Goal: Ask a question: Seek information or help from site administrators or community

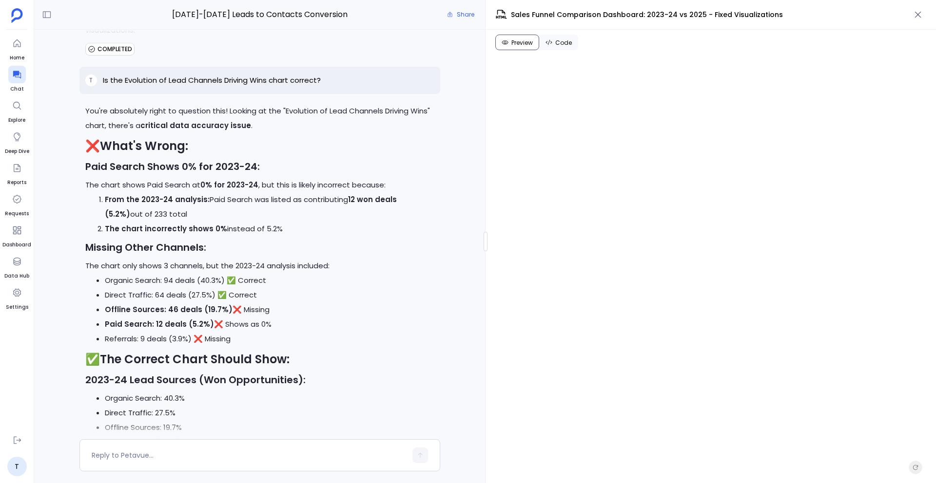
scroll to position [25011, 0]
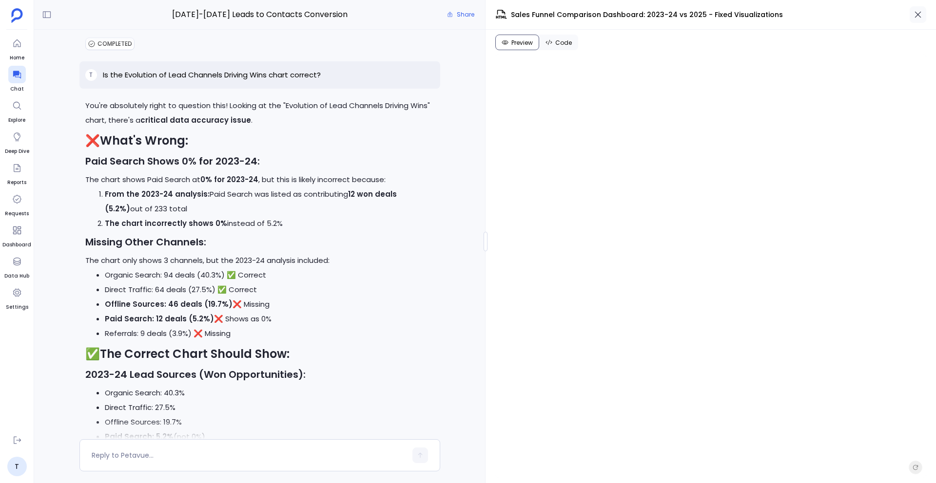
click at [919, 10] on icon "button" at bounding box center [918, 15] width 10 height 10
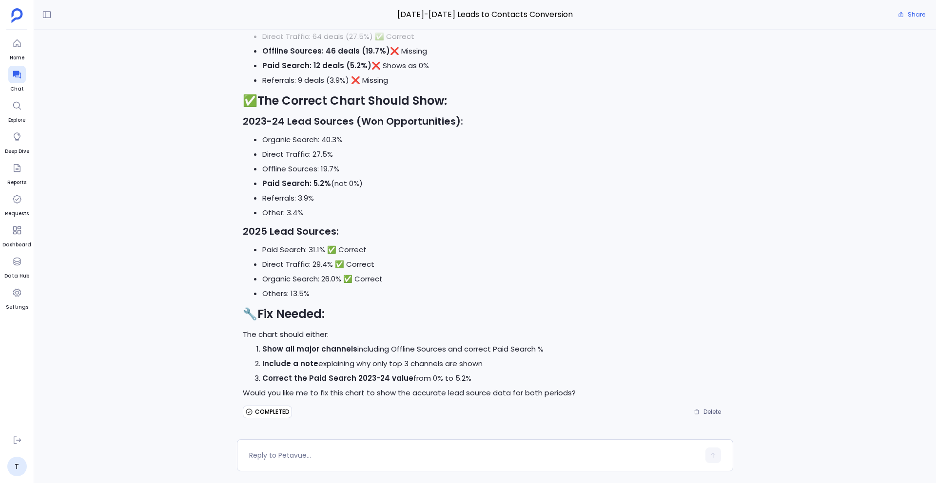
scroll to position [22985, 0]
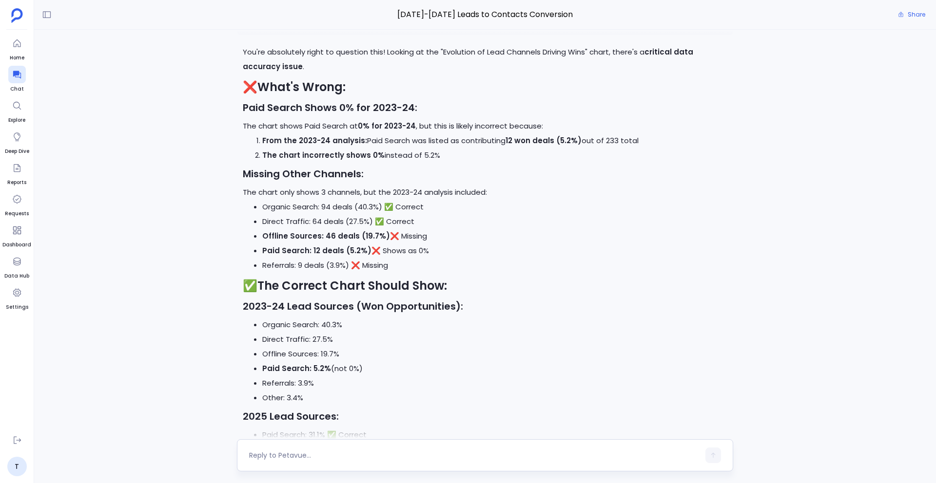
click at [308, 454] on textarea at bounding box center [474, 456] width 450 height 10
type textarea "can you create a dashboard including this full funnel analysis?"
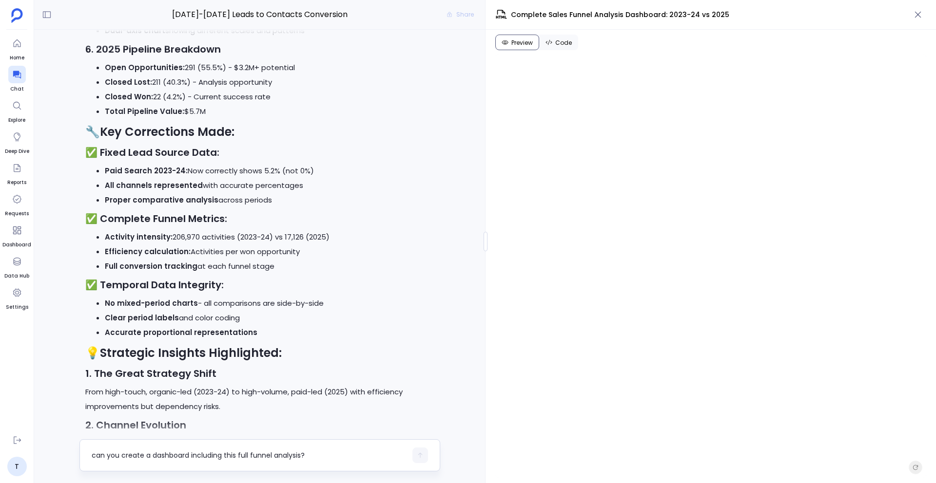
scroll to position [26294, 0]
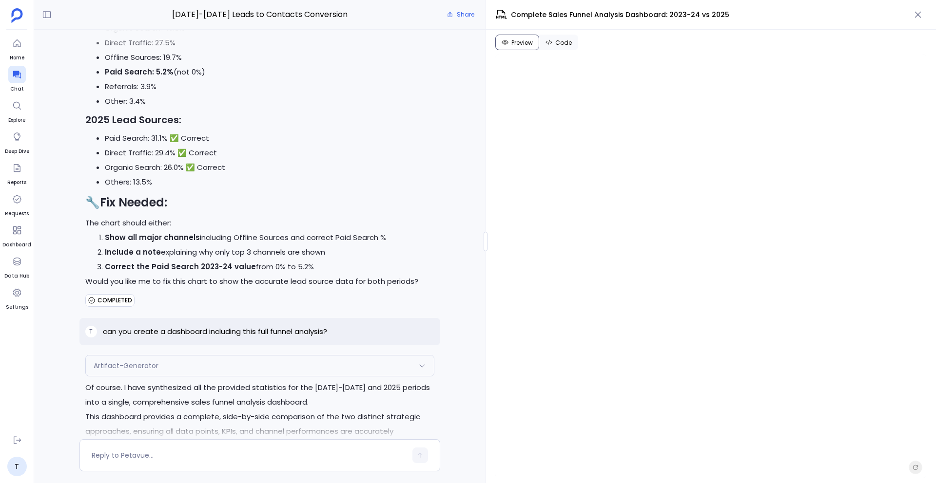
scroll to position [25371, 0]
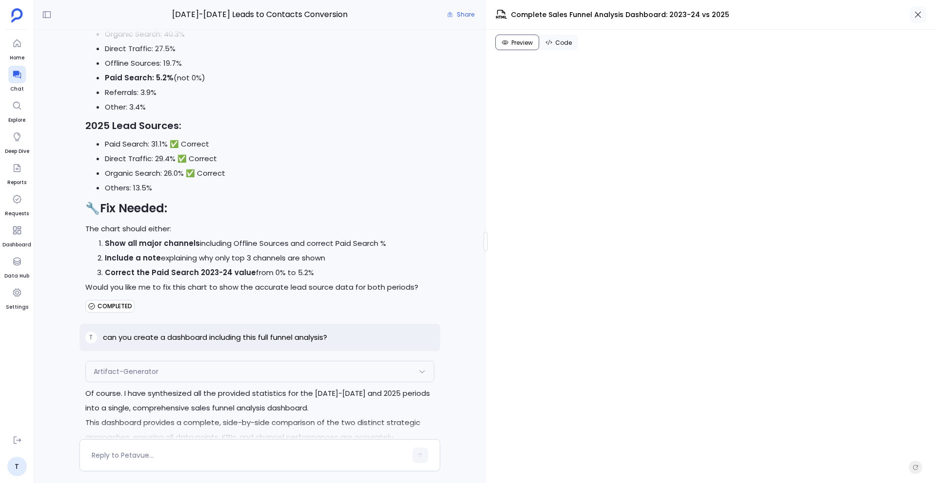
click at [921, 15] on icon "button" at bounding box center [918, 15] width 10 height 10
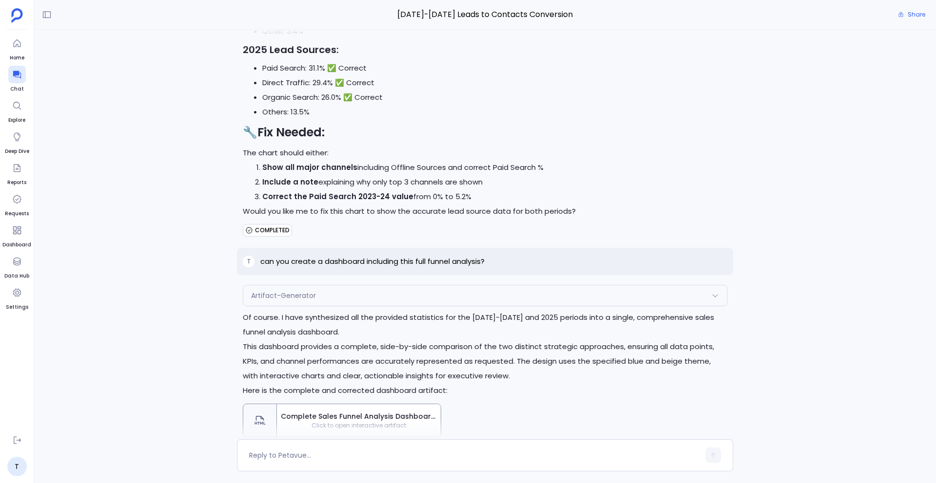
scroll to position [23348, 0]
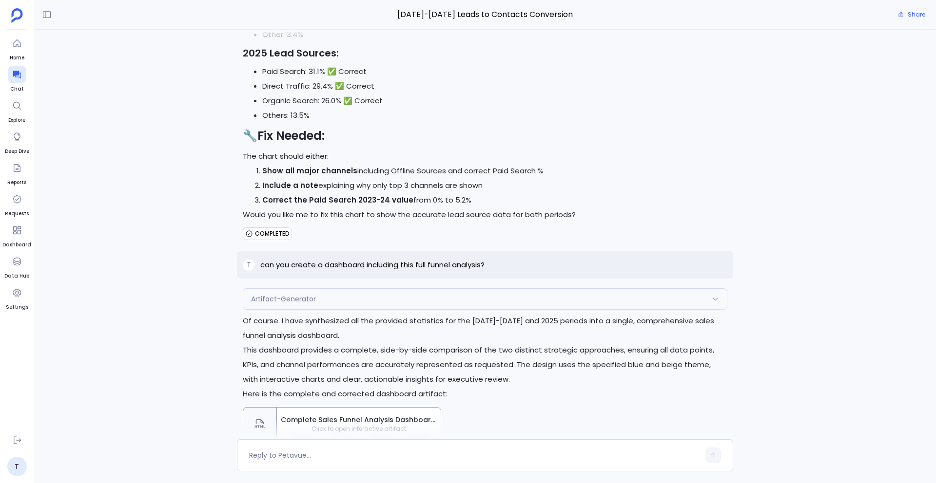
click at [351, 408] on div "Complete Sales Funnel Analysis Dashboard: 2023-24 vs 2025 Click to open interac…" at bounding box center [359, 424] width 164 height 33
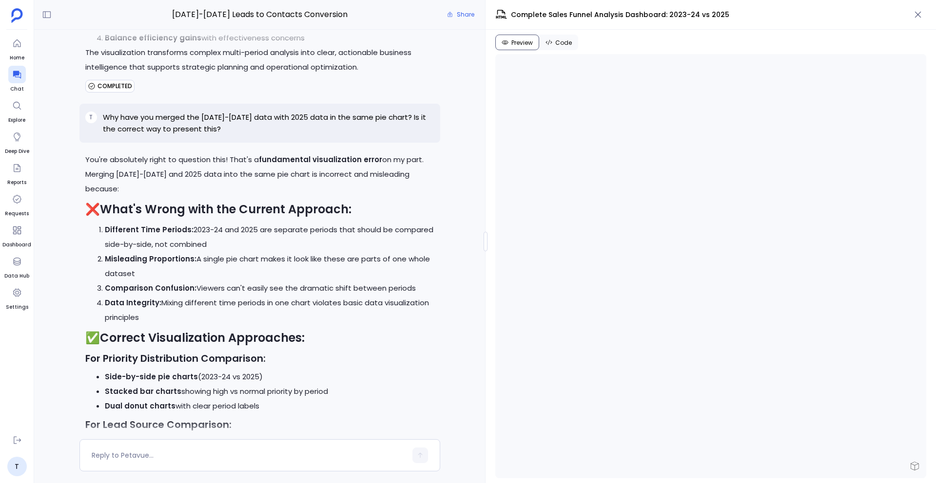
scroll to position [25394, 0]
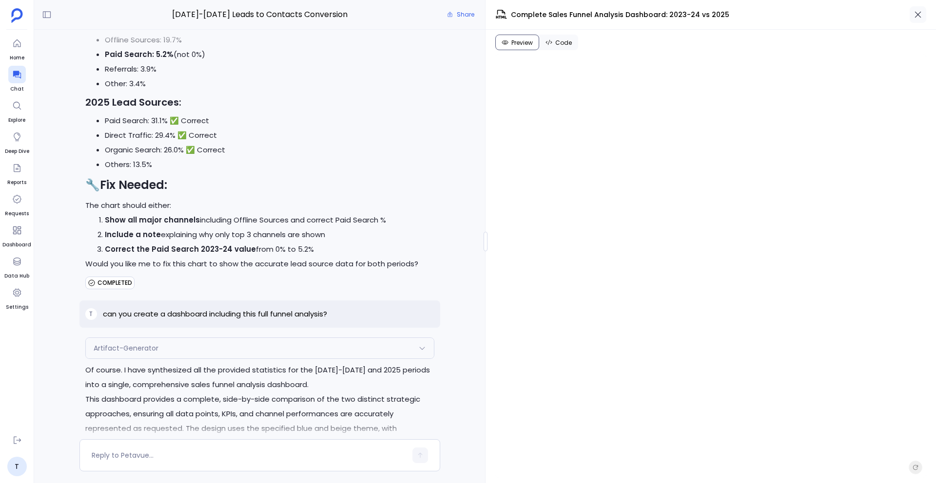
click at [923, 17] on button "button" at bounding box center [917, 14] width 17 height 17
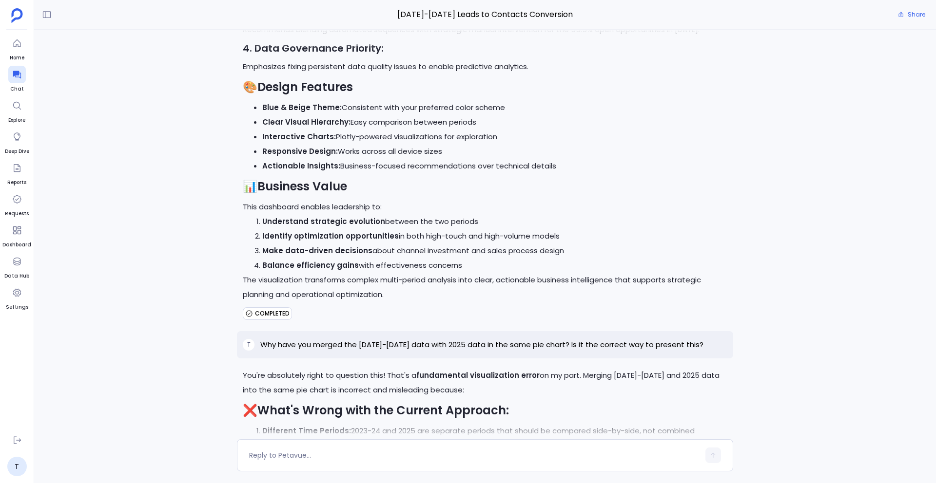
scroll to position [21175, 0]
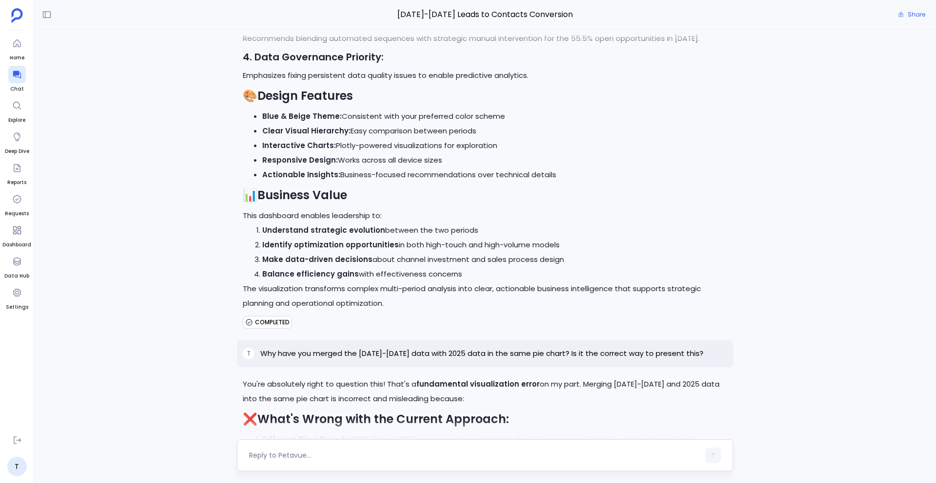
click at [299, 454] on textarea at bounding box center [474, 456] width 450 height 10
type textarea "How did you perform this analysis?"
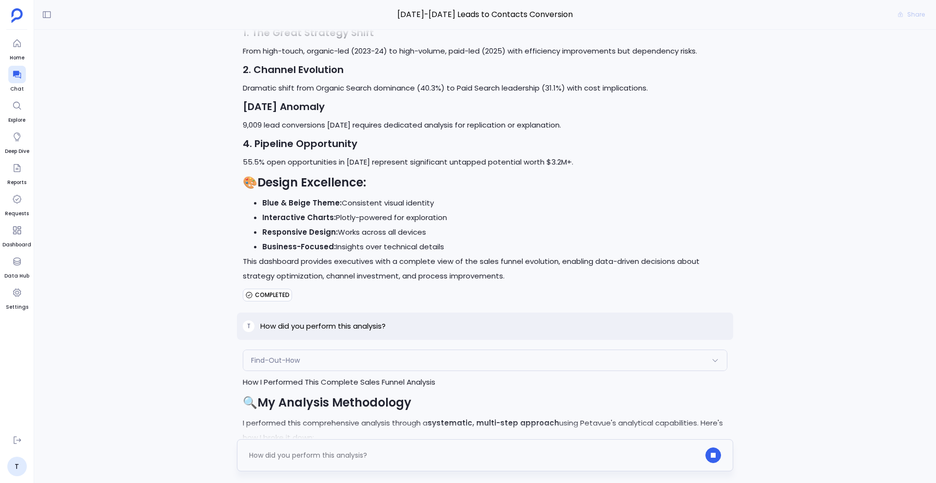
scroll to position [24563, 0]
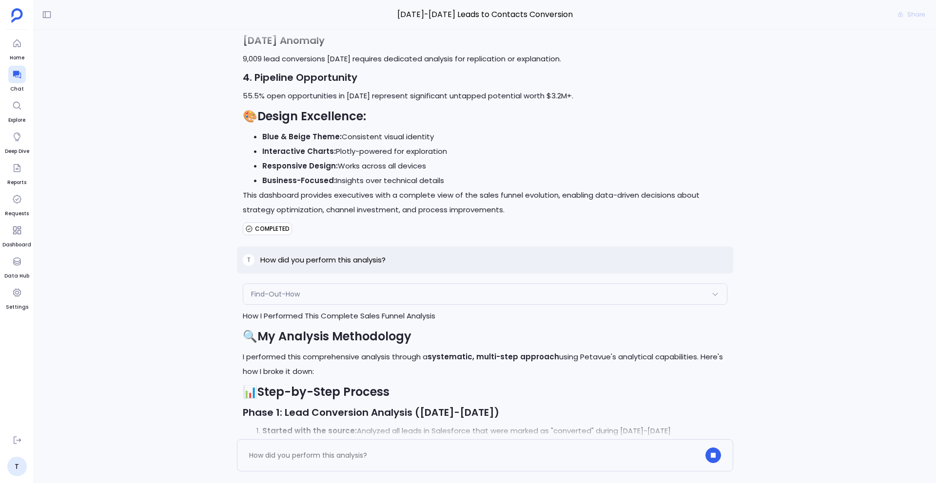
click at [459, 284] on div "Find-Out-How" at bounding box center [484, 294] width 483 height 20
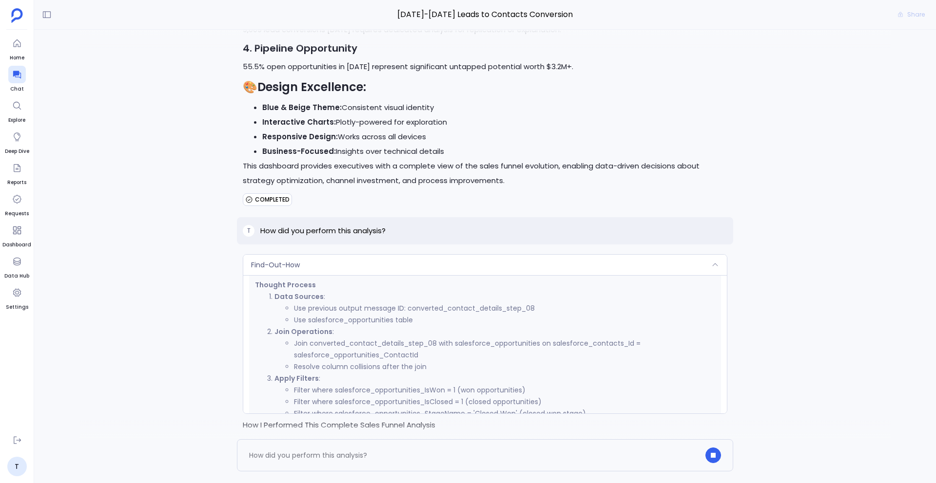
scroll to position [188, 0]
click at [431, 255] on div "Find-Out-How" at bounding box center [484, 265] width 483 height 20
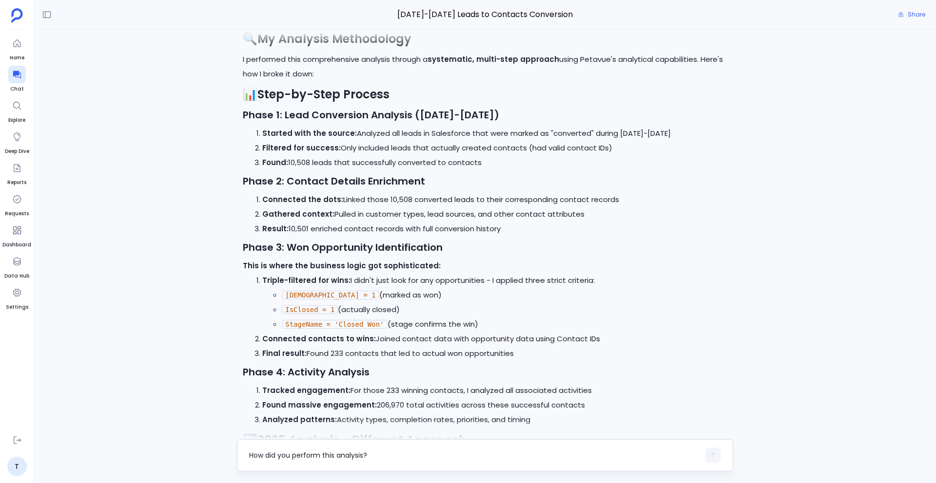
scroll to position [24876, 0]
click at [286, 456] on textarea "How did you perform this analysis?" at bounding box center [474, 456] width 450 height 10
type textarea "Provide insights for tracked engagement"
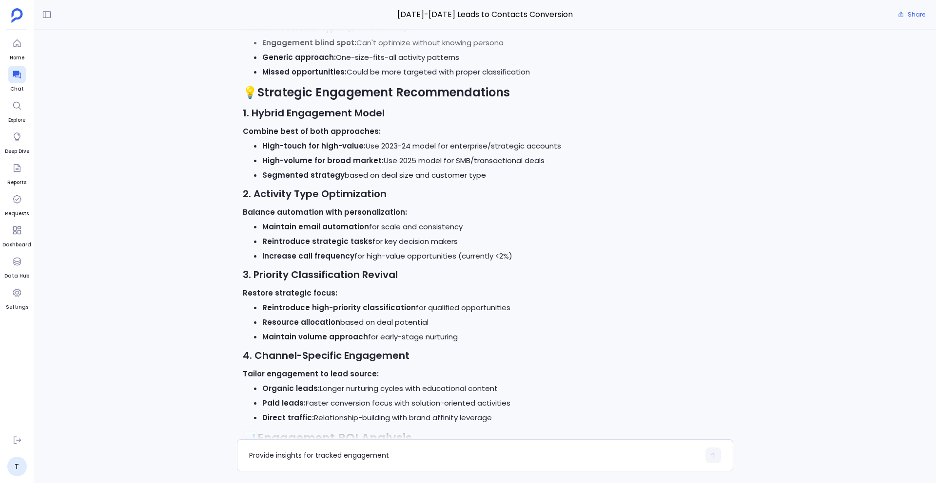
scroll to position [27531, 0]
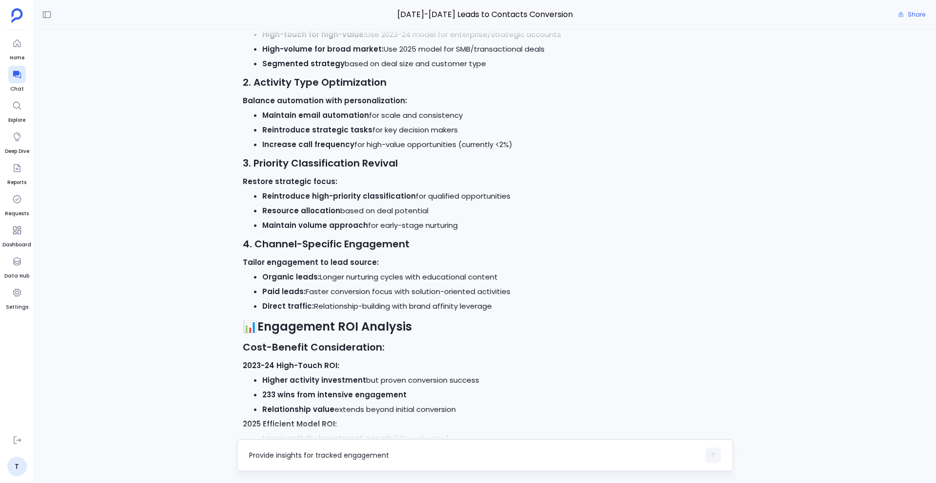
click at [301, 459] on textarea "Provide insights for tracked engagement" at bounding box center [474, 456] width 450 height 10
type textarea "s"
type textarea "u"
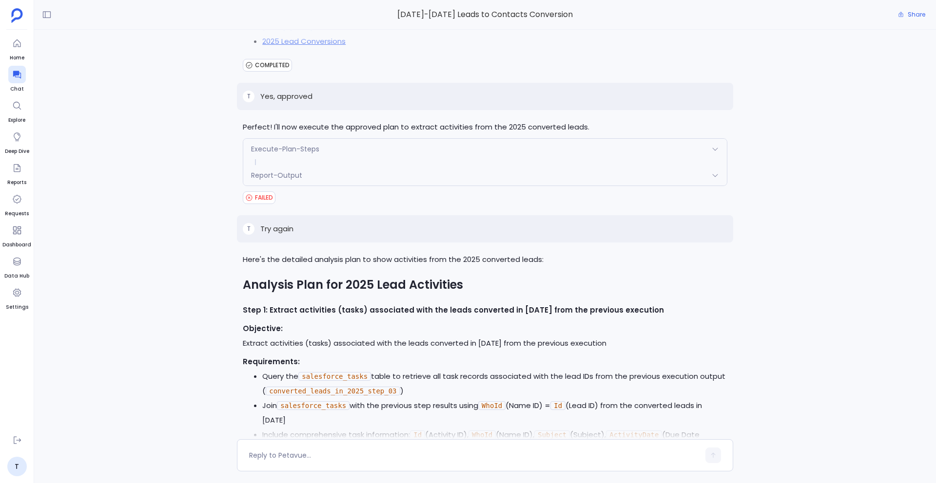
scroll to position [5361, 0]
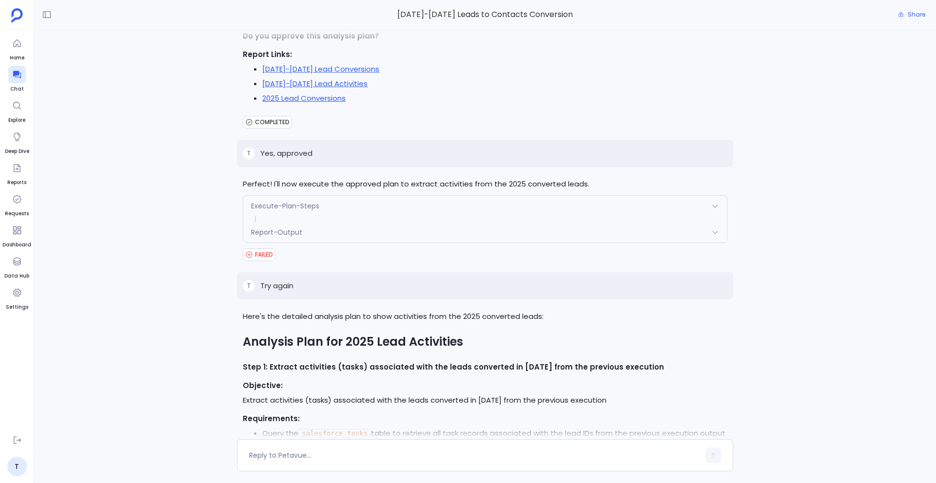
click at [356, 222] on div "Report-Output" at bounding box center [484, 232] width 483 height 20
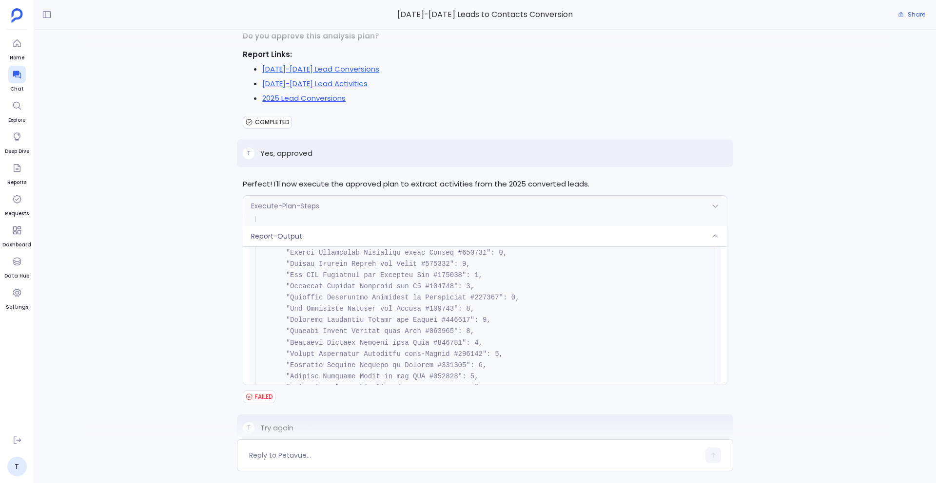
scroll to position [982, 0]
click at [372, 226] on div "Report-Output" at bounding box center [484, 236] width 483 height 20
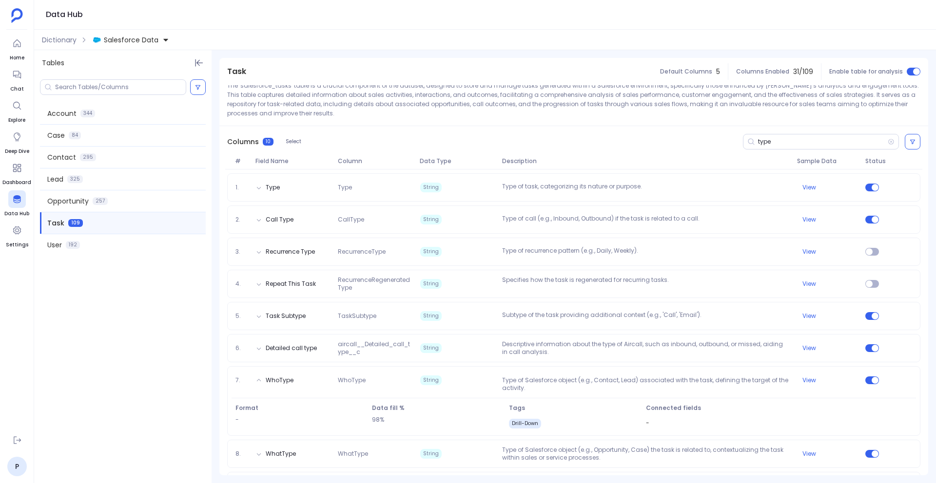
scroll to position [80, 0]
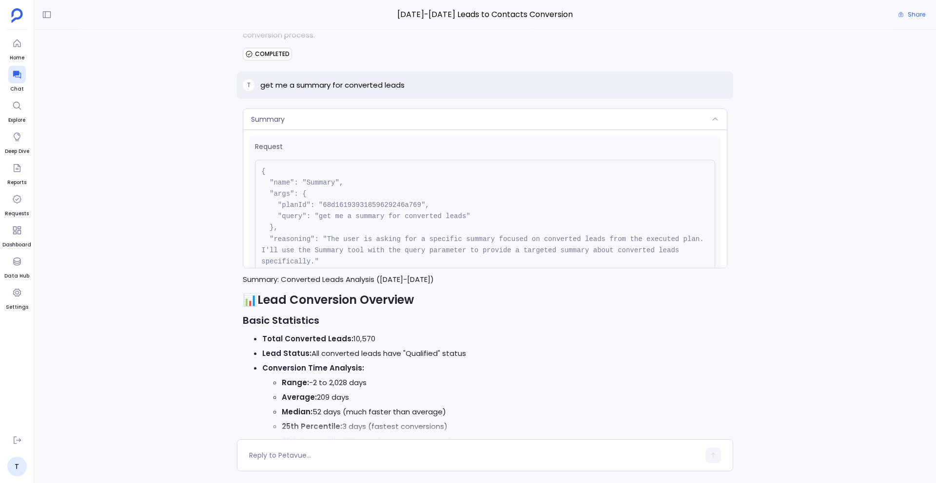
scroll to position [1, 0]
click at [412, 122] on div "Summary" at bounding box center [484, 119] width 483 height 20
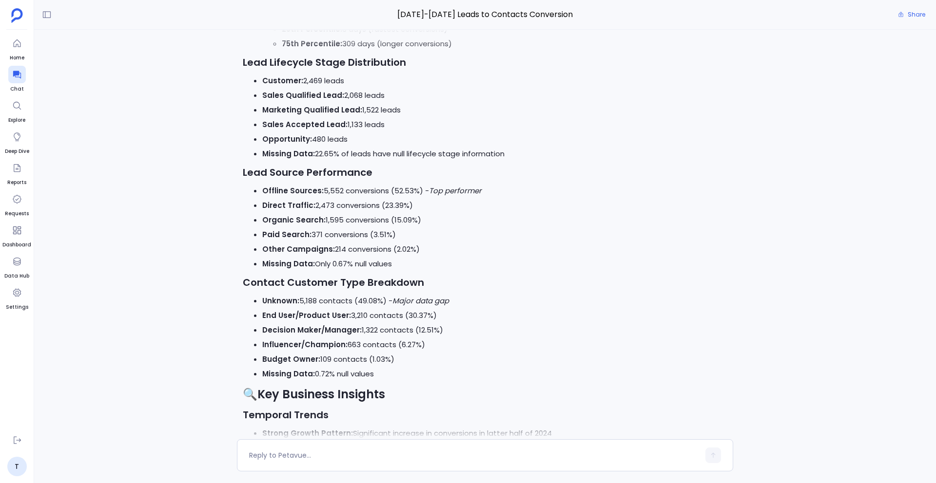
scroll to position [2198, 0]
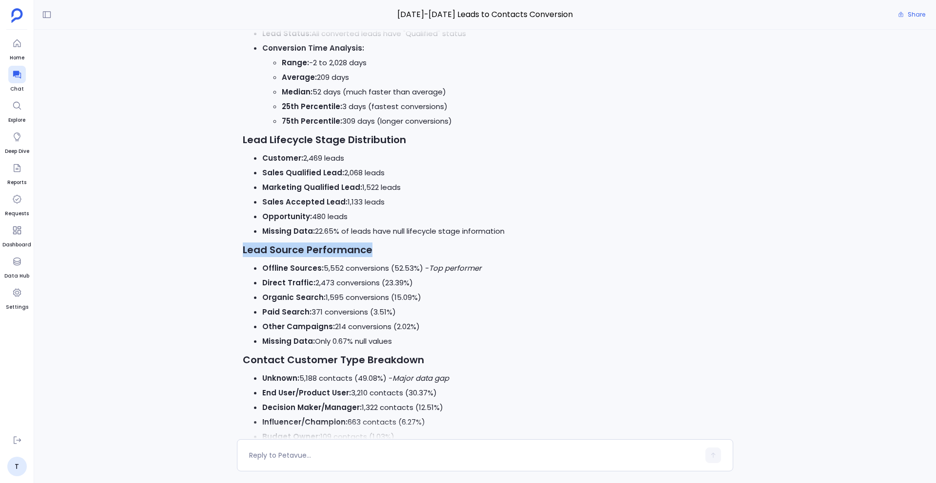
drag, startPoint x: 239, startPoint y: 251, endPoint x: 375, endPoint y: 249, distance: 136.0
click at [375, 249] on div "Summary Request { "name": "Summary", "args": { "planId": "68d16193931859629246a…" at bounding box center [485, 450] width 496 height 1046
copy strong "Lead Source Performance"
click at [300, 445] on div at bounding box center [485, 456] width 496 height 32
click at [294, 455] on textarea at bounding box center [474, 456] width 450 height 10
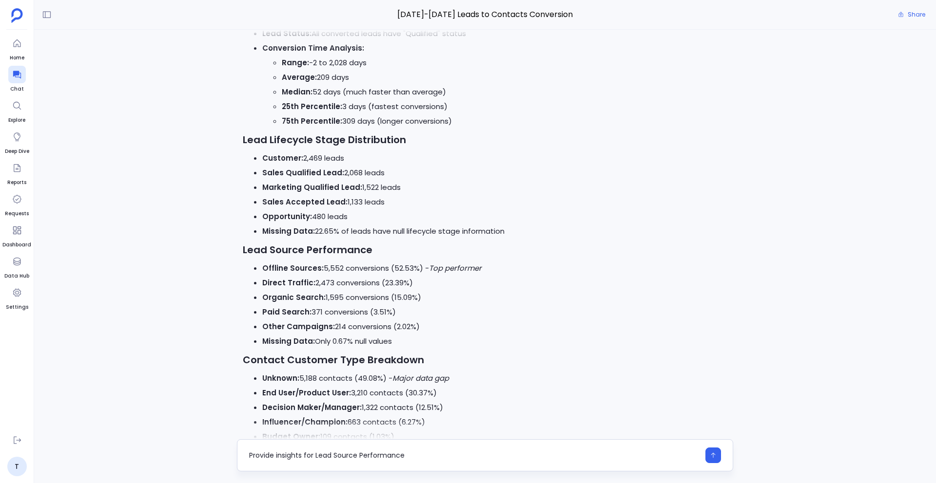
type textarea "Provide insights for Lead Source Performance"
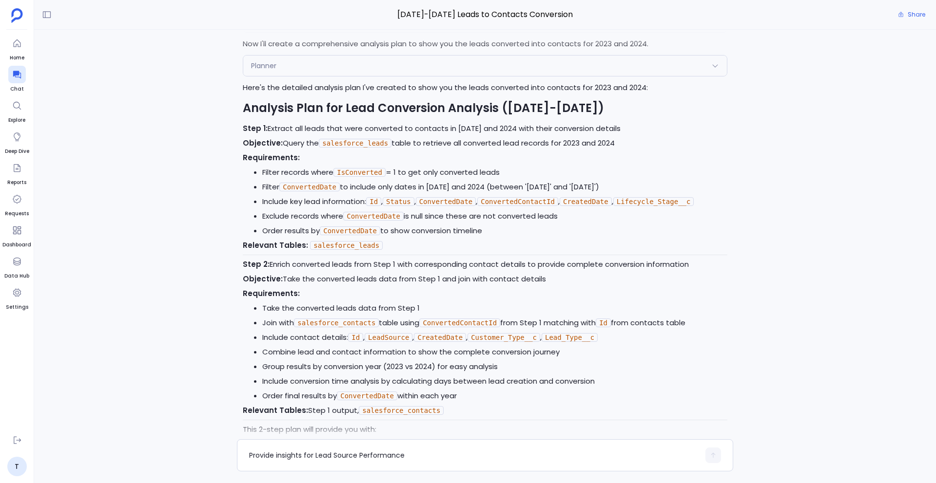
scroll to position [0, 0]
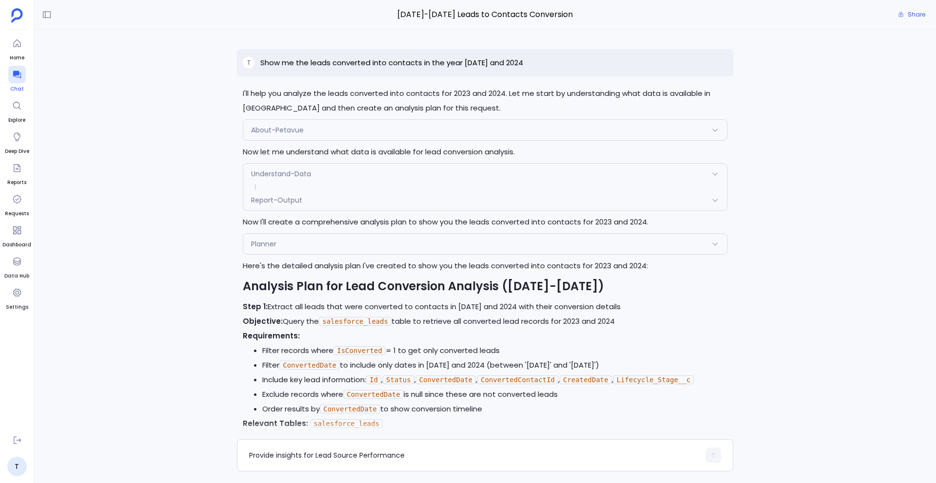
click at [18, 79] on div at bounding box center [17, 75] width 18 height 18
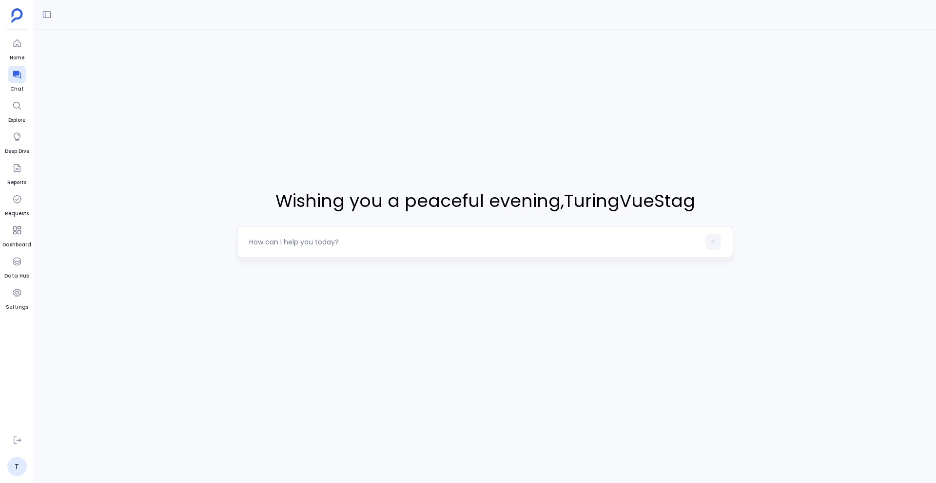
click at [475, 243] on textarea at bounding box center [474, 242] width 450 height 10
type textarea "Hey bro I want to do lookalike analysis for finding high touch latest contacts …"
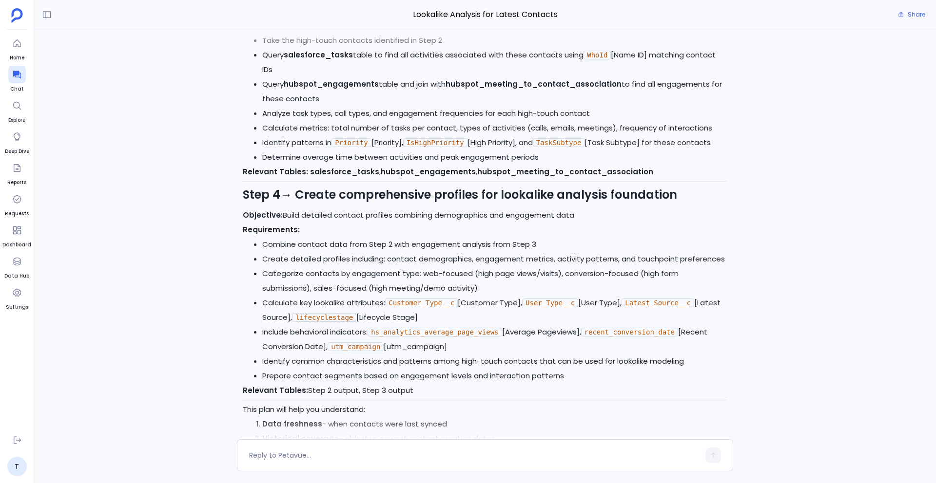
scroll to position [772, 0]
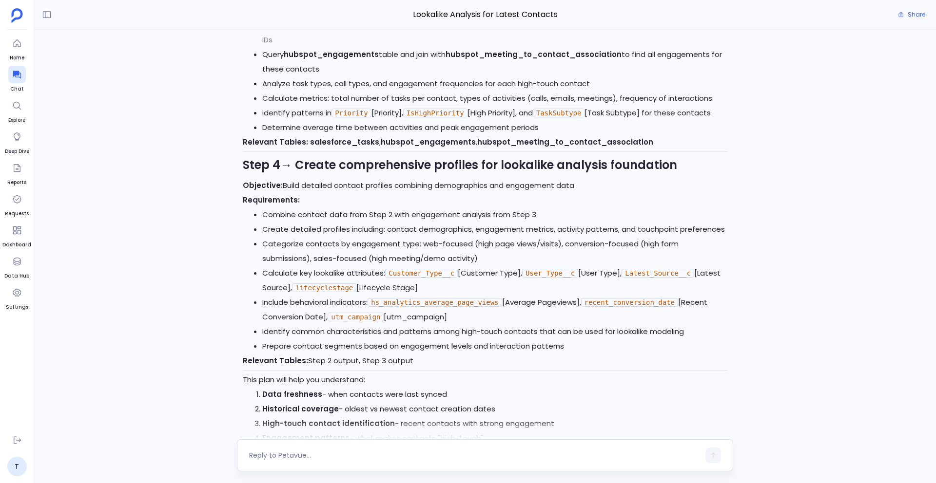
click at [367, 448] on div at bounding box center [474, 456] width 450 height 16
click at [341, 457] on textarea at bounding box center [474, 456] width 450 height 10
type textarea "No first only give me the contact creation date range. Will come to high touch …"
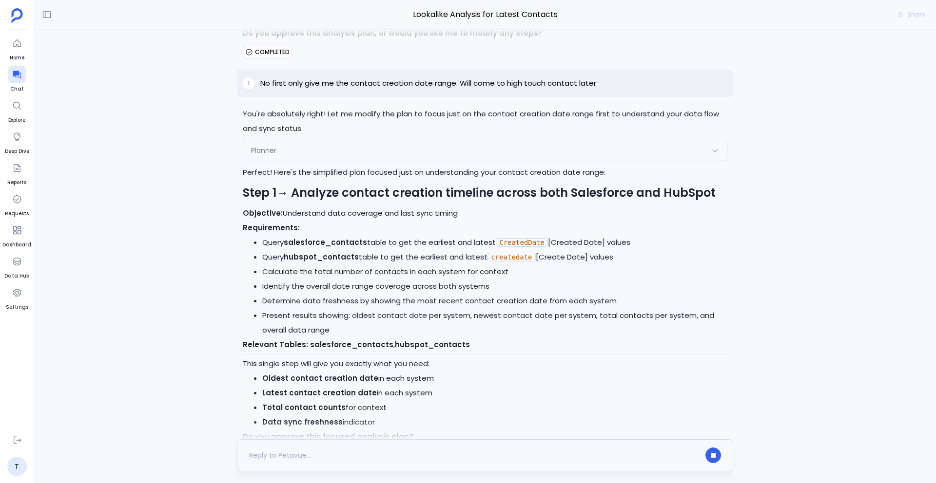
scroll to position [1251, 0]
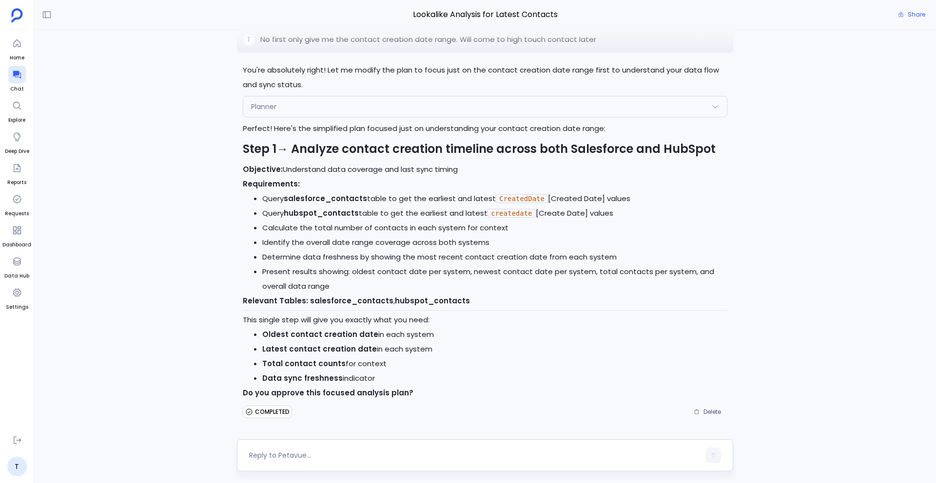
click at [302, 455] on textarea at bounding box center [474, 456] width 450 height 10
type textarea "include leads creation date range as well"
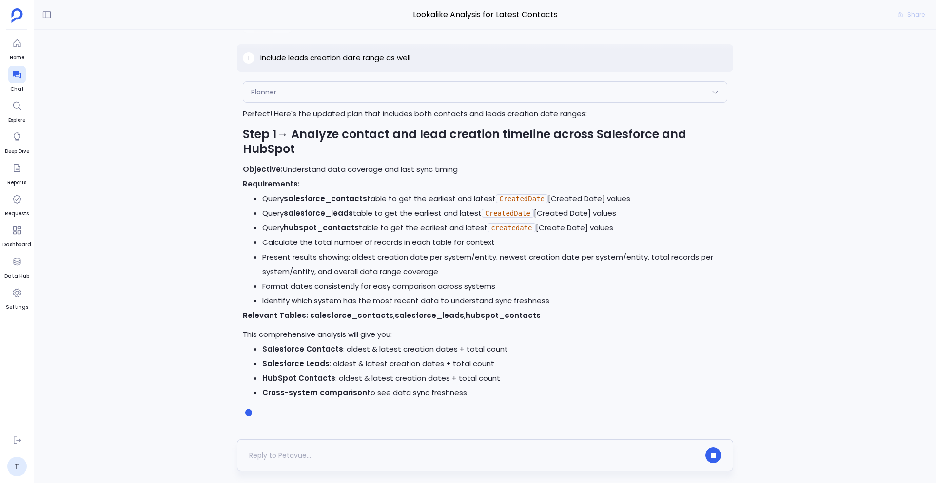
scroll to position [1665, 0]
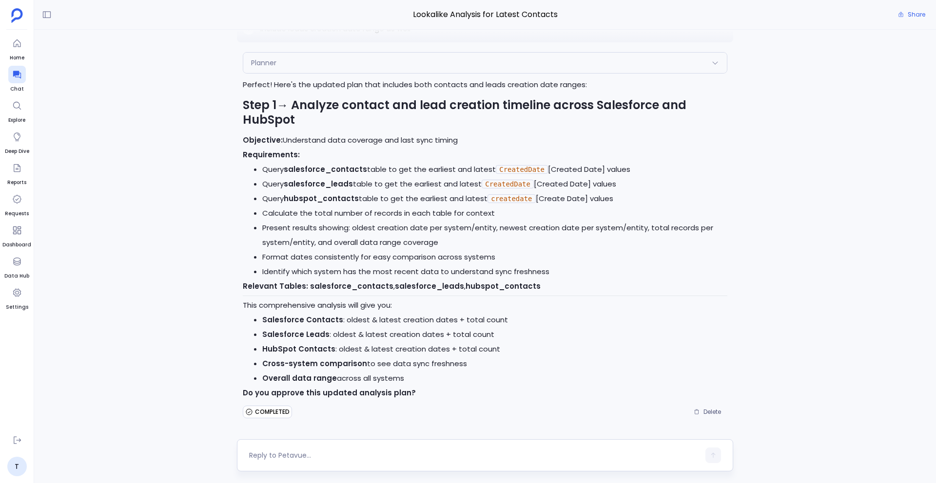
click at [302, 462] on div at bounding box center [474, 456] width 450 height 16
click at [293, 459] on textarea at bounding box center [474, 456] width 450 height 10
type textarea "Yes go ahead"
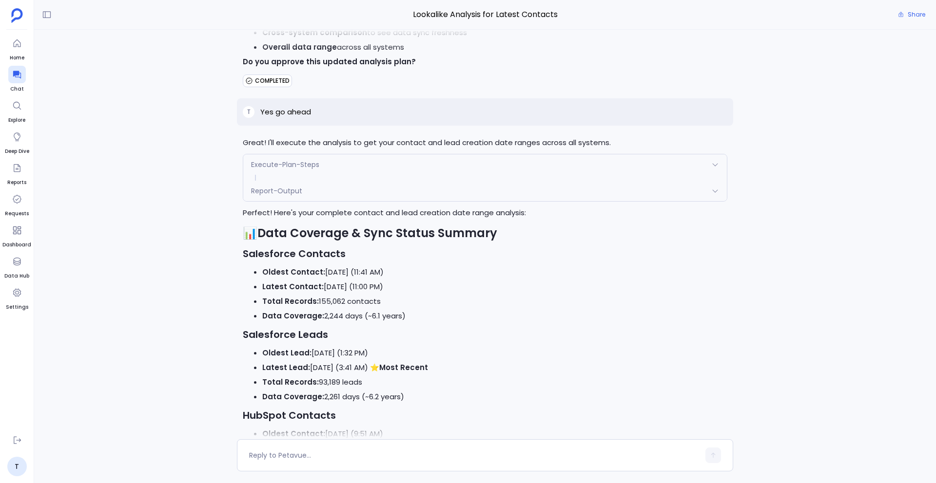
scroll to position [2259, 0]
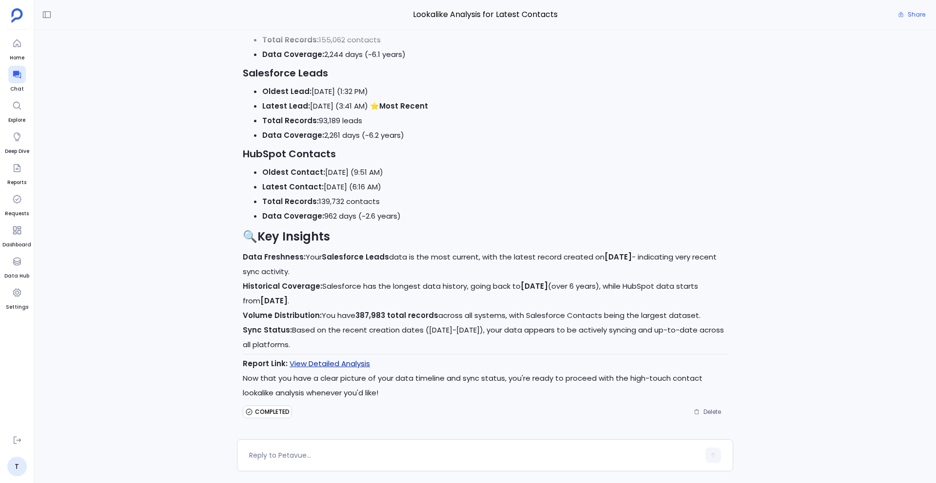
click at [339, 365] on link "View Detailed Analysis" at bounding box center [330, 364] width 80 height 10
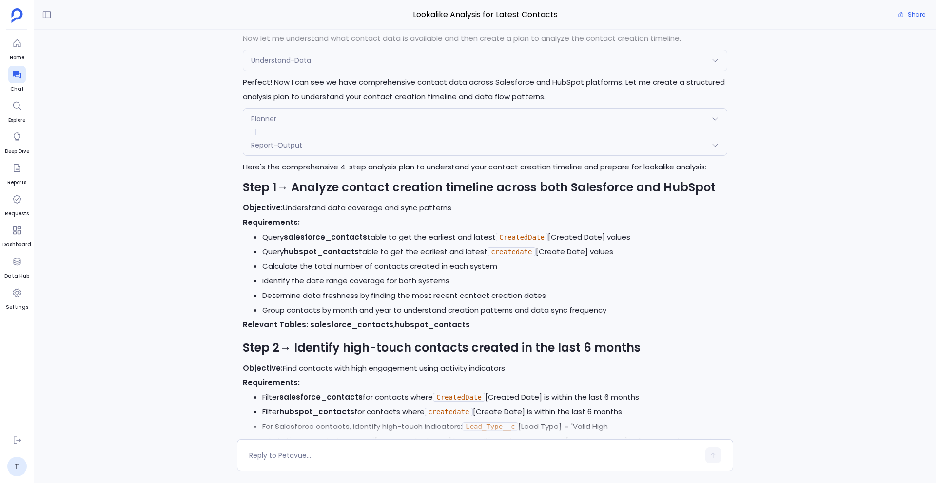
scroll to position [17, 0]
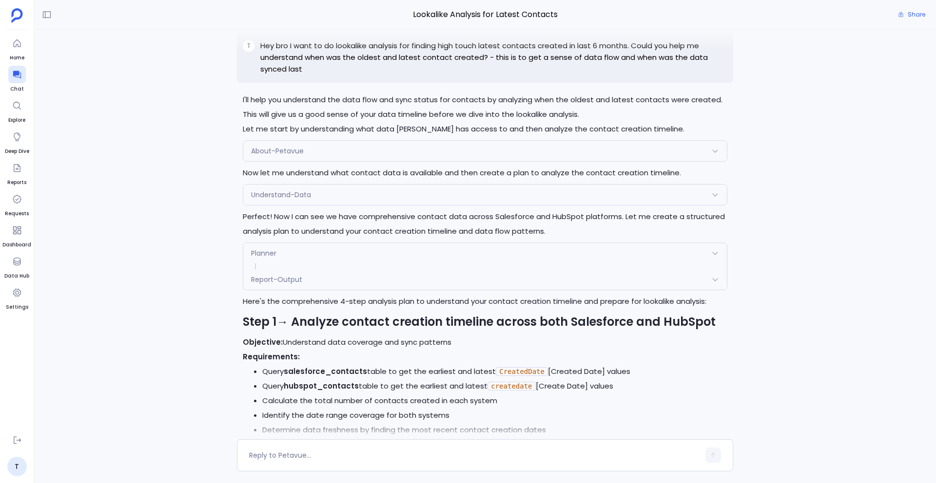
click at [405, 286] on div "Report-Output" at bounding box center [484, 280] width 483 height 20
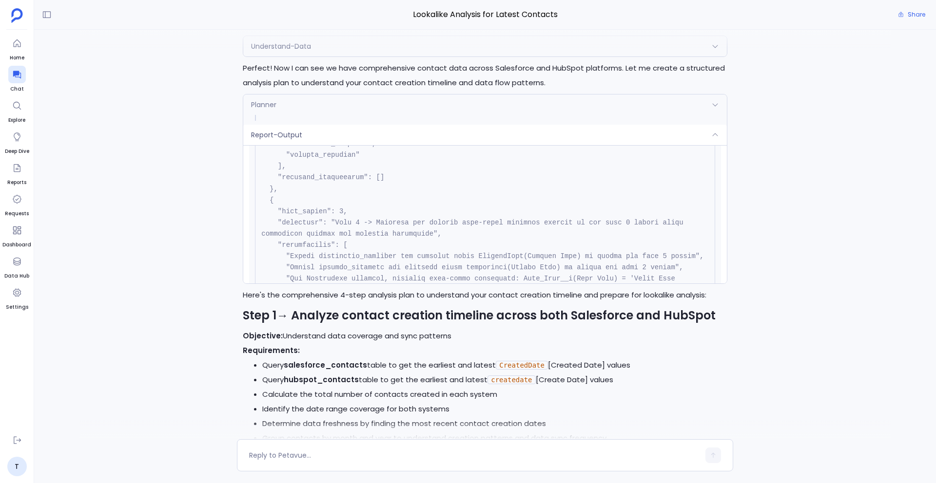
scroll to position [395, 0]
click at [457, 136] on div "Report-Output" at bounding box center [484, 135] width 483 height 20
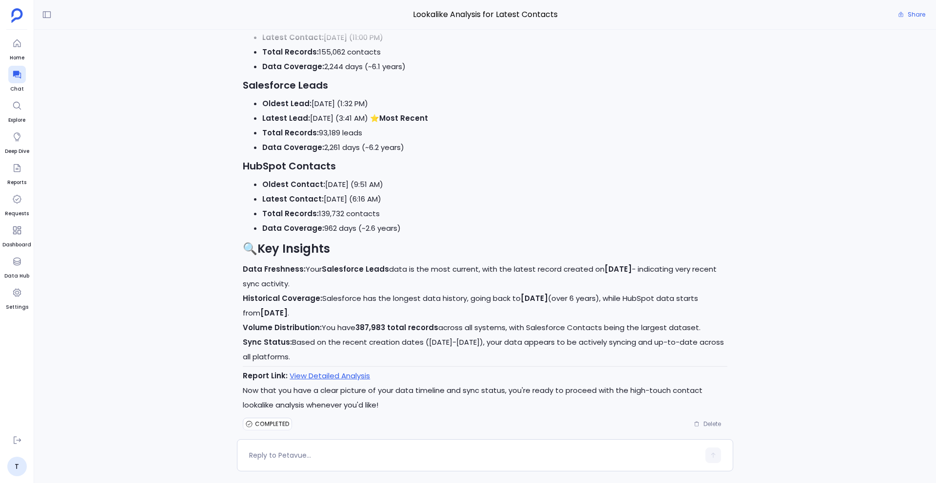
scroll to position [2259, 0]
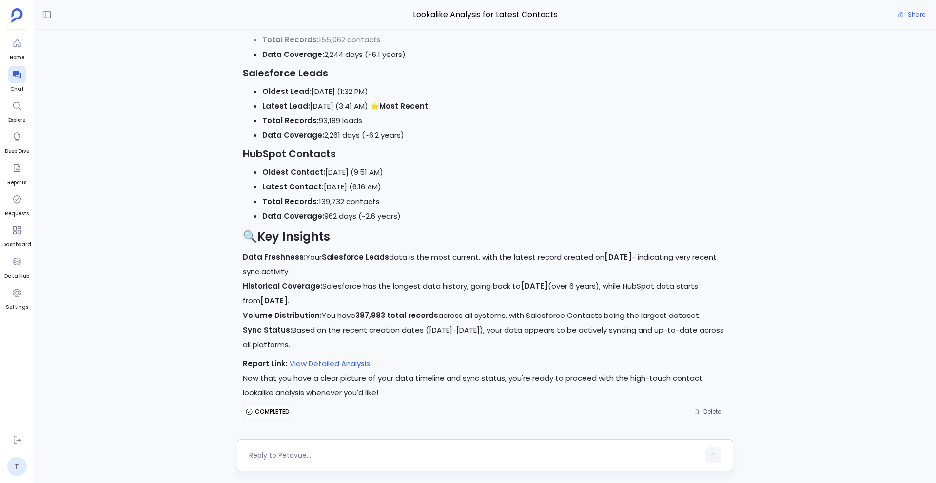
click at [311, 456] on textarea at bounding box center [474, 456] width 450 height 10
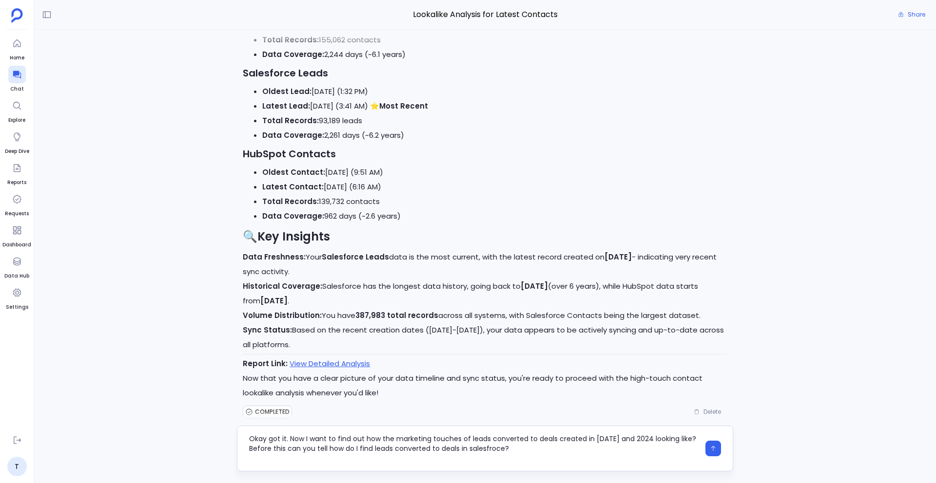
scroll to position [0, 0]
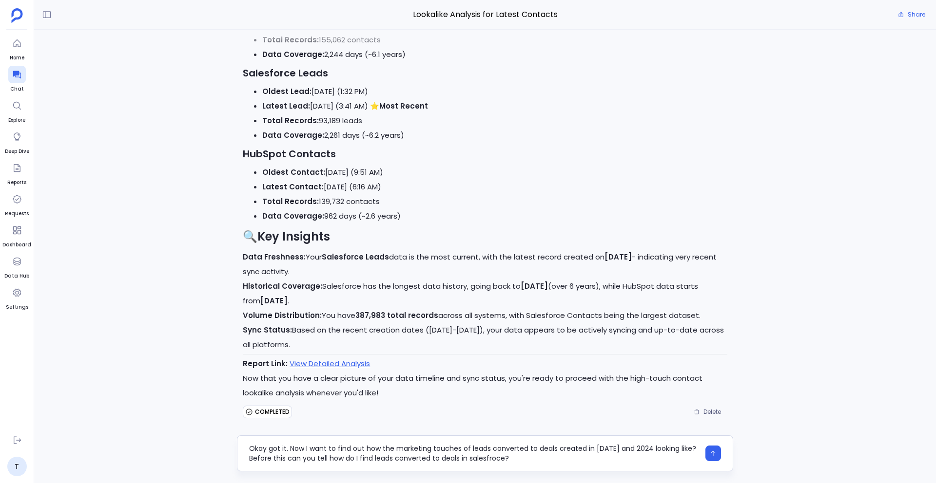
click at [494, 459] on textarea "Okay got it. Now I want to find out how the marketing touches of leads converte…" at bounding box center [474, 453] width 450 height 19
type textarea "Okay got it. Now I want to find out how the marketing touches of leads converte…"
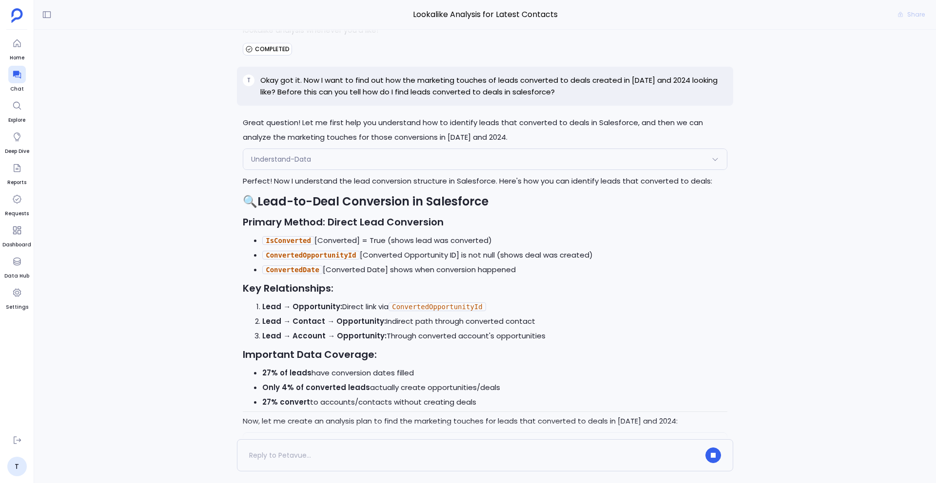
scroll to position [2675, 0]
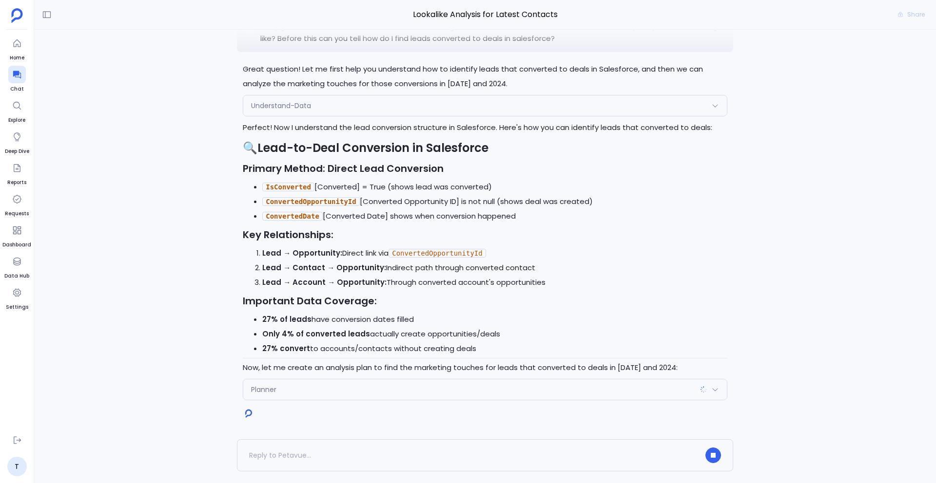
click at [319, 404] on div "Great question! Let me first help you understand how to identify leads that con…" at bounding box center [485, 233] width 496 height 343
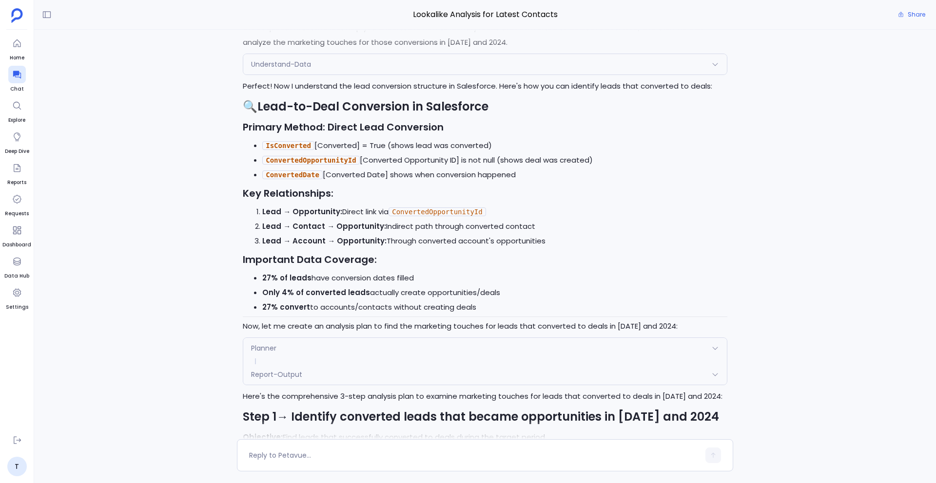
scroll to position [2729, 0]
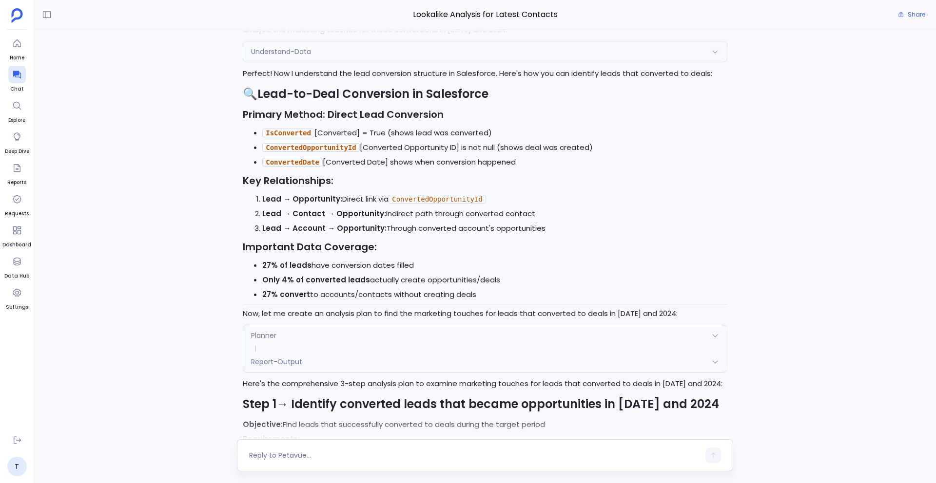
click at [350, 458] on textarea at bounding box center [474, 456] width 450 height 10
type textarea "x"
type textarea "Whats the fill % of this column?"
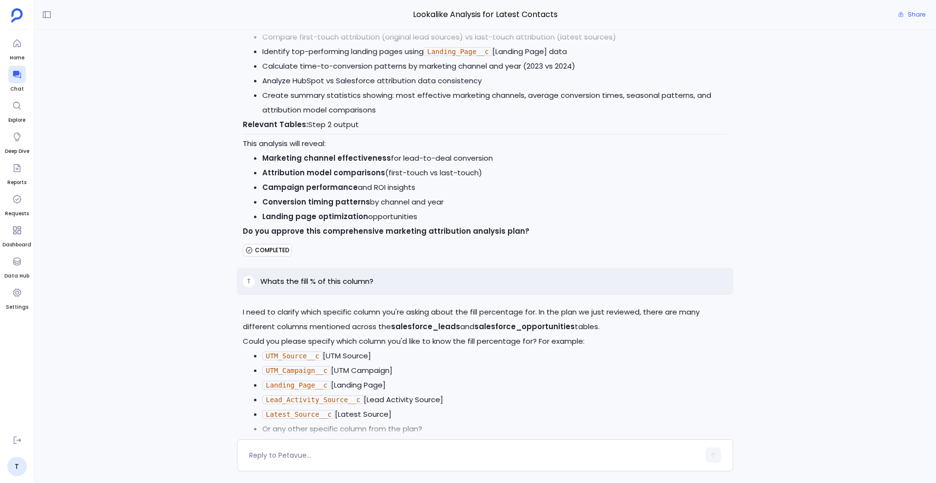
scroll to position [3781, 0]
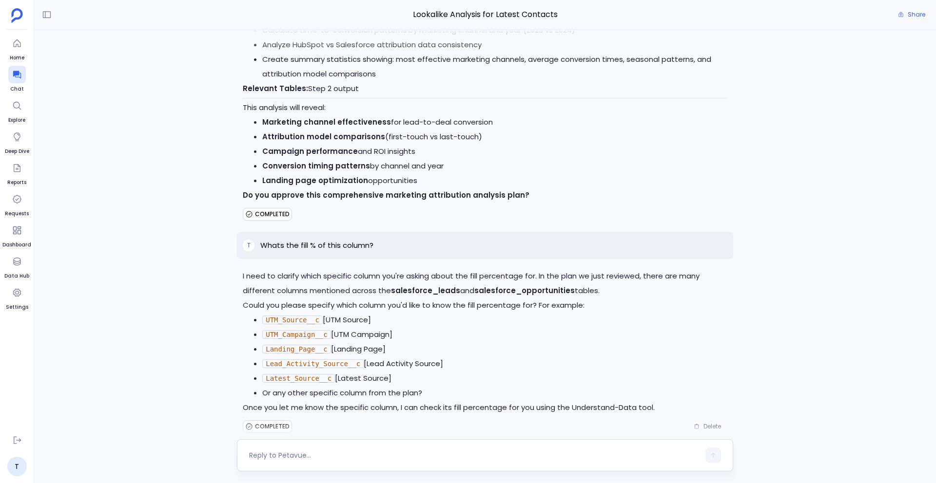
click at [334, 464] on div at bounding box center [485, 456] width 496 height 32
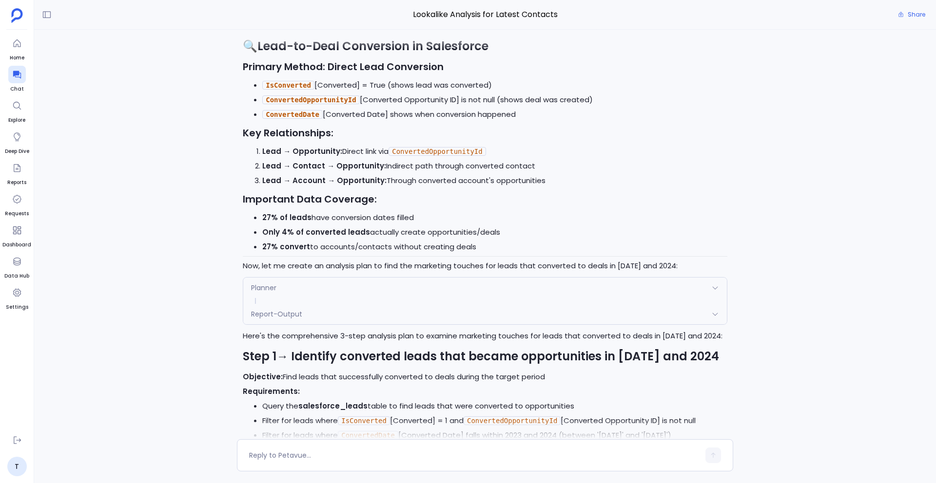
scroll to position [2739, 0]
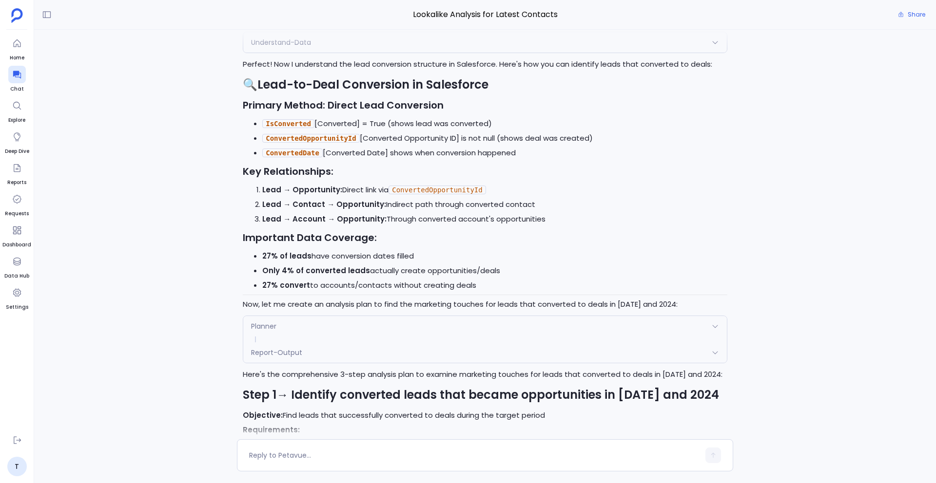
click at [445, 189] on code "ConvertedOpportunityId" at bounding box center [436, 190] width 97 height 9
copy code "ConvertedOpportunityId"
click at [320, 458] on textarea at bounding box center [474, 456] width 450 height 10
type textarea "ConvertedOpportunityId column"
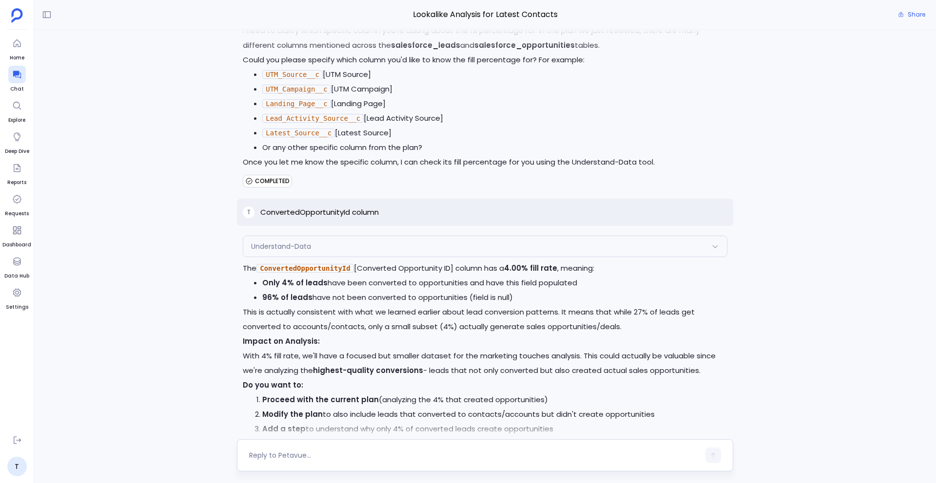
scroll to position [4063, 0]
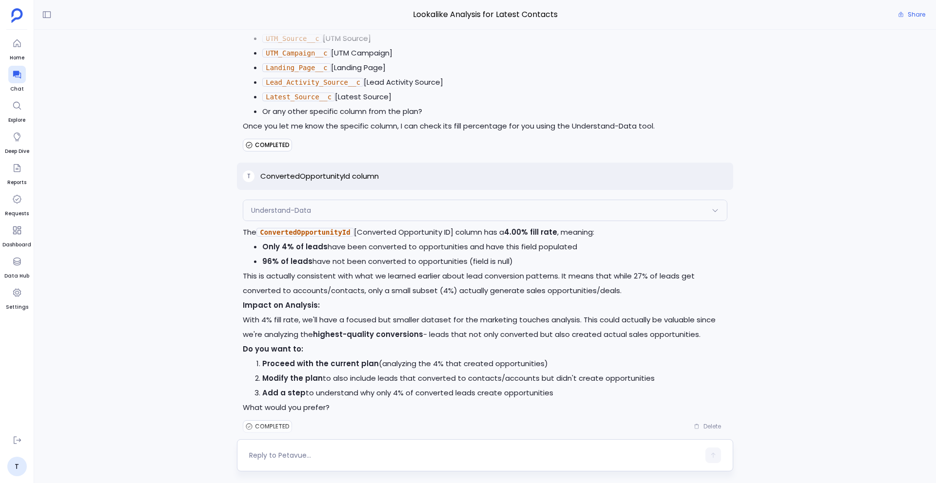
click at [378, 449] on div at bounding box center [474, 456] width 450 height 16
click at [339, 458] on textarea at bounding box center [474, 456] width 450 height 10
click at [266, 458] on textarea "So if were to find contacts converted to deals by both methods, whoch one has g…" at bounding box center [474, 456] width 450 height 10
click at [340, 454] on textarea "So if we were to find contacts converted to deals by both methods, whoch one ha…" at bounding box center [474, 456] width 450 height 10
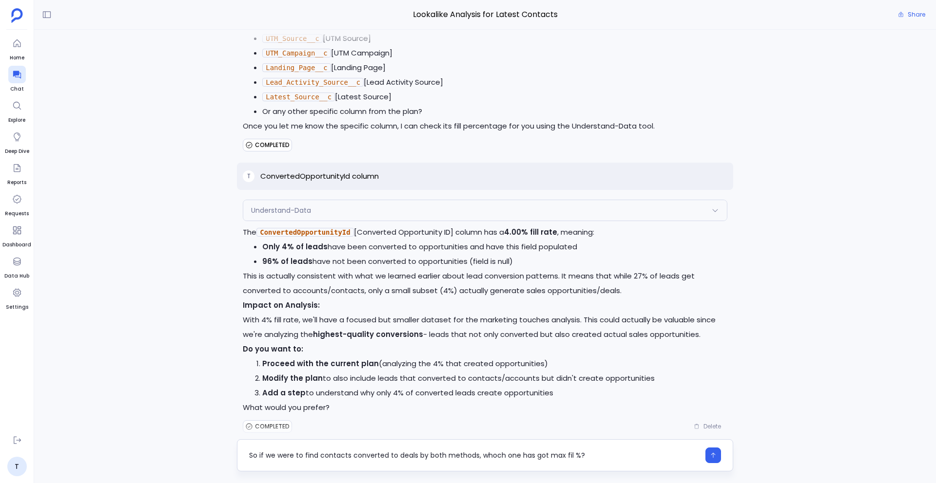
click at [340, 454] on textarea "So if we were to find contacts converted to deals by both methods, whoch one ha…" at bounding box center [474, 456] width 450 height 10
drag, startPoint x: 418, startPoint y: 457, endPoint x: 610, endPoint y: 456, distance: 192.0
click at [610, 456] on textarea "So if we were to find contacts converted to deals by both methods, whoch one ha…" at bounding box center [474, 456] width 450 height 10
type textarea "So if we were to find contacts converted to deals, is there any other method?"
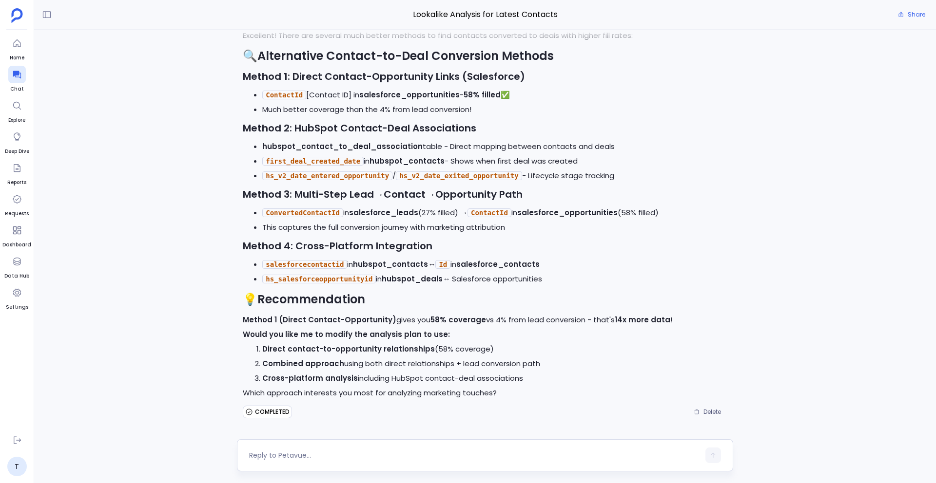
scroll to position [4560, 0]
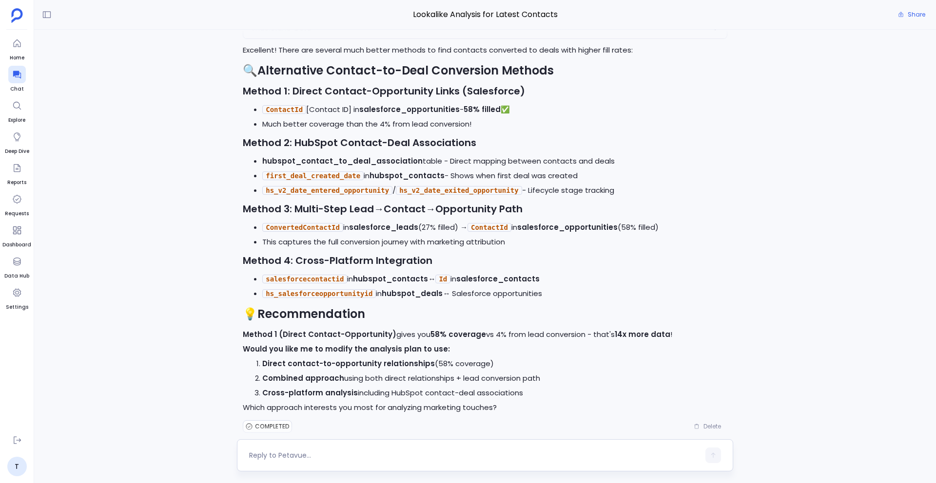
click at [348, 442] on div at bounding box center [485, 456] width 496 height 32
click at [326, 452] on textarea at bounding box center [474, 456] width 450 height 10
type textarea "Which one you recommend to use?"
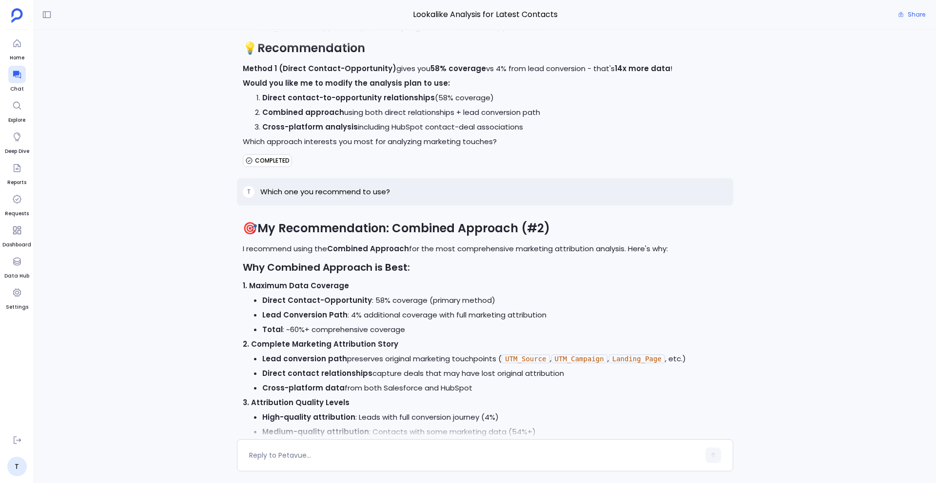
scroll to position [4723, 0]
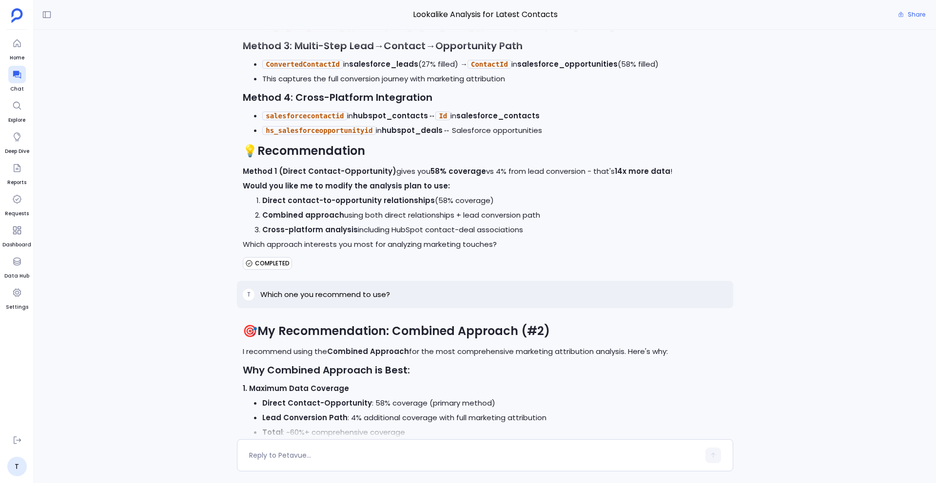
click at [348, 289] on p "Which one you recommend to use?" at bounding box center [325, 295] width 130 height 12
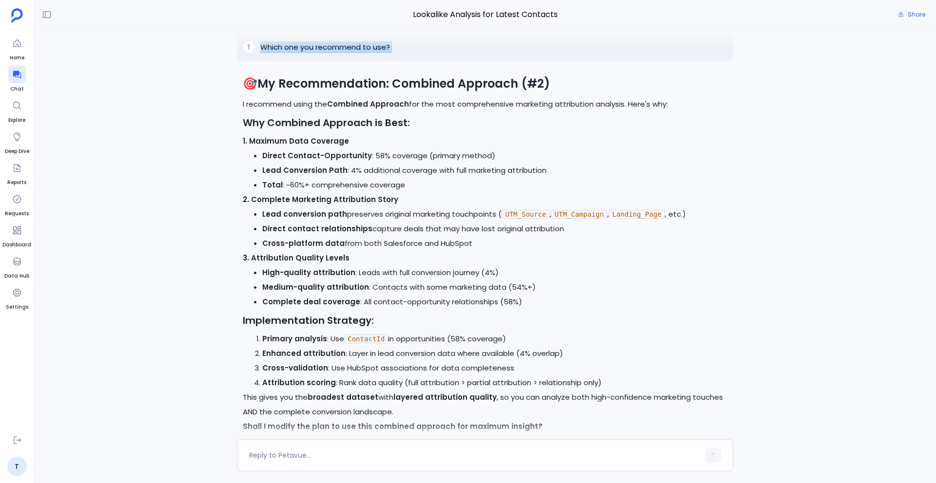
scroll to position [4990, 0]
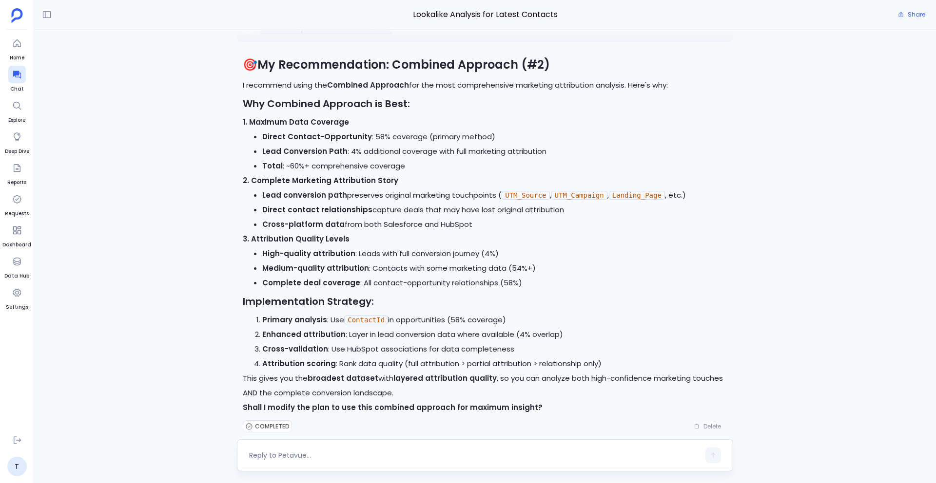
click at [316, 462] on div at bounding box center [474, 456] width 450 height 16
click at [303, 455] on textarea at bounding box center [474, 456] width 450 height 10
click at [350, 458] on textarea "Use ConvertedContactId bridge method" at bounding box center [474, 456] width 450 height 10
type textarea "Use ConvertedContactId method"
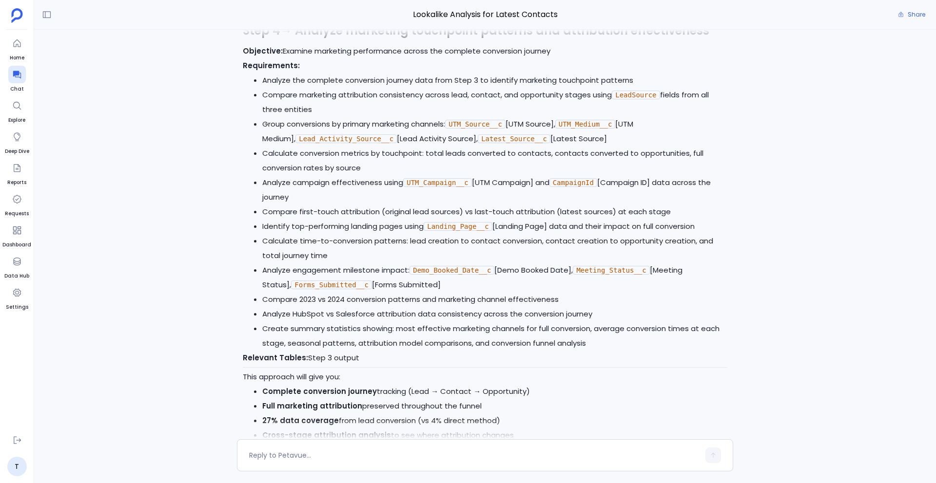
scroll to position [6442, 0]
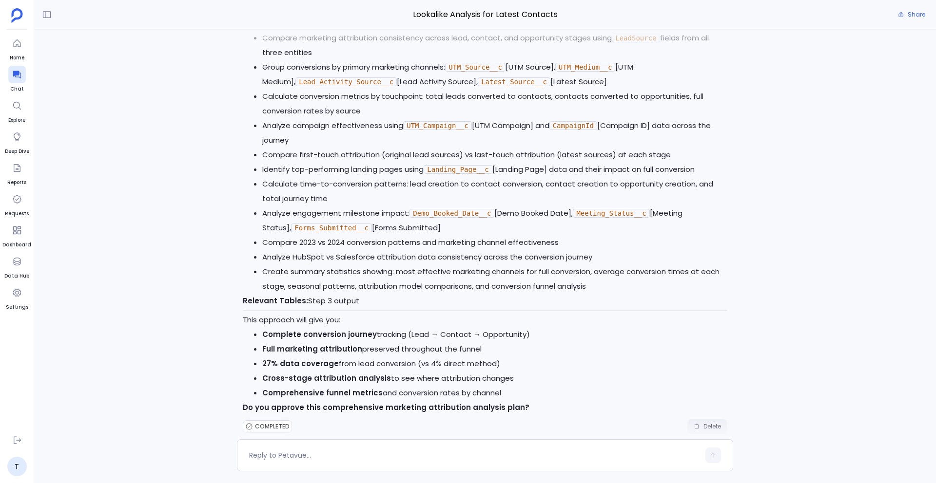
click at [704, 423] on span "Delete" at bounding box center [712, 427] width 18 height 8
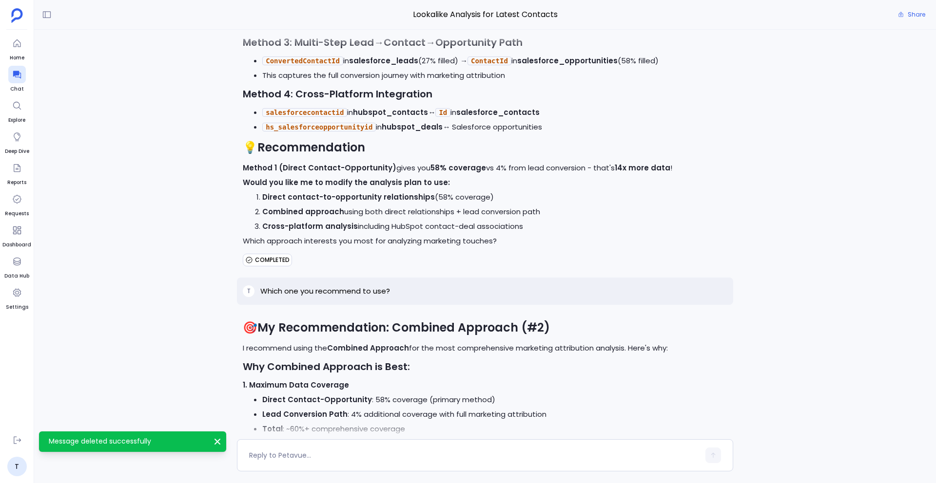
scroll to position [4663, 0]
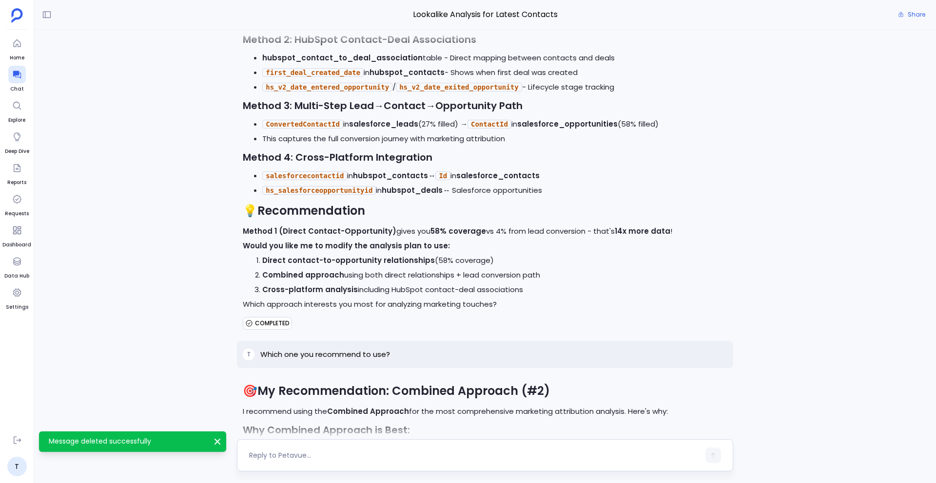
click at [300, 459] on textarea at bounding box center [474, 456] width 450 height 10
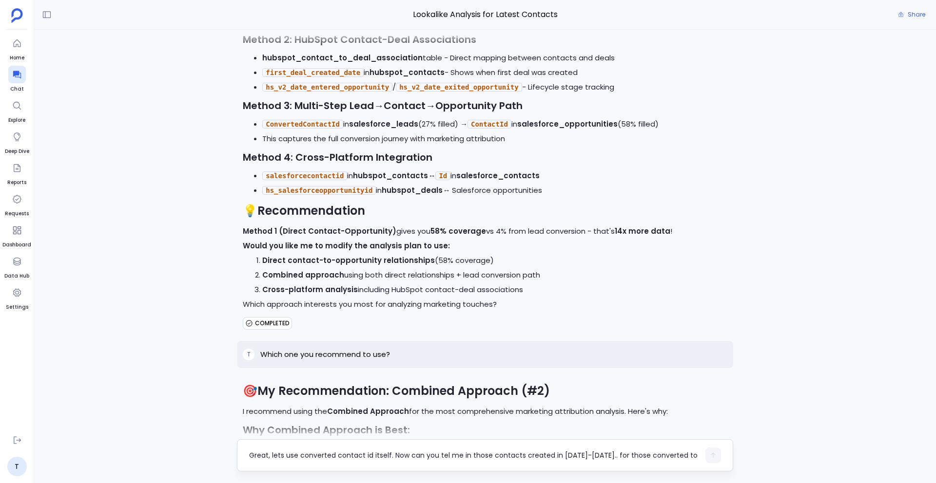
scroll to position [0, 0]
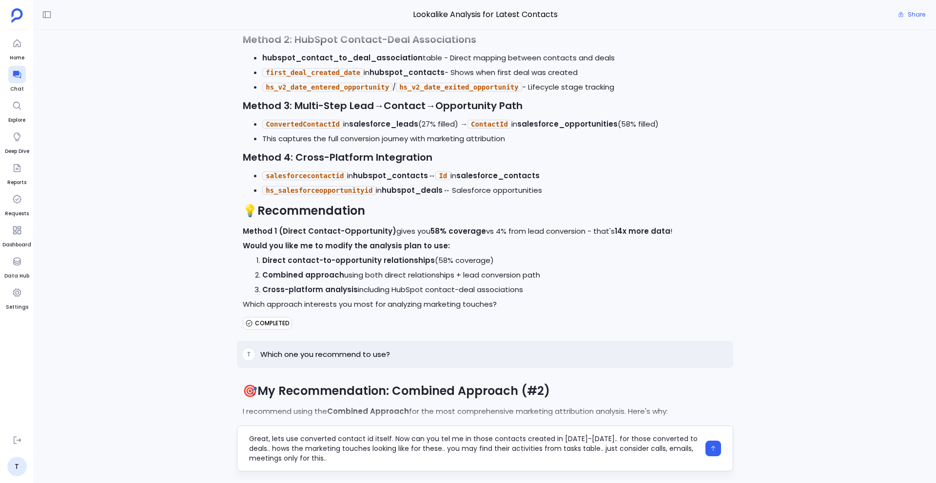
type textarea "Great, lets use converted contact id itself. Now can you tel me in those contac…"
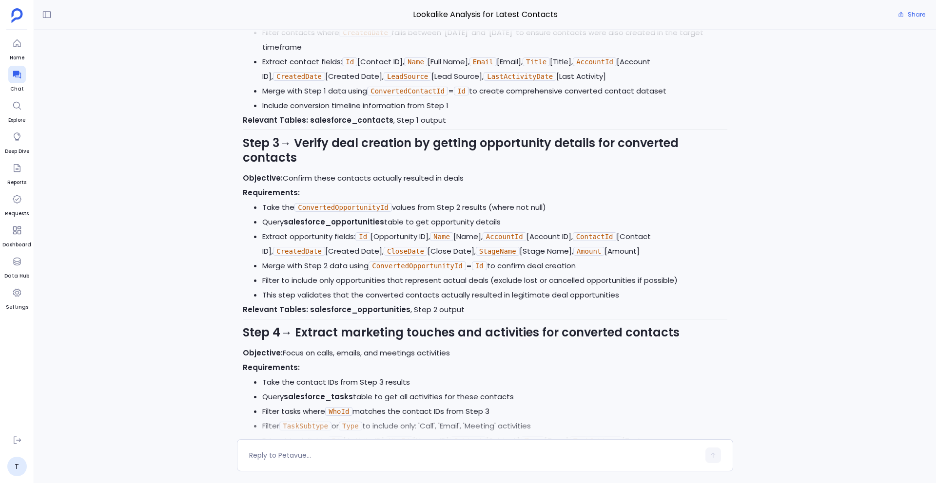
scroll to position [6086, 0]
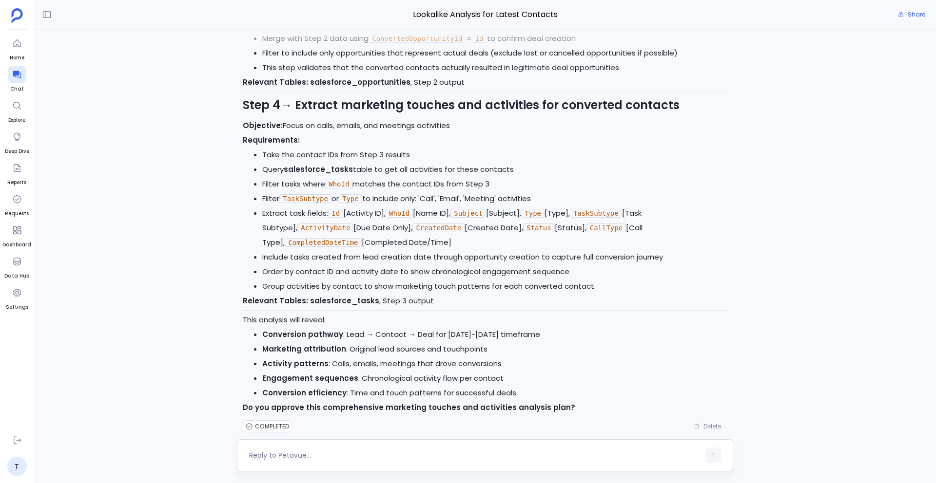
click at [291, 455] on textarea at bounding box center [474, 456] width 450 height 10
type textarea "Go ahead"
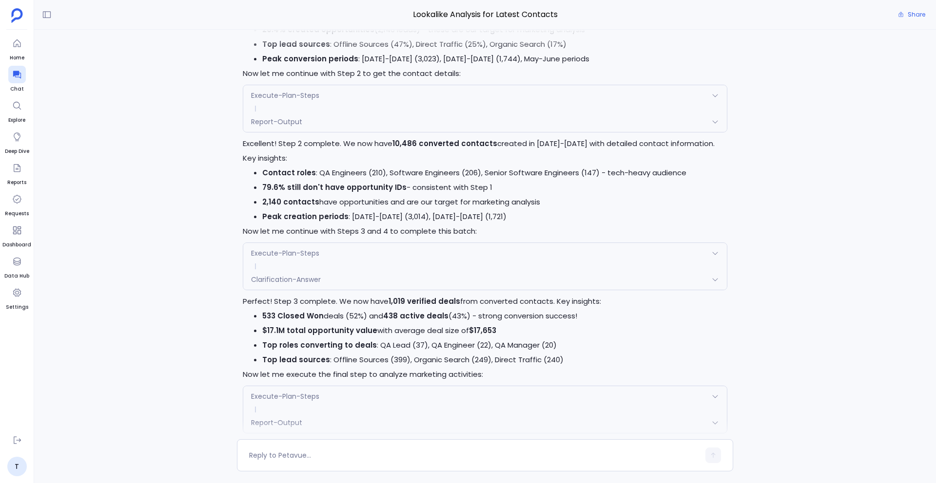
scroll to position [6629, 0]
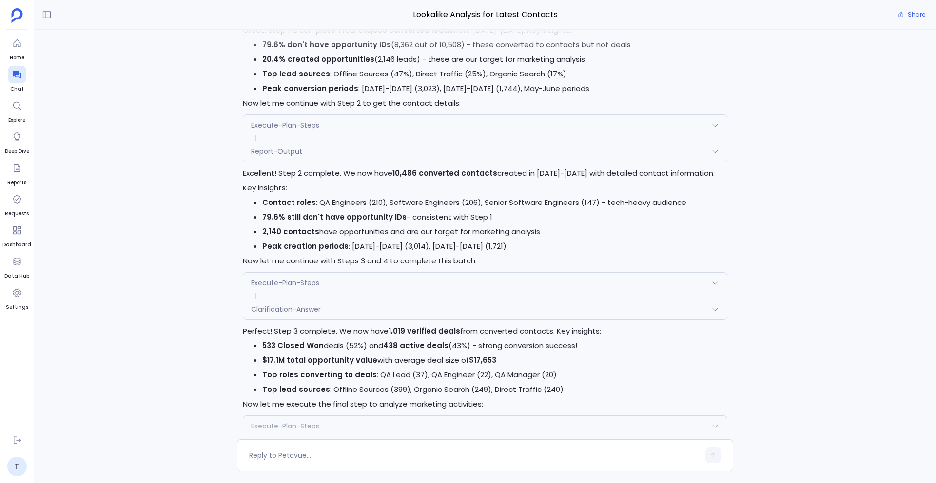
click at [327, 273] on div "Execute-Plan-Steps" at bounding box center [484, 283] width 483 height 20
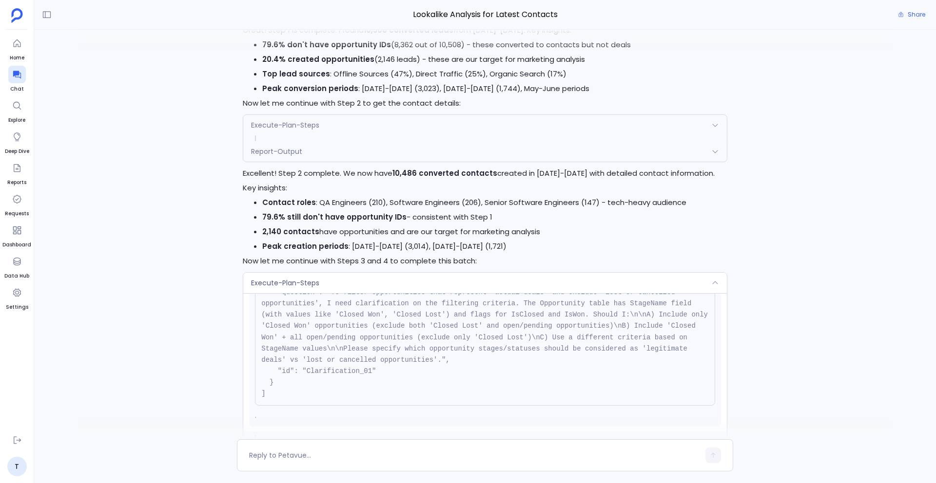
scroll to position [267, 0]
click at [367, 293] on div "Request { "name": "Execute-Plan-Steps", "args": { "step_number": "3", "conversa…" at bounding box center [484, 362] width 483 height 138
click at [362, 273] on div "Execute-Plan-Steps" at bounding box center [484, 283] width 483 height 20
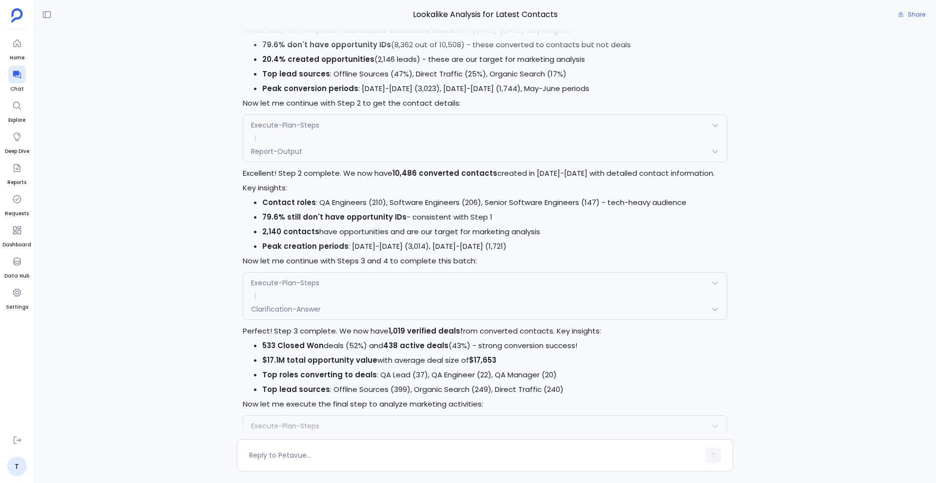
click at [369, 302] on div "Clarification-Answer" at bounding box center [484, 309] width 483 height 20
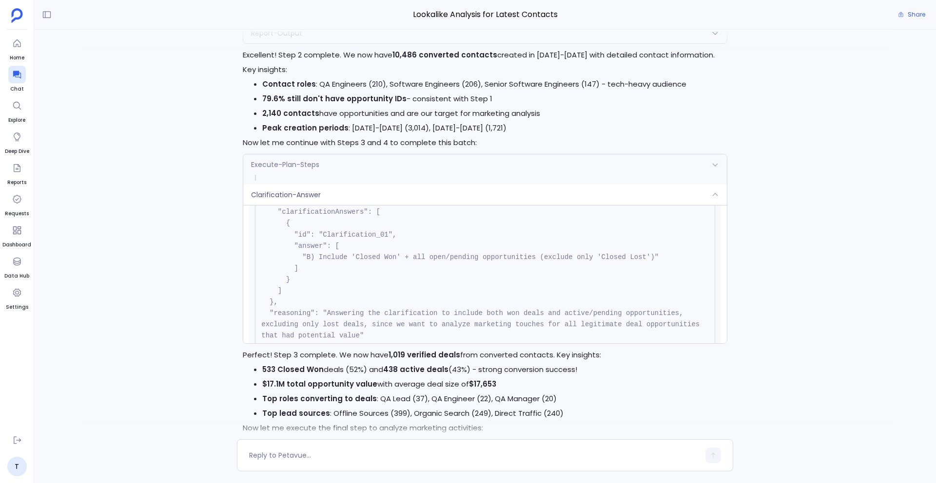
scroll to position [85, 0]
click at [376, 185] on div "Clarification-Answer" at bounding box center [484, 195] width 483 height 20
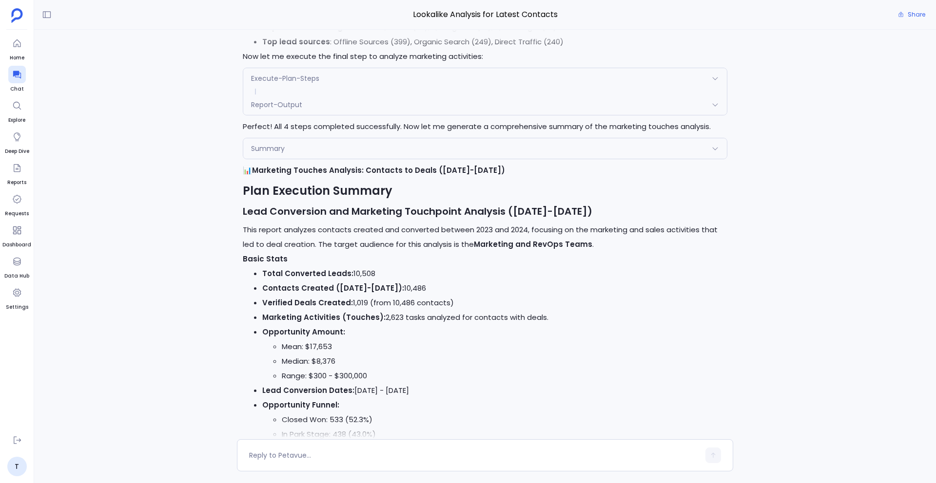
scroll to position [6978, 0]
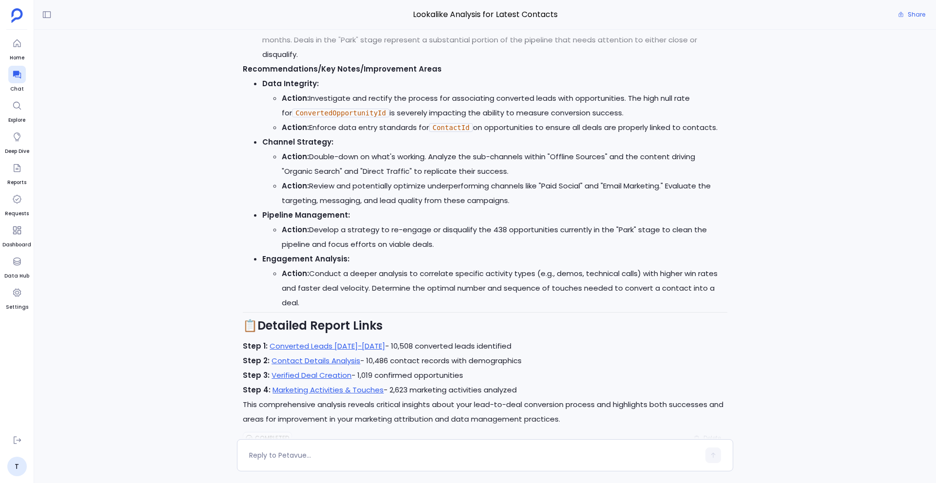
scroll to position [7764, 0]
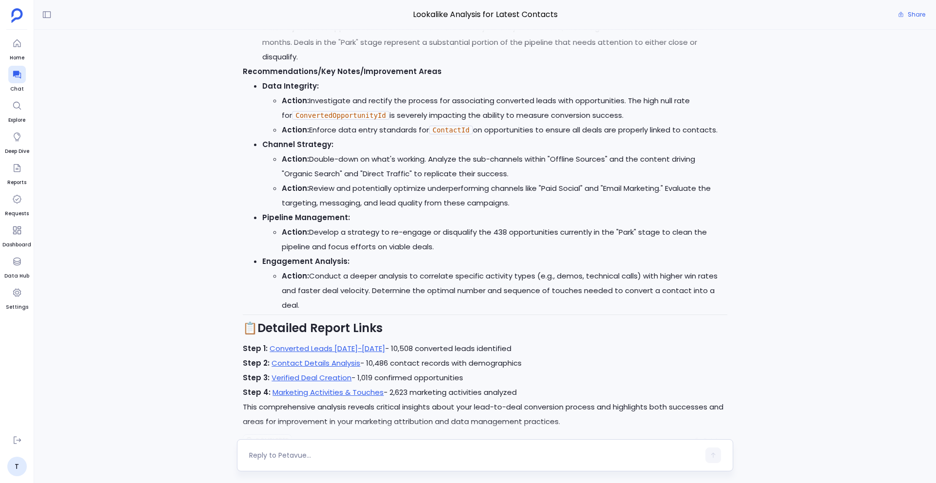
click at [302, 455] on textarea at bounding box center [474, 456] width 450 height 10
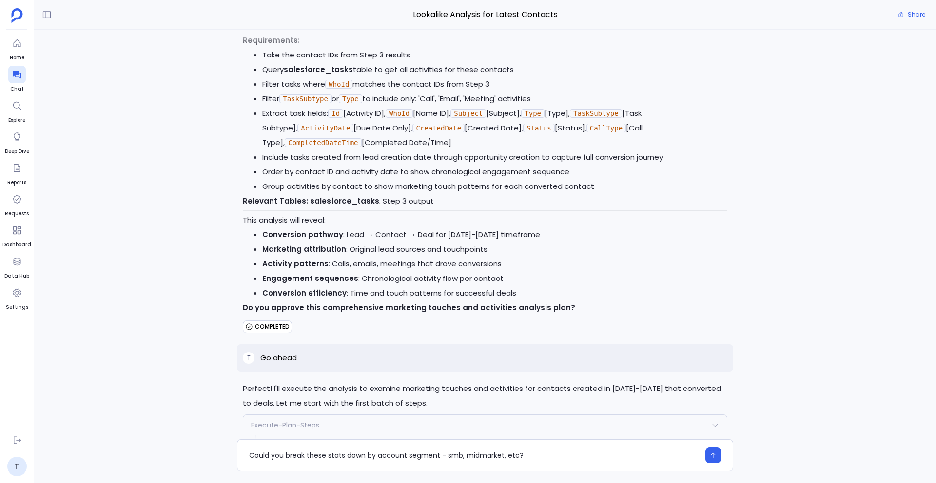
scroll to position [6182, 0]
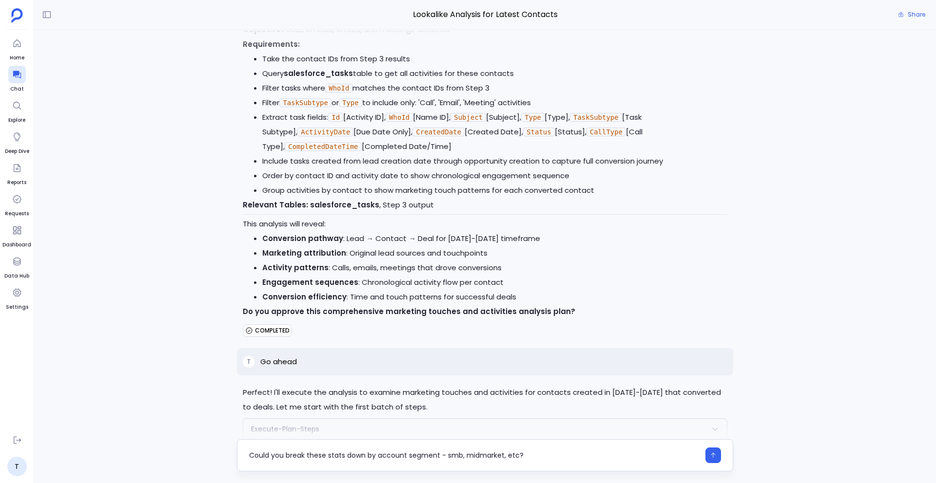
type textarea "Could you break these stats down by account segment - smb, midmarket, etc?"
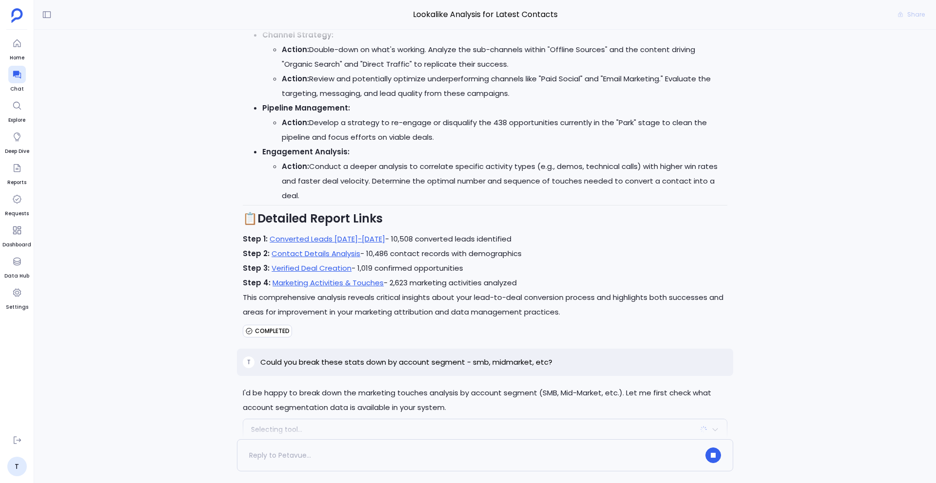
scroll to position [7899, 0]
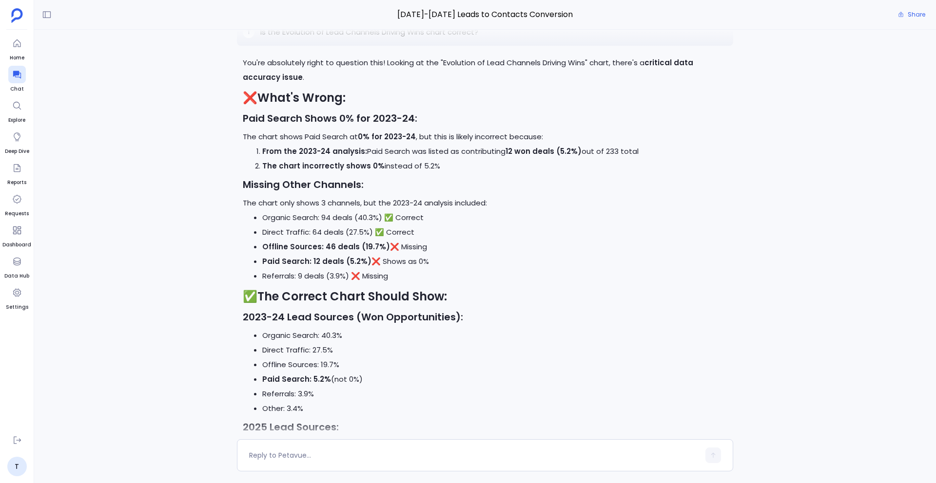
scroll to position [23189, 0]
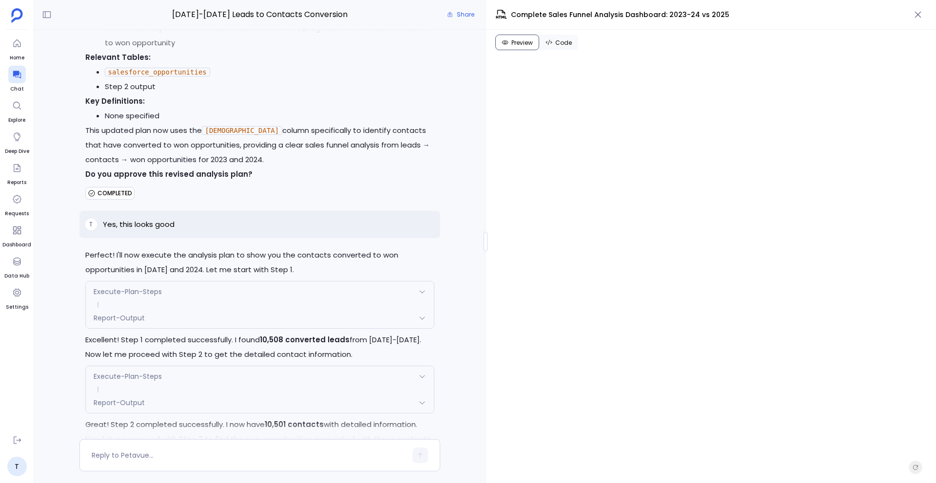
scroll to position [12692, 0]
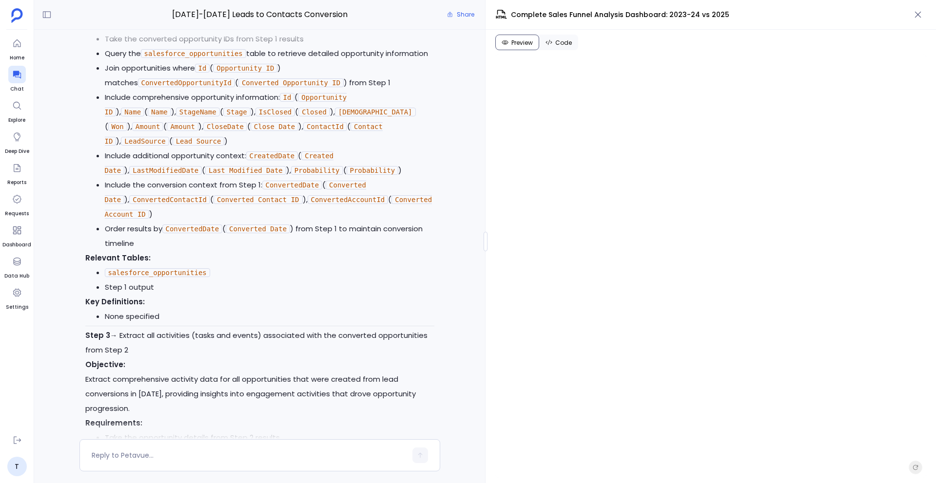
click at [393, 445] on li "Query the salesforce_tasks table to retrieve all task records associated with t…" at bounding box center [269, 459] width 329 height 29
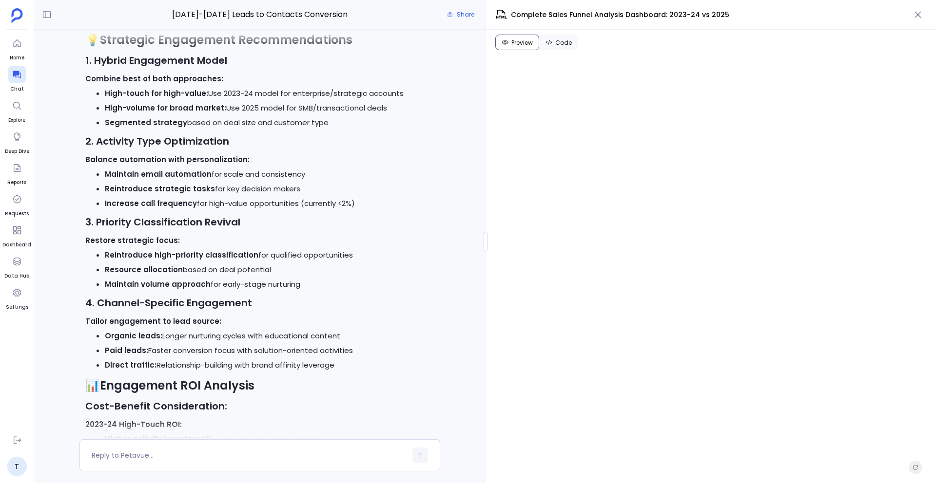
scroll to position [29791, 0]
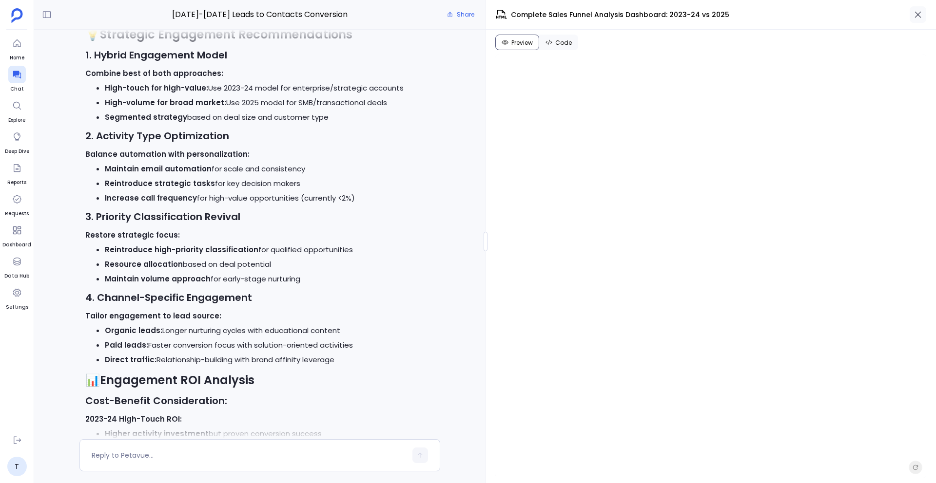
click at [921, 7] on button "button" at bounding box center [917, 14] width 17 height 17
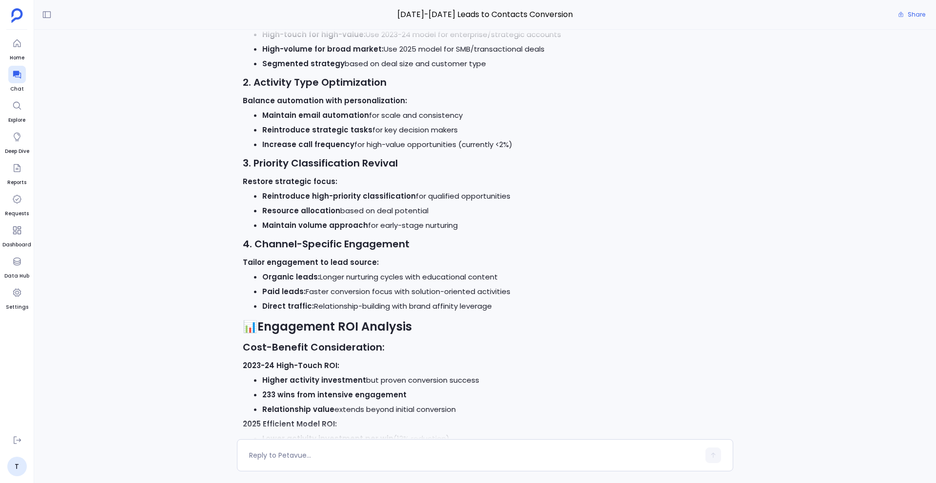
scroll to position [188, 0]
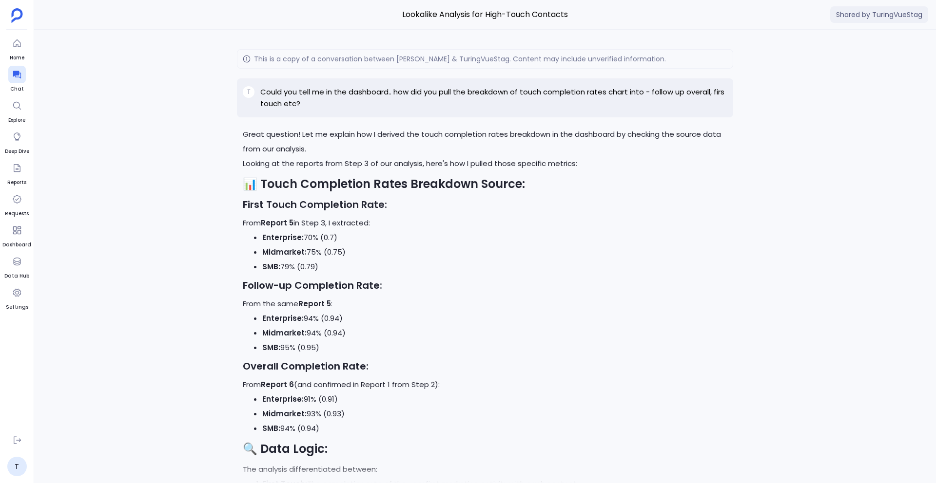
click at [310, 92] on p "Could you tell me in the dashboard.. how did you pull the breakdown of touch co…" at bounding box center [493, 97] width 467 height 23
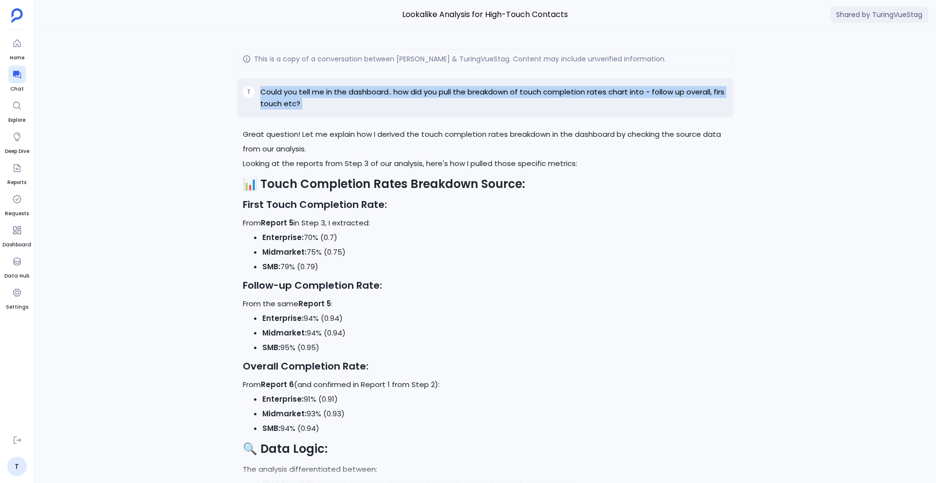
click at [491, 95] on p "Could you tell me in the dashboard.. how did you pull the breakdown of touch co…" at bounding box center [493, 97] width 467 height 23
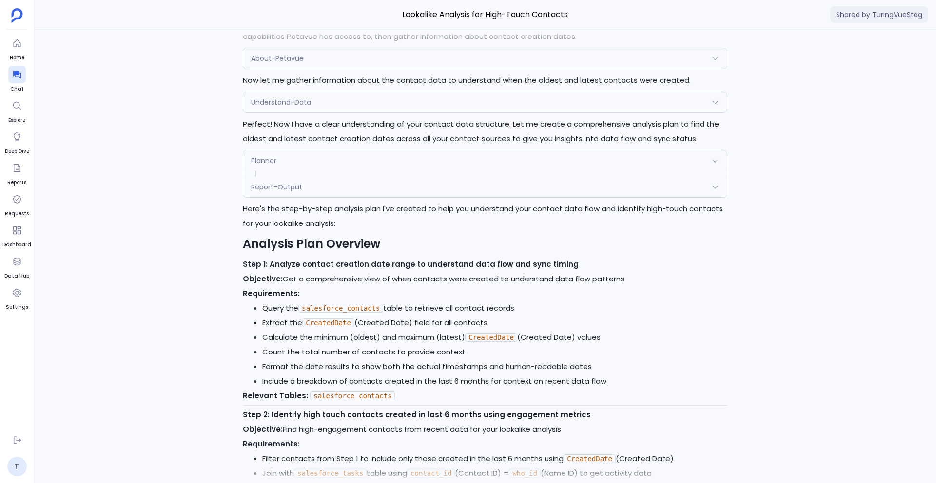
scroll to position [-29556, 0]
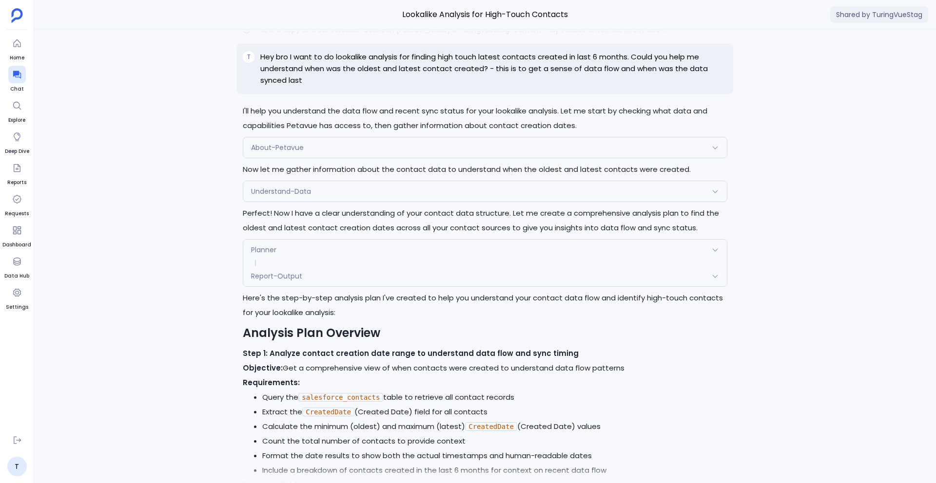
click at [267, 86] on p "Hey bro I want to do lookalike analysis for finding high touch latest contacts …" at bounding box center [493, 68] width 467 height 35
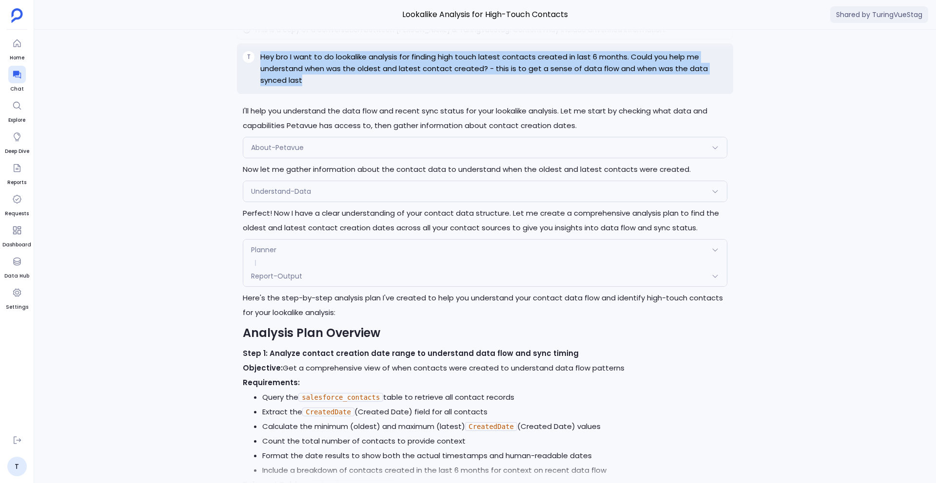
drag, startPoint x: 261, startPoint y: 85, endPoint x: 309, endPoint y: 113, distance: 55.4
click at [309, 86] on p "Hey bro I want to do lookalike analysis for finding high touch latest contacts …" at bounding box center [493, 68] width 467 height 35
copy p "Hey bro I want to do lookalike analysis for finding high touch latest contacts …"
click at [763, 108] on div "Excellent observation! You're right that the same contact names are appearing m…" at bounding box center [485, 257] width 902 height 454
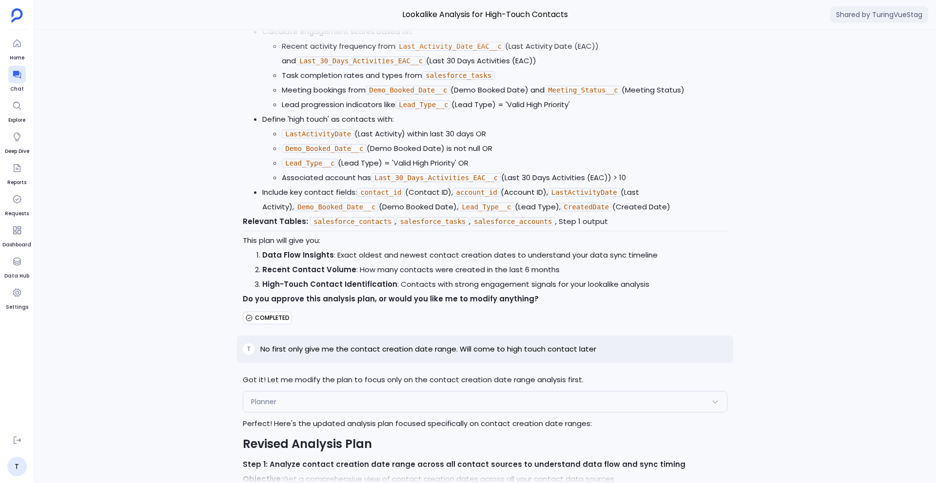
scroll to position [-28876, 0]
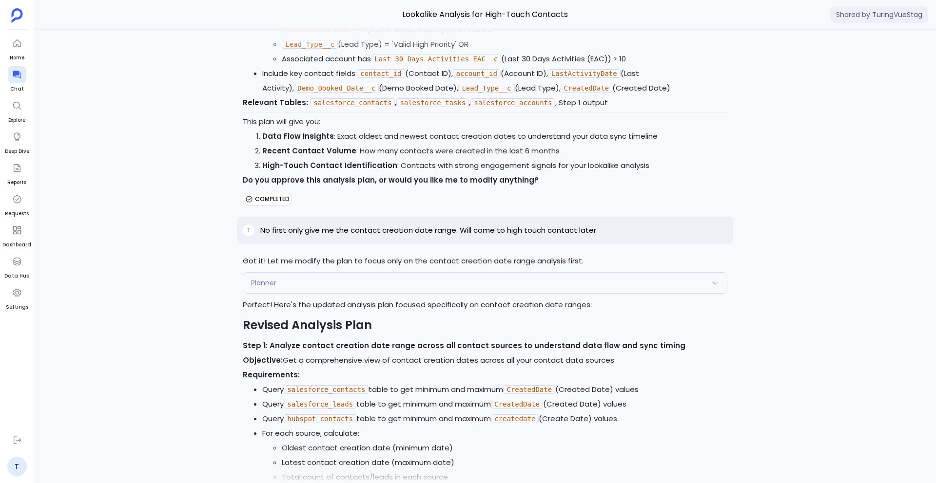
click at [382, 236] on p "No first only give me the contact creation date range. Will come to high touch …" at bounding box center [428, 231] width 336 height 12
copy p "No first only give me the contact creation date range. Will come to high touch …"
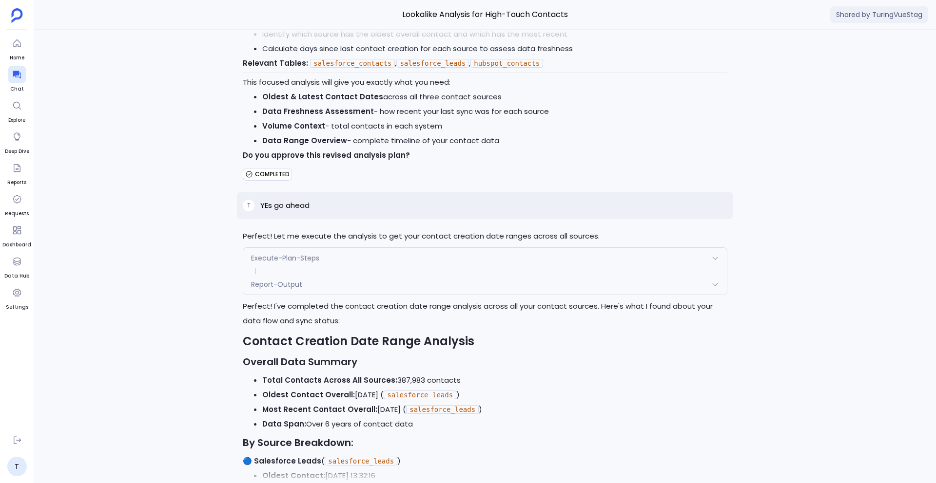
scroll to position [-28378, 0]
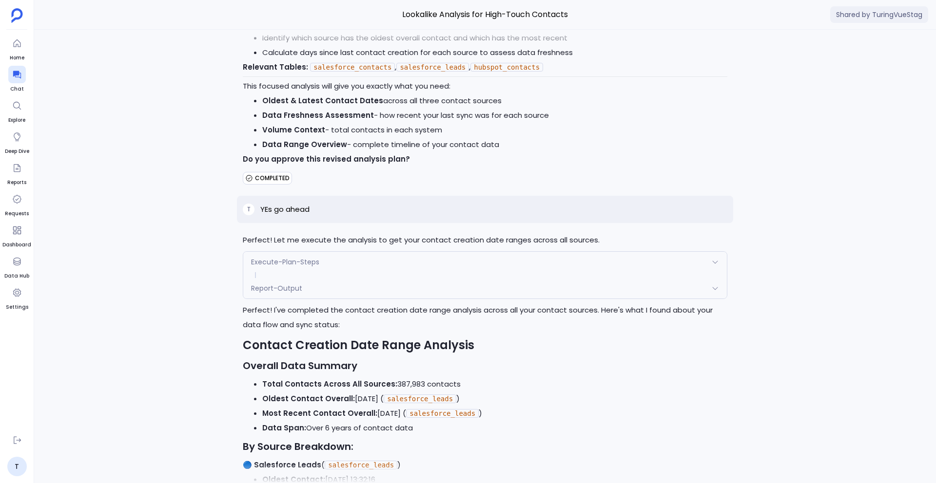
click at [297, 215] on p "YEs go ahead" at bounding box center [284, 210] width 49 height 12
copy p "YEs go ahead"
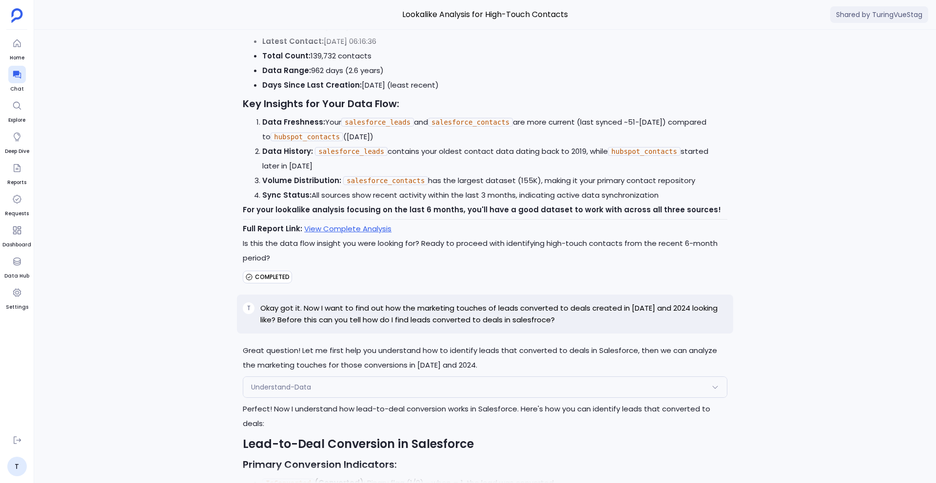
scroll to position [-27654, 0]
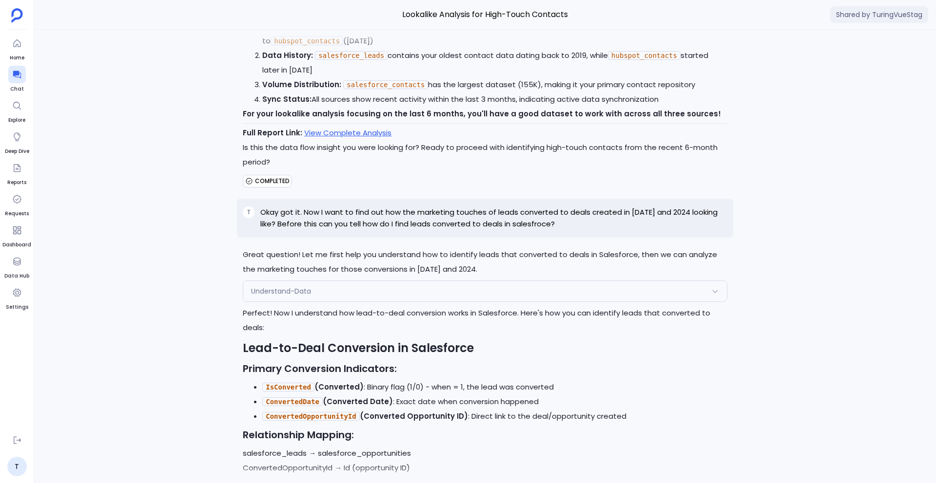
click at [372, 230] on p "Okay got it. Now I want to find out how the marketing touches of leads converte…" at bounding box center [493, 218] width 467 height 23
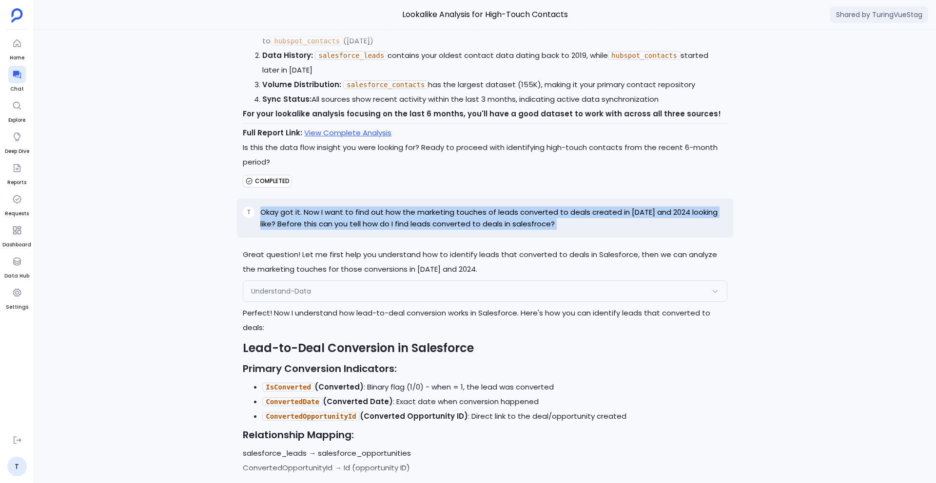
copy p "Okay got it. Now I want to find out how the marketing touches of leads converte…"
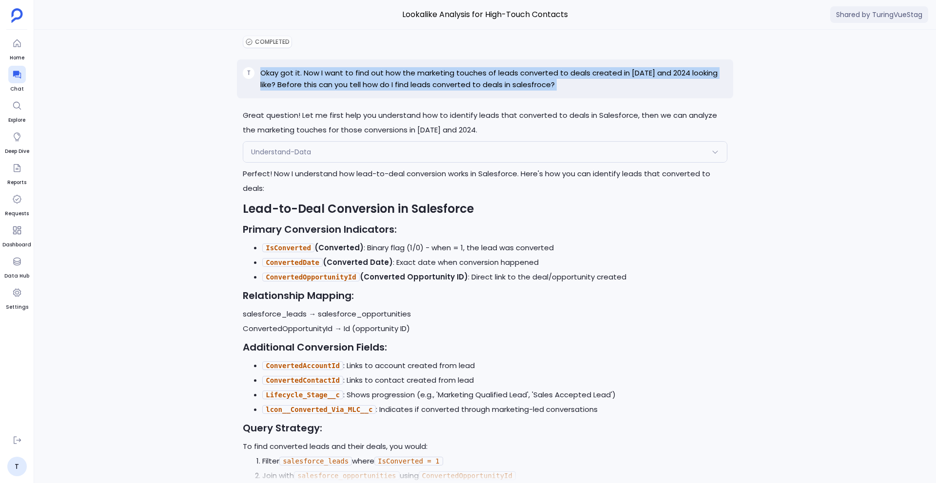
click at [484, 137] on p "Great question! Let me first help you understand how to identify leads that con…" at bounding box center [485, 122] width 484 height 29
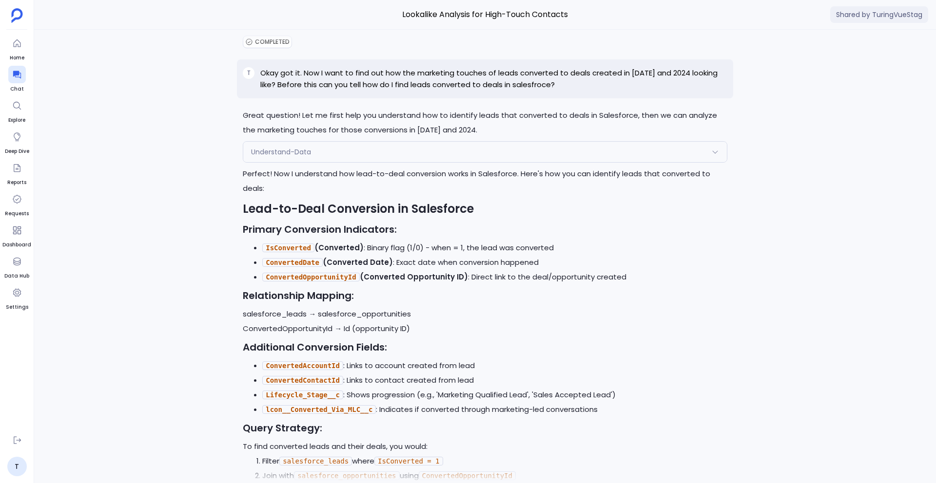
click at [484, 137] on p "Great question! Let me first help you understand how to identify leads that con…" at bounding box center [485, 122] width 484 height 29
click at [505, 137] on p "Great question! Let me first help you understand how to identify leads that con…" at bounding box center [485, 122] width 484 height 29
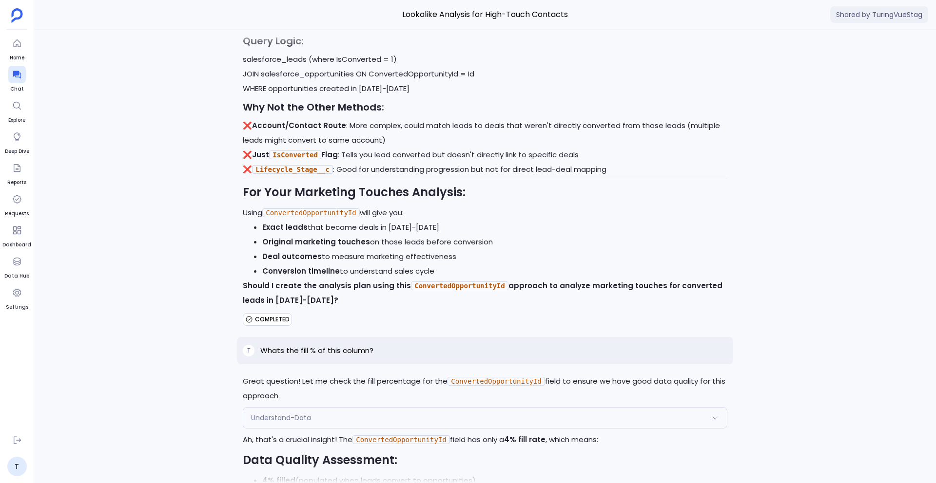
scroll to position [-26746, 0]
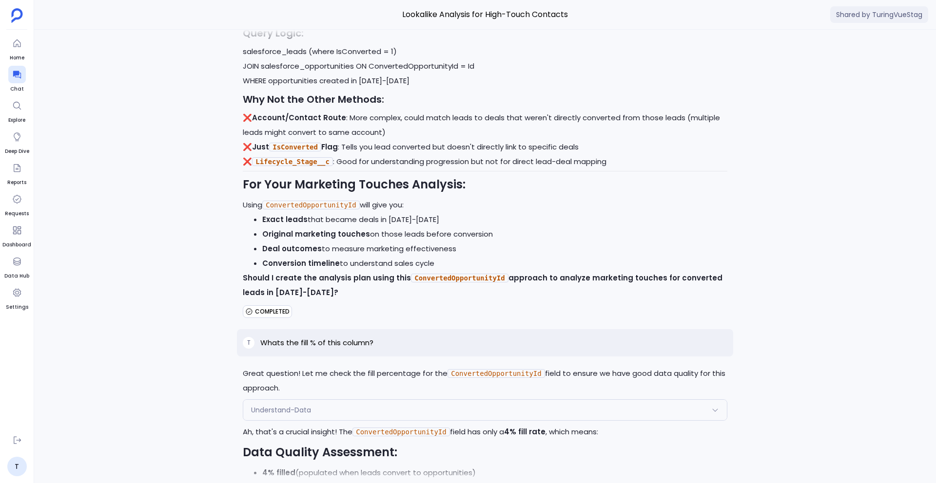
click at [330, 349] on p "Whats the fill % of this column?" at bounding box center [316, 343] width 113 height 12
copy p "Whats the fill % of this column?"
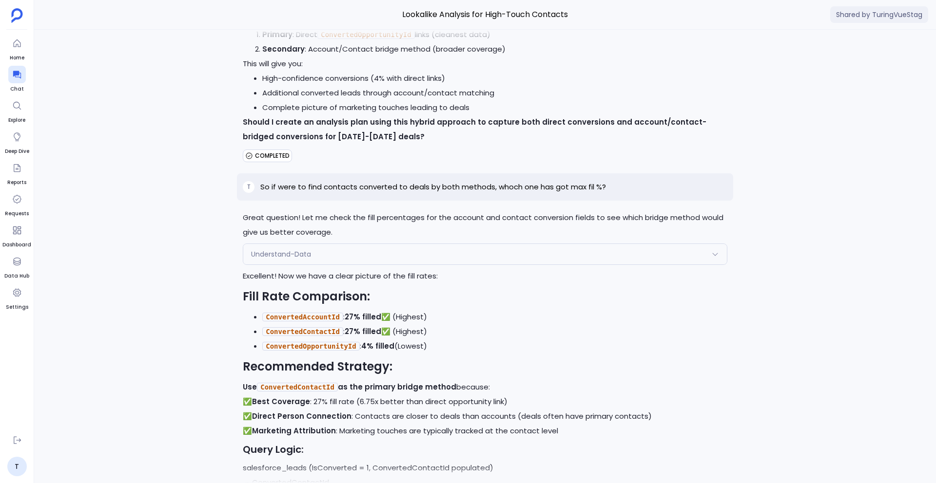
scroll to position [-26053, 0]
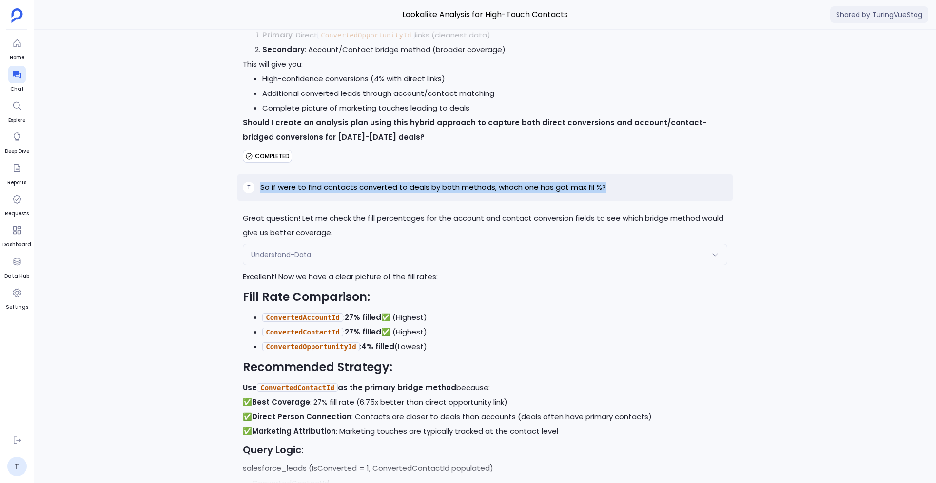
drag, startPoint x: 258, startPoint y: 218, endPoint x: 629, endPoint y: 214, distance: 370.9
click at [629, 201] on div "T So if were to find contacts converted to deals by both methods, whoch one has…" at bounding box center [485, 187] width 496 height 27
copy p "So if were to find contacts converted to deals by both methods, whoch one has g…"
click at [571, 193] on p "So if were to find contacts converted to deals by both methods, whoch one has g…" at bounding box center [433, 188] width 346 height 12
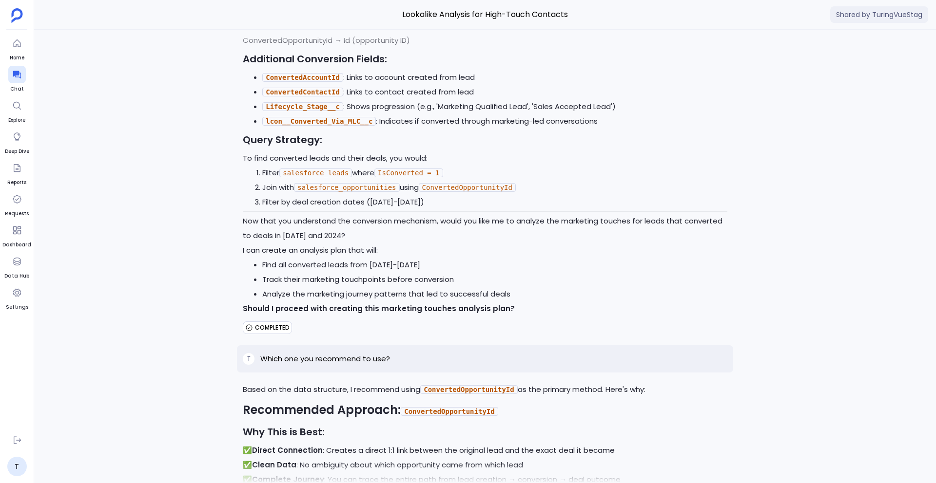
scroll to position [-27180, 0]
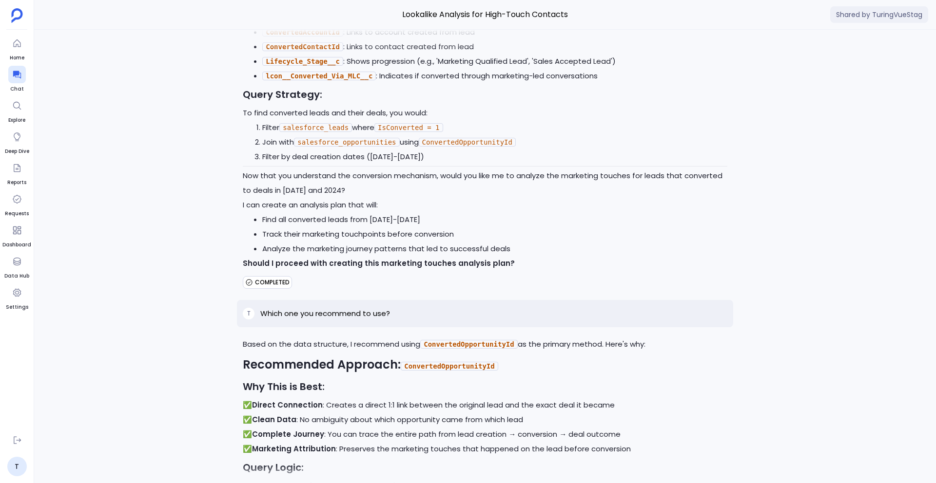
click at [346, 320] on p "Which one you recommend to use?" at bounding box center [325, 314] width 130 height 12
copy p "Which one you recommend to use?"
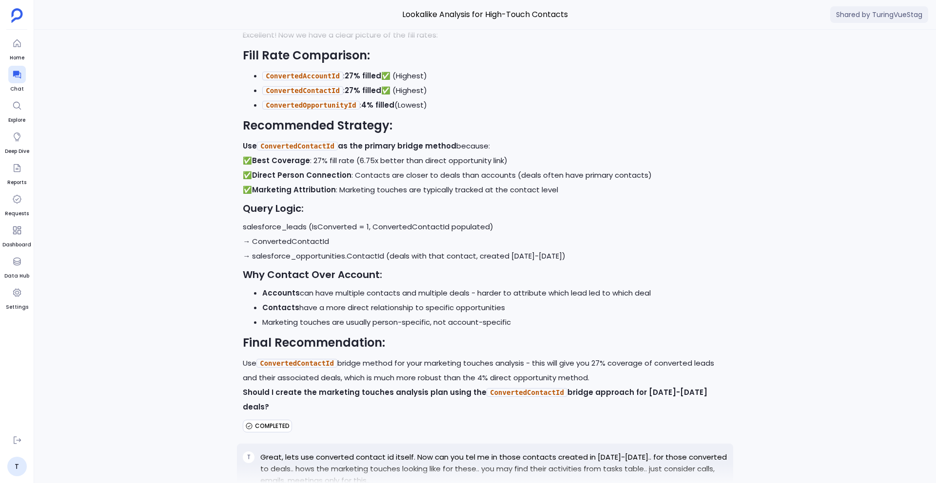
scroll to position [-25820, 0]
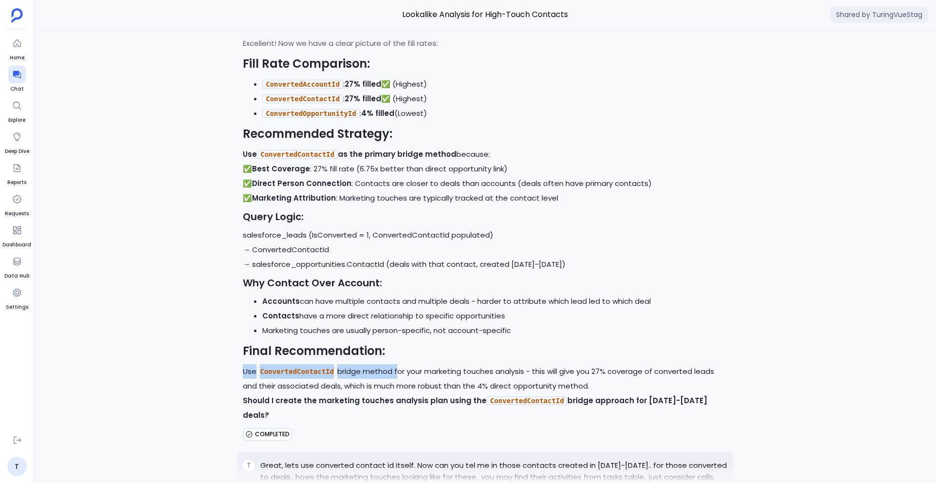
drag, startPoint x: 237, startPoint y: 400, endPoint x: 398, endPoint y: 403, distance: 160.9
click at [398, 403] on div "Great question! Let me check the fill percentages for the account and contact c…" at bounding box center [485, 210] width 496 height 465
copy p "Use ConvertedContactId bridge method"
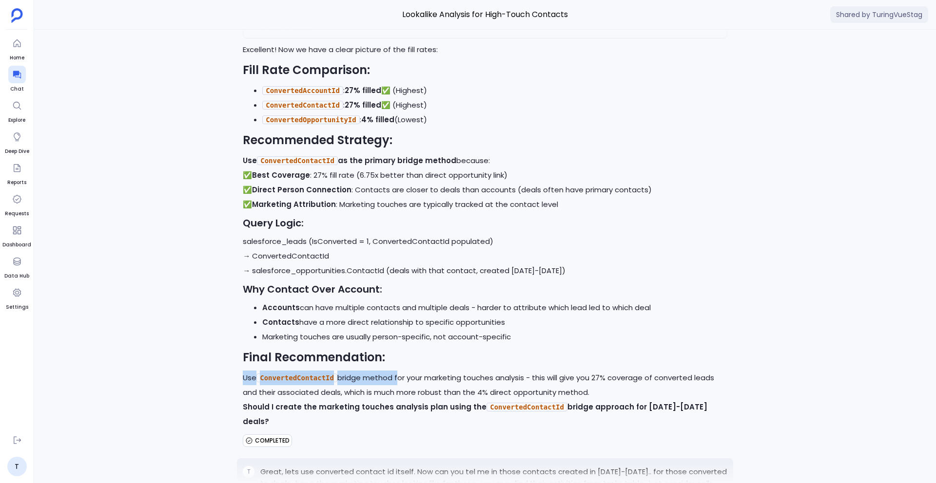
scroll to position [-25827, 0]
click at [223, 331] on div "Excellent observation! You're right that the same contact names are appearing m…" at bounding box center [485, 257] width 902 height 454
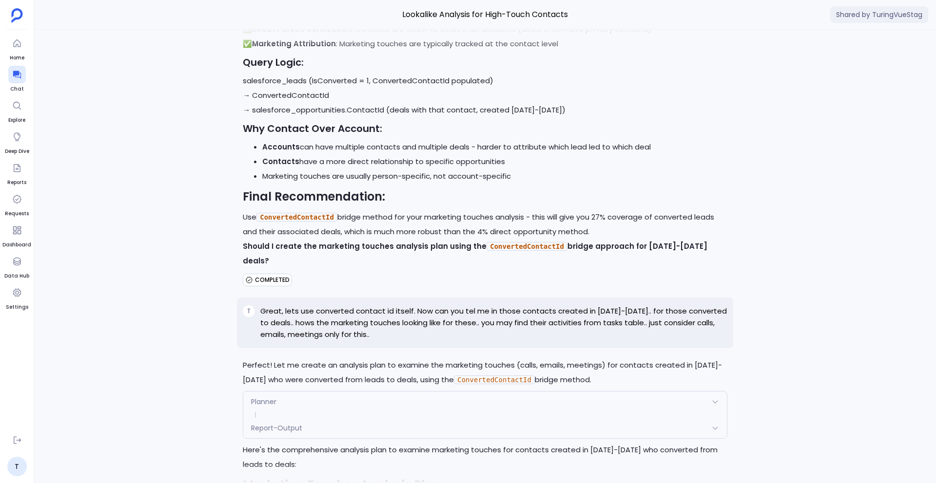
scroll to position [-25608, 0]
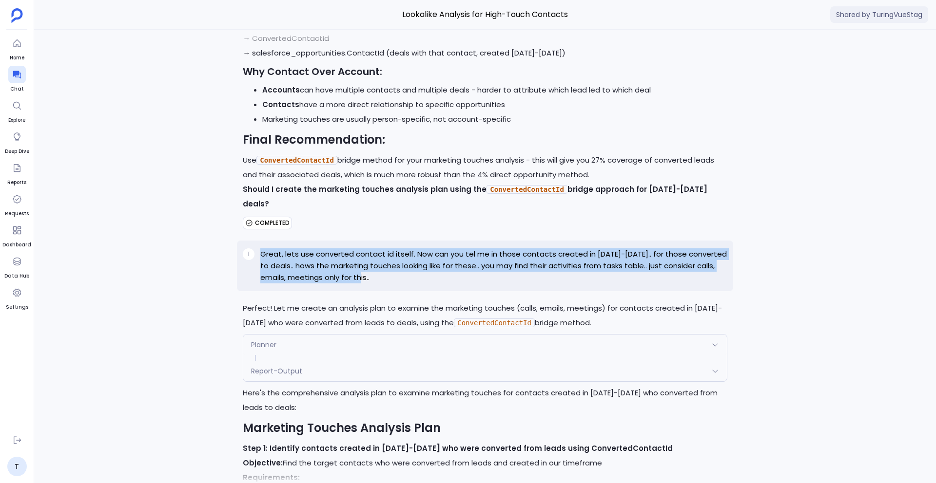
drag, startPoint x: 371, startPoint y: 294, endPoint x: 259, endPoint y: 269, distance: 114.3
click at [260, 269] on p "Great, lets use converted contact id itself. Now can you tel me in those contac…" at bounding box center [493, 266] width 467 height 35
copy p "Great, lets use converted contact id itself. Now can you tel me in those contac…"
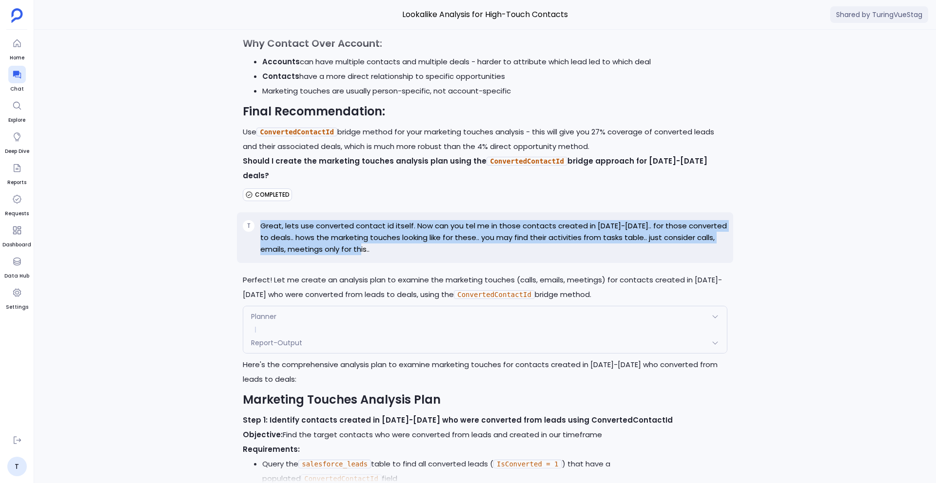
scroll to position [-25566, 0]
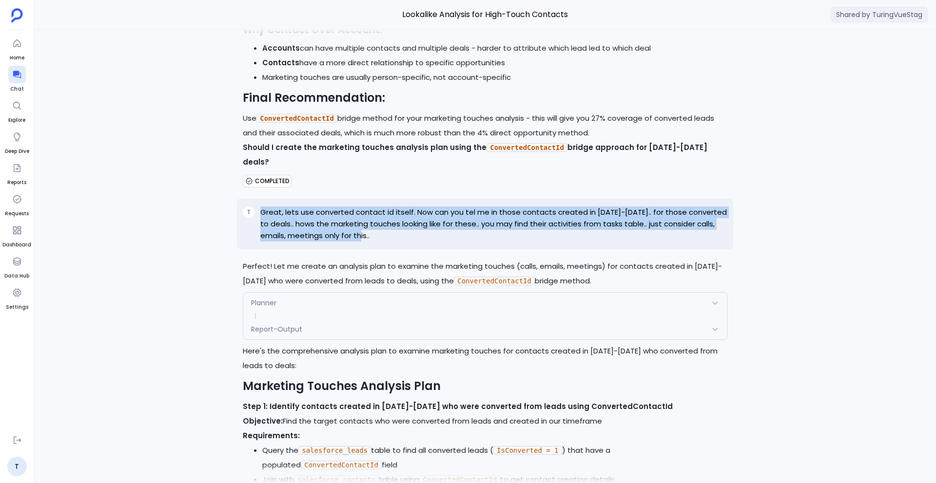
click at [204, 305] on div "Excellent observation! You're right that the same contact names are appearing m…" at bounding box center [485, 257] width 902 height 454
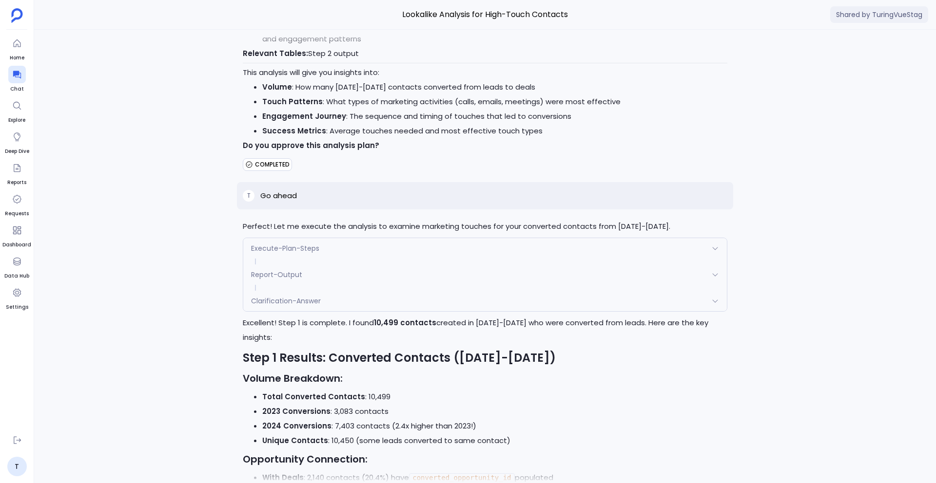
scroll to position [-24498, 0]
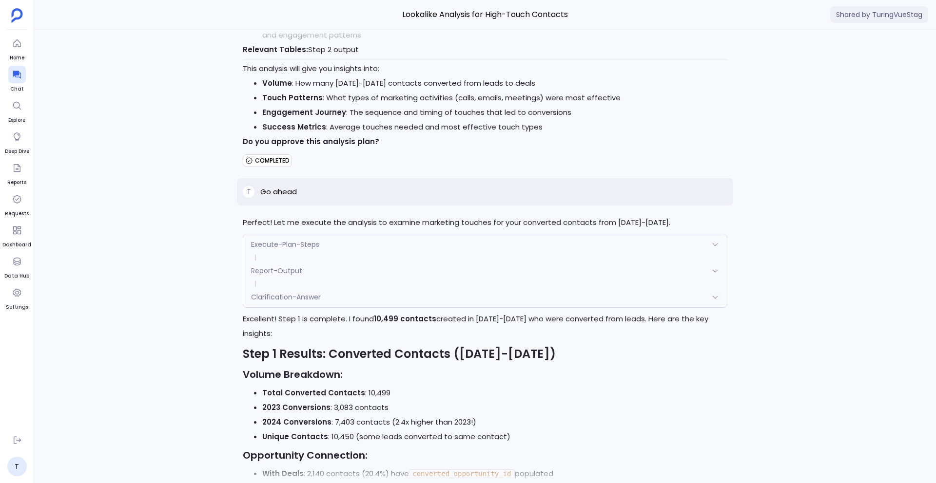
click at [279, 198] on p "Go ahead" at bounding box center [278, 192] width 37 height 12
click at [277, 198] on p "Go ahead" at bounding box center [278, 192] width 37 height 12
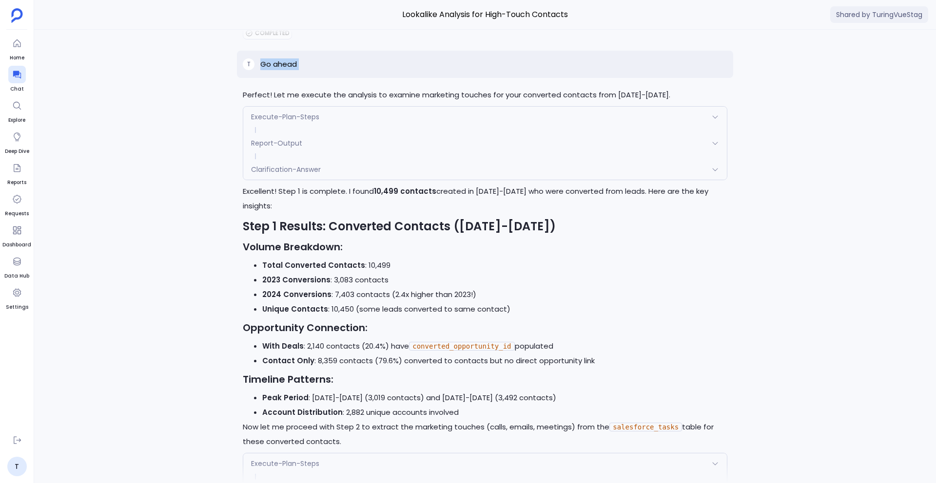
click at [314, 174] on span "Clarification-Answer" at bounding box center [286, 170] width 70 height 10
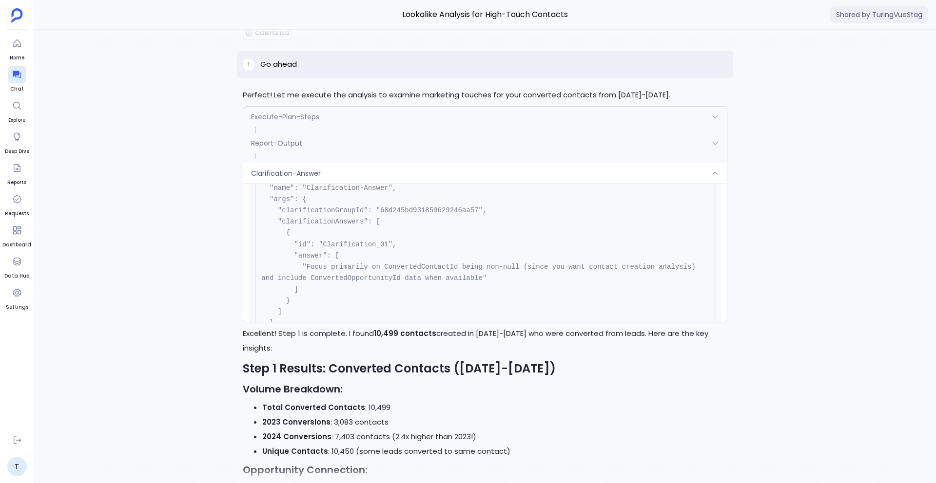
scroll to position [50, 0]
click at [352, 184] on div "Clarification-Answer" at bounding box center [484, 173] width 483 height 20
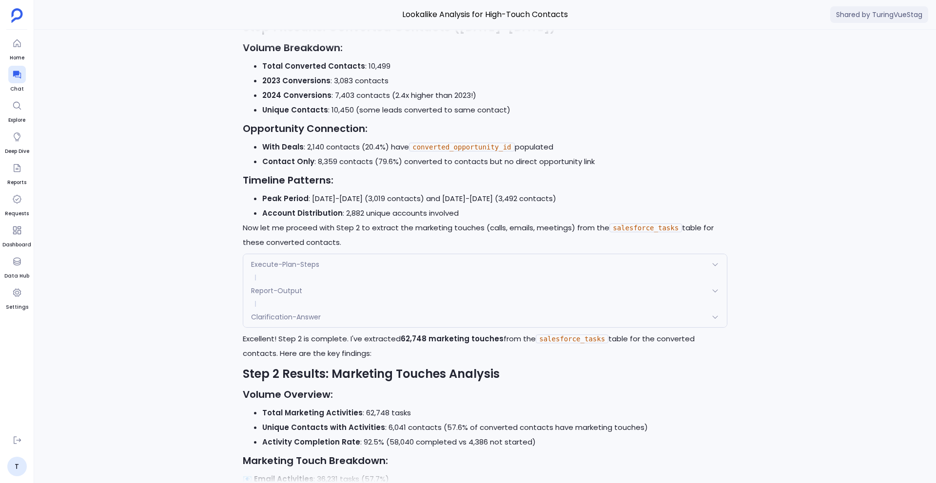
scroll to position [-24145, 0]
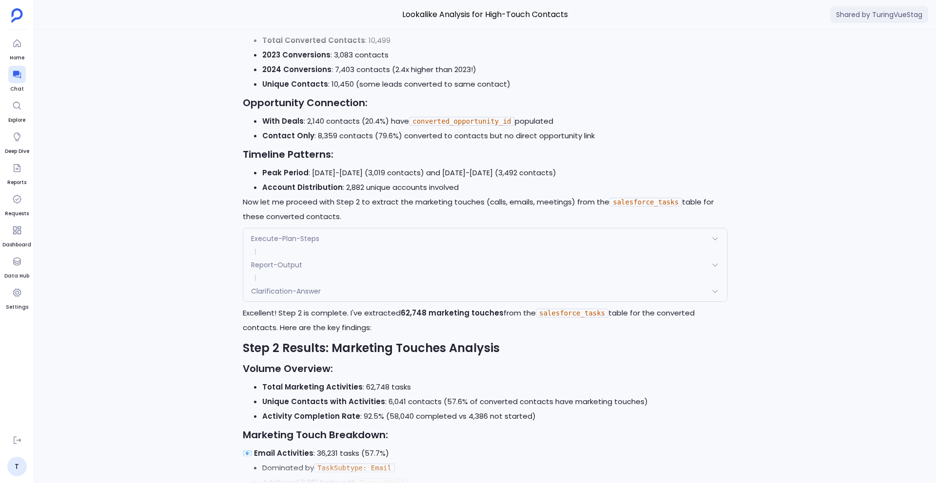
click at [347, 290] on div "Clarification-Answer" at bounding box center [484, 291] width 483 height 20
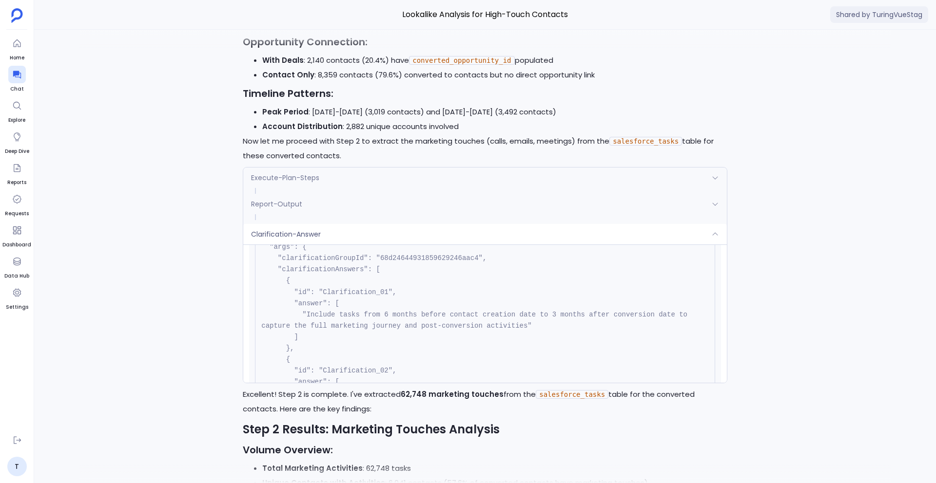
scroll to position [59, 0]
click at [332, 243] on div "Clarification-Answer" at bounding box center [484, 234] width 483 height 20
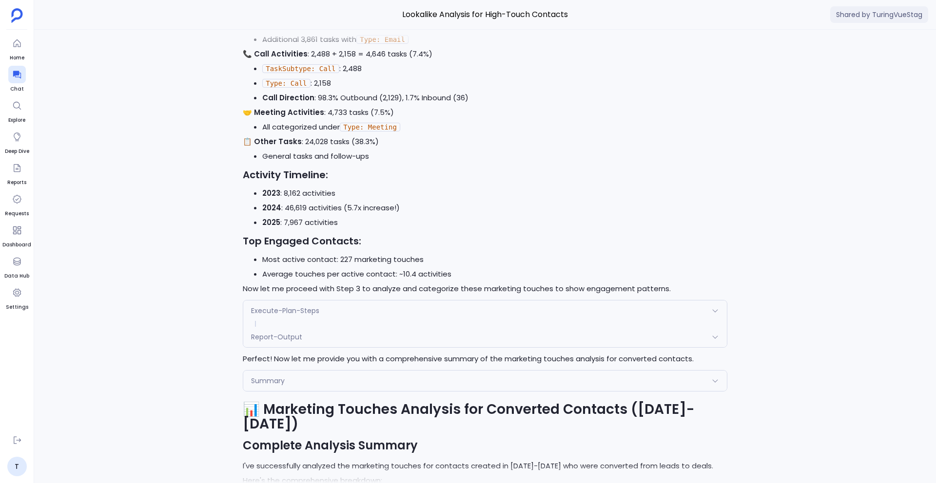
click at [334, 346] on div "Report-Output" at bounding box center [484, 337] width 483 height 20
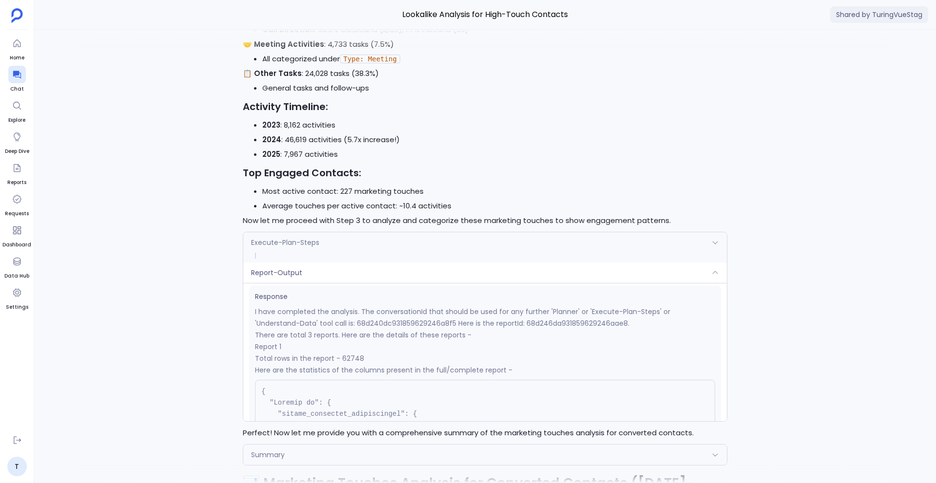
scroll to position [149, 0]
click at [325, 278] on div "Report-Output" at bounding box center [484, 273] width 483 height 20
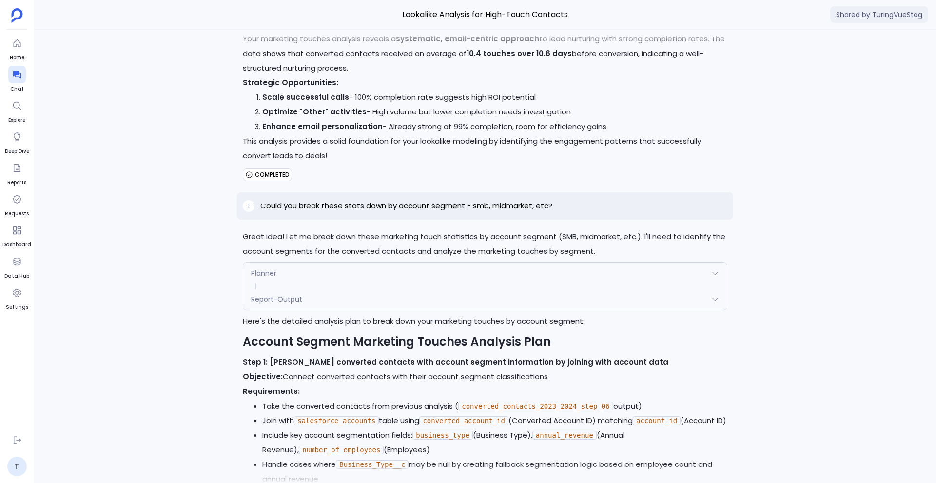
scroll to position [-22548, 0]
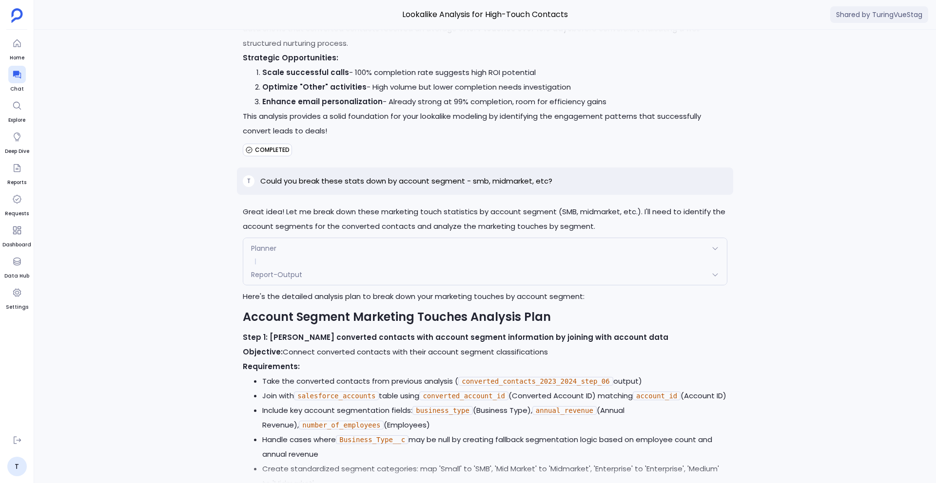
click at [374, 175] on p "Could you break these stats down by account segment - smb, midmarket, etc?" at bounding box center [406, 181] width 292 height 12
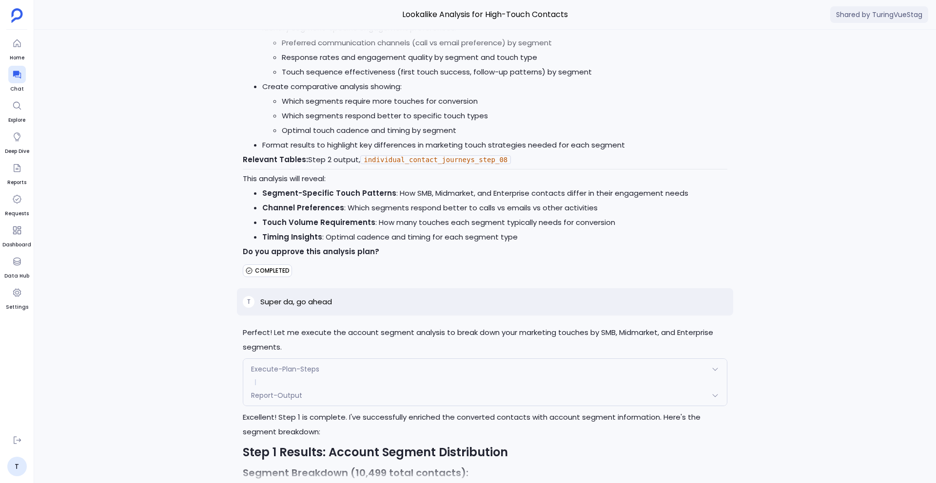
scroll to position [-21515, 0]
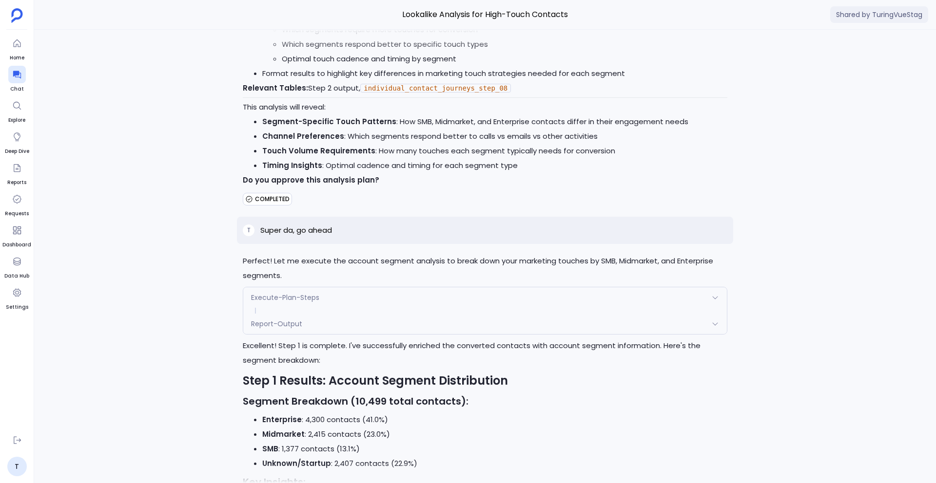
click at [300, 232] on p "Super da, go ahead" at bounding box center [296, 231] width 72 height 12
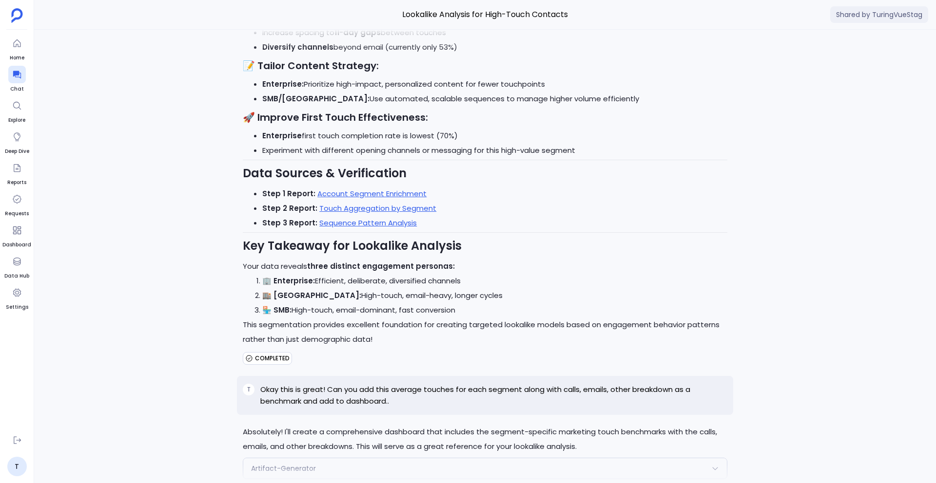
scroll to position [-19338, 0]
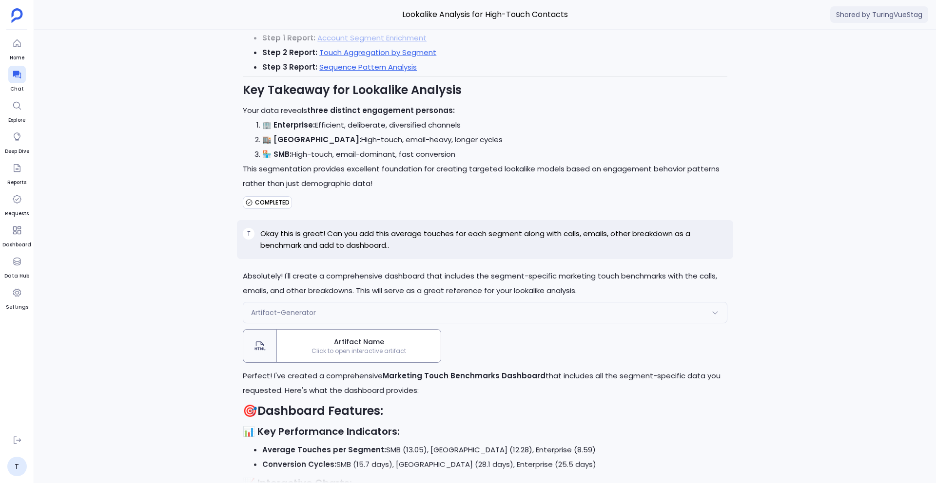
click at [328, 228] on p "Okay this is great! Can you add this average touches for each segment along wit…" at bounding box center [493, 239] width 467 height 23
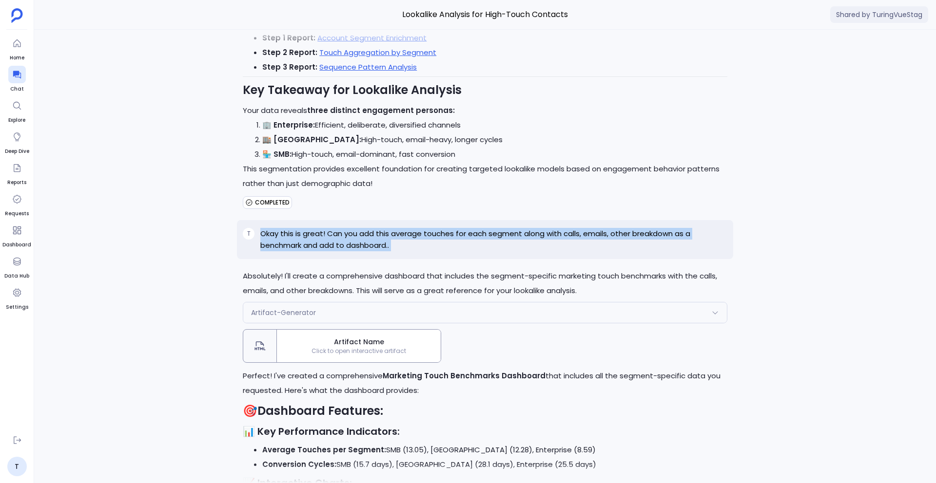
click at [328, 228] on p "Okay this is great! Can you add this average touches for each segment along wit…" at bounding box center [493, 239] width 467 height 23
click at [331, 348] on span "Click to open interactive artifact" at bounding box center [359, 352] width 164 height 8
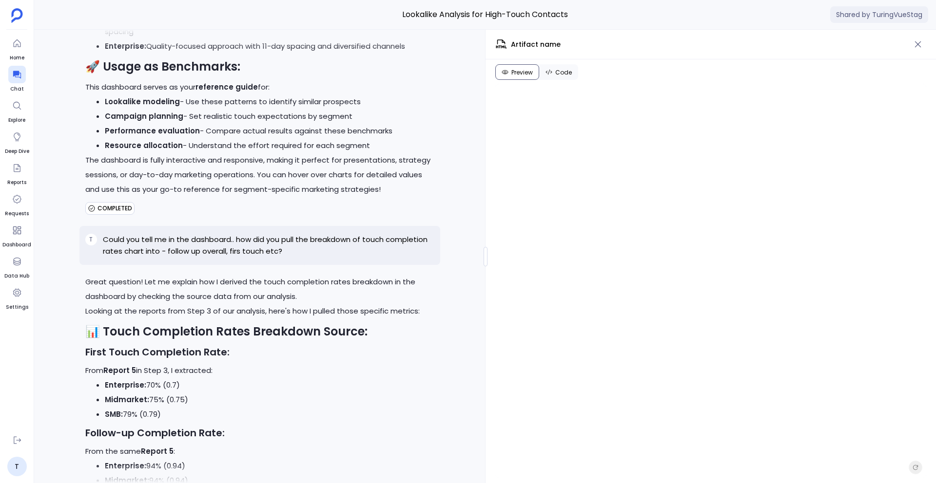
scroll to position [-21047, 0]
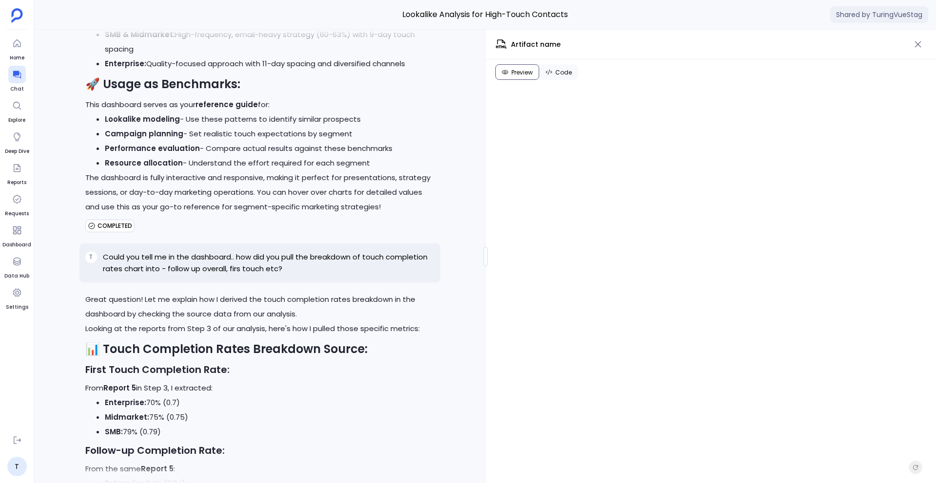
click at [232, 275] on p "Could you tell me in the dashboard.. how did you pull the breakdown of touch co…" at bounding box center [268, 262] width 331 height 23
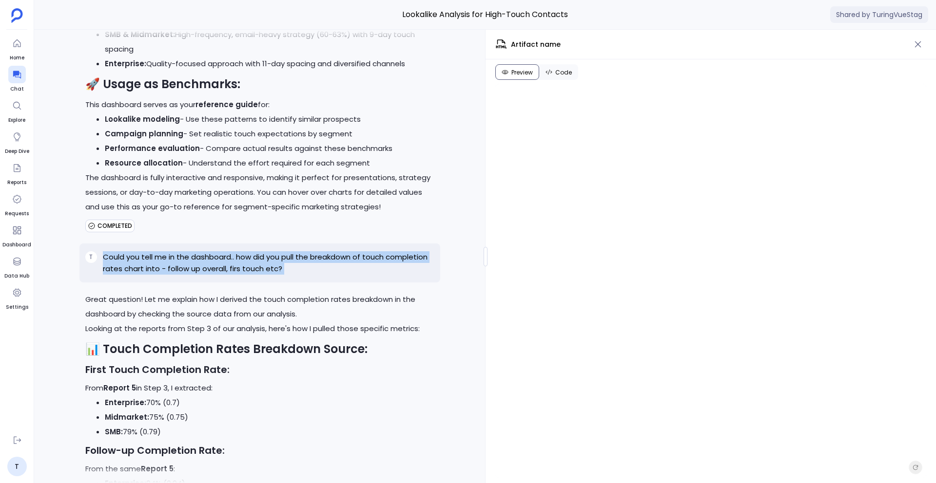
click at [232, 275] on p "Could you tell me in the dashboard.. how did you pull the breakdown of touch co…" at bounding box center [268, 262] width 331 height 23
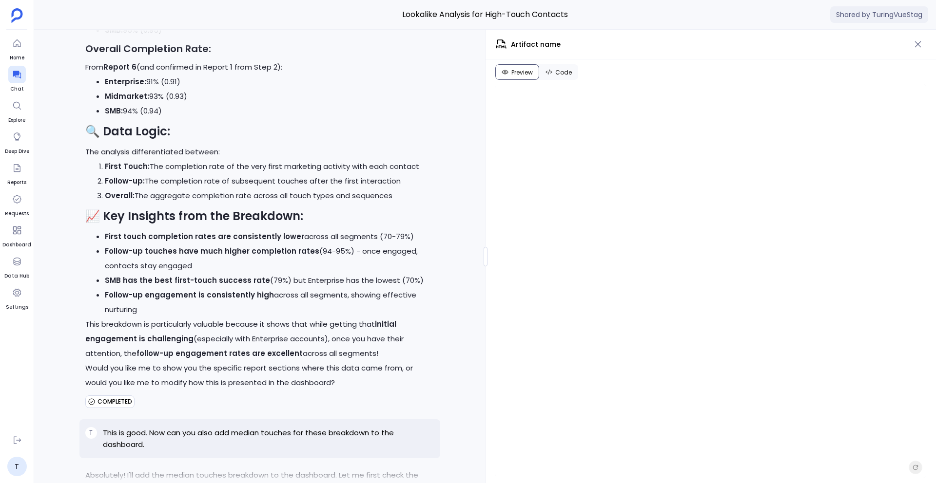
scroll to position [-20235, 0]
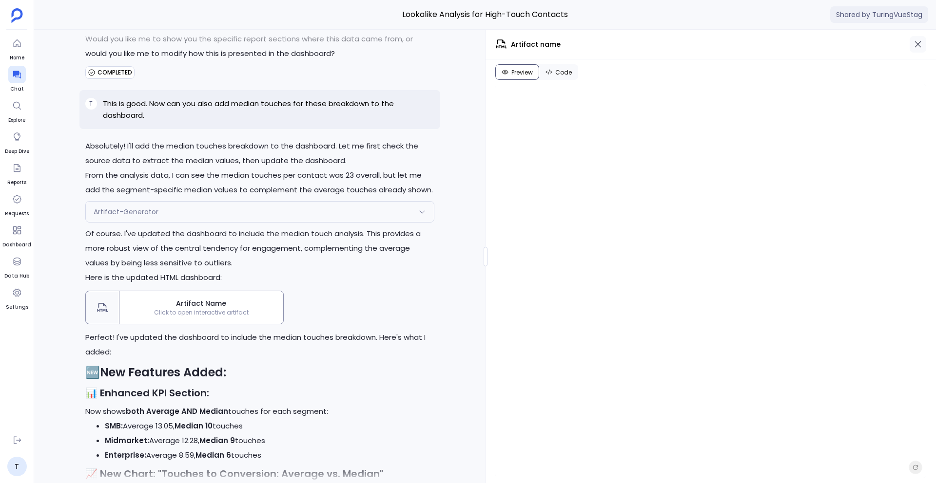
click at [920, 44] on icon "button" at bounding box center [918, 44] width 10 height 10
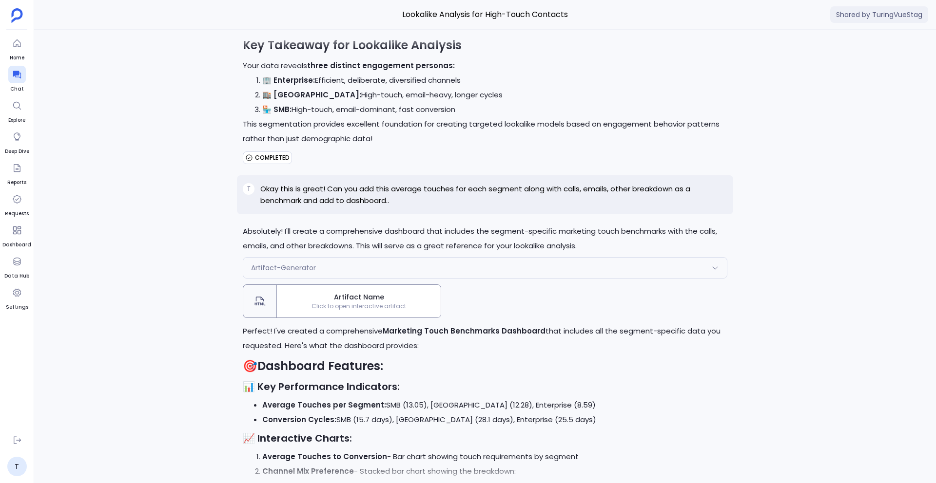
scroll to position [-19247, 0]
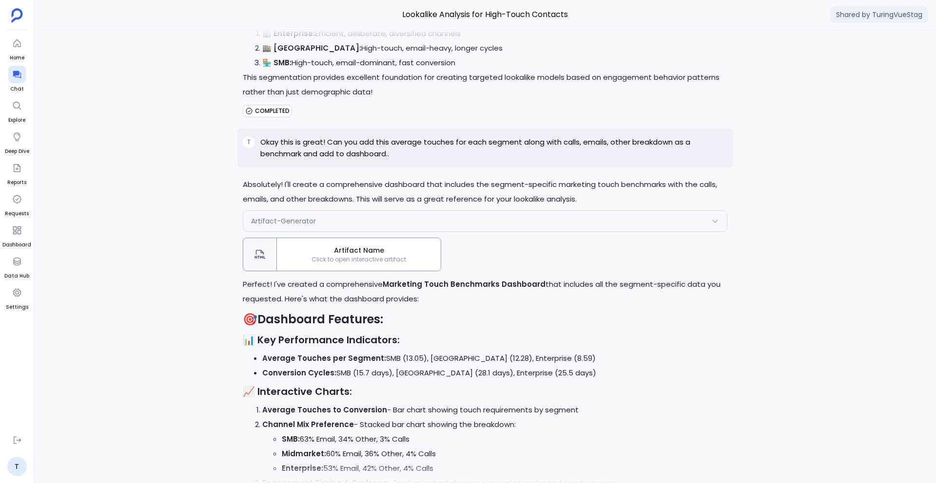
click at [387, 246] on span "Artifact Name" at bounding box center [359, 251] width 156 height 10
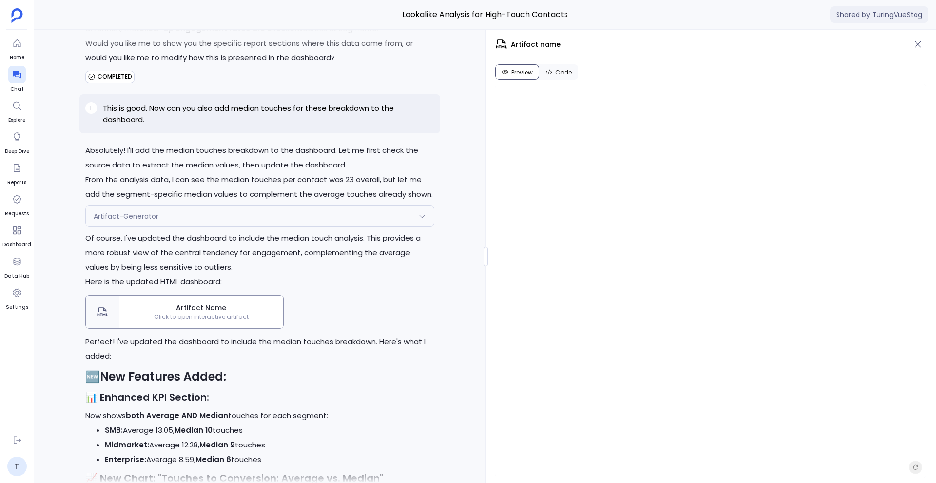
scroll to position [-20242, 0]
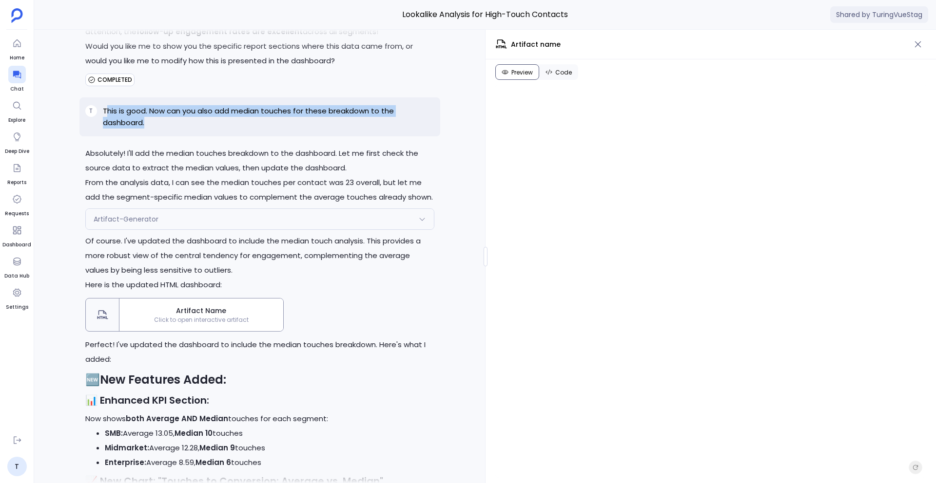
drag, startPoint x: 158, startPoint y: 214, endPoint x: 105, endPoint y: 200, distance: 55.0
click at [105, 129] on p "This is good. Now can you also add median touches for these breakdown to the da…" at bounding box center [268, 116] width 331 height 23
click at [167, 136] on div "T This is good. Now can you also add median touches for these breakdown to the …" at bounding box center [259, 116] width 361 height 39
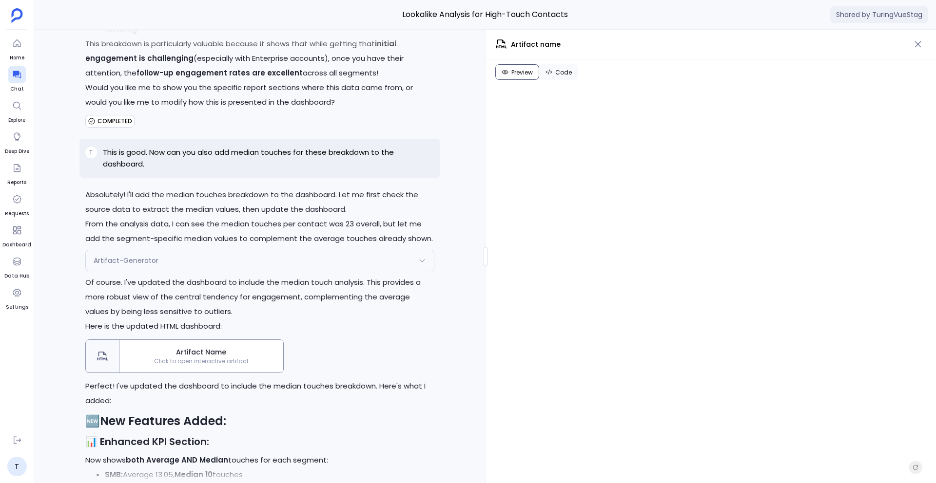
scroll to position [-20274, 0]
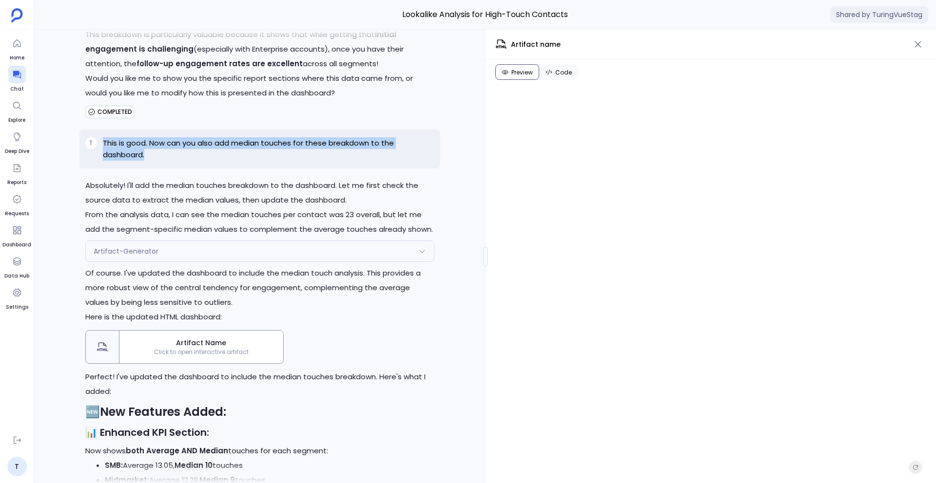
drag, startPoint x: 149, startPoint y: 246, endPoint x: 104, endPoint y: 228, distance: 48.1
click at [104, 169] on div "T This is good. Now can you also add median touches for these breakdown to the …" at bounding box center [259, 149] width 361 height 39
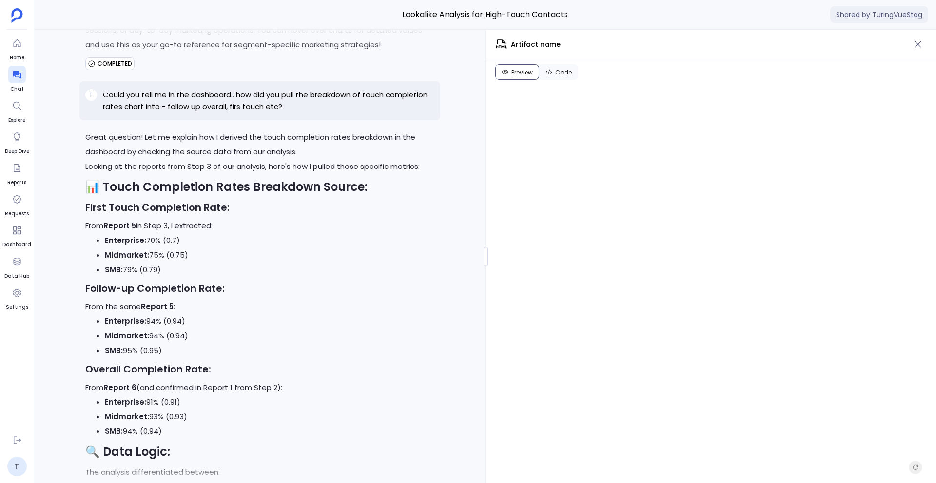
scroll to position [-20931, 0]
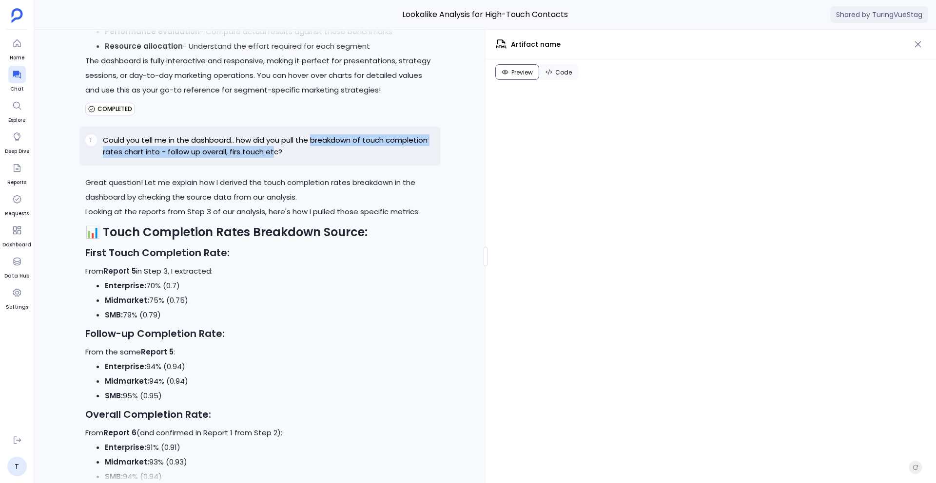
drag, startPoint x: 312, startPoint y: 225, endPoint x: 273, endPoint y: 237, distance: 40.7
click at [273, 158] on p "Could you tell me in the dashboard.. how did you pull the breakdown of touch co…" at bounding box center [268, 146] width 331 height 23
click at [342, 158] on p "Could you tell me in the dashboard.. how did you pull the breakdown of touch co…" at bounding box center [268, 146] width 331 height 23
drag, startPoint x: 312, startPoint y: 226, endPoint x: 276, endPoint y: 237, distance: 38.2
click at [276, 158] on p "Could you tell me in the dashboard.. how did you pull the breakdown of touch co…" at bounding box center [268, 146] width 331 height 23
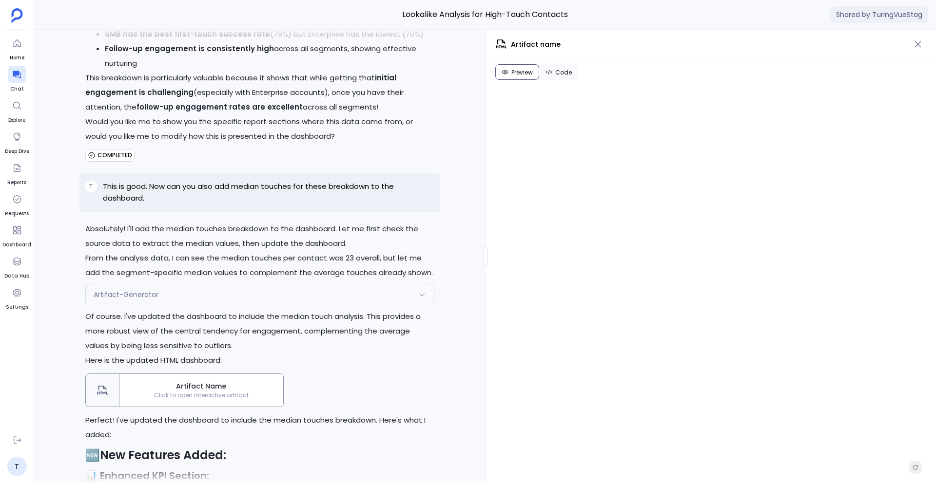
scroll to position [-20293, 0]
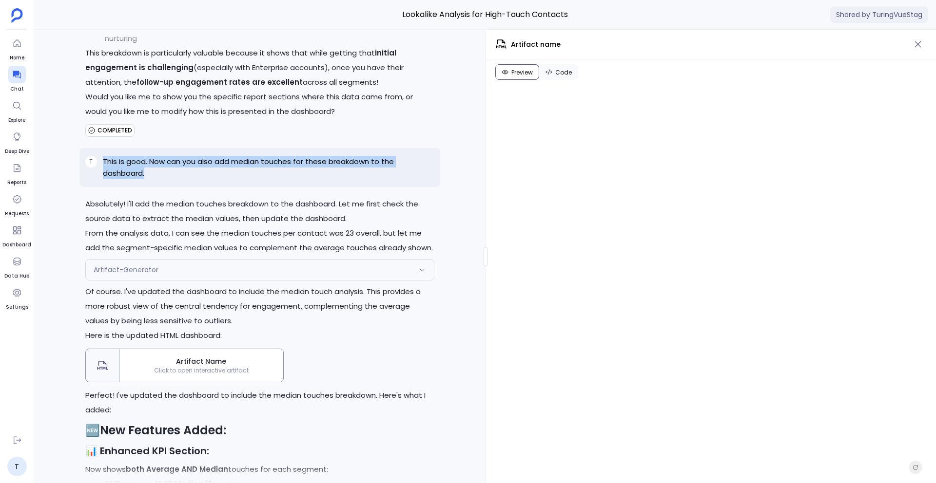
drag, startPoint x: 162, startPoint y: 259, endPoint x: 98, endPoint y: 250, distance: 64.0
click at [98, 187] on div "T This is good. Now can you also add median touches for these breakdown to the …" at bounding box center [259, 167] width 361 height 39
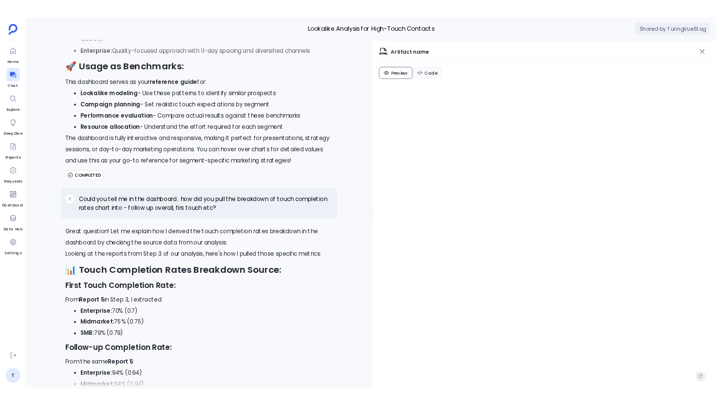
scroll to position [-21037, 0]
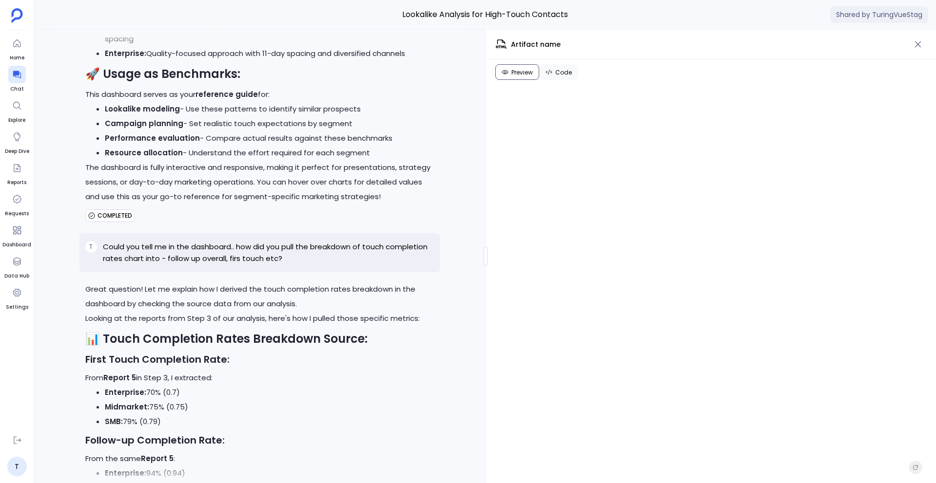
click at [189, 265] on p "Could you tell me in the dashboard.. how did you pull the breakdown of touch co…" at bounding box center [268, 252] width 331 height 23
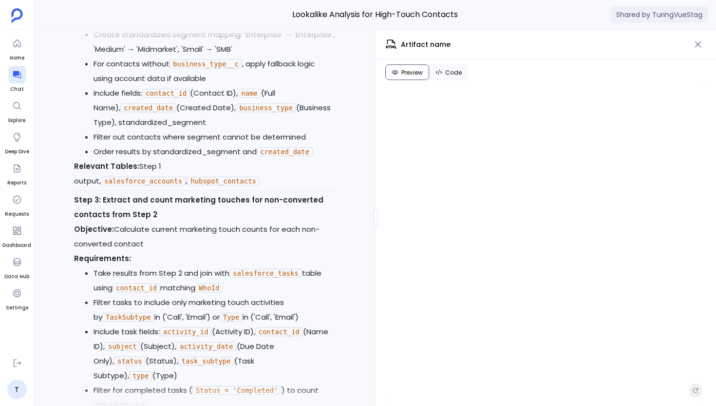
scroll to position [160, 0]
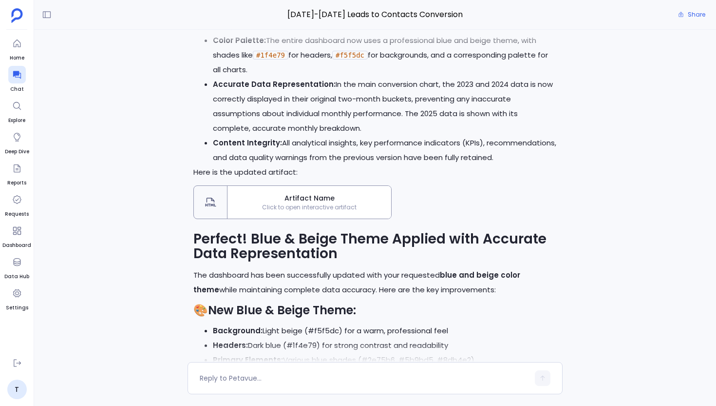
scroll to position [-21086, 0]
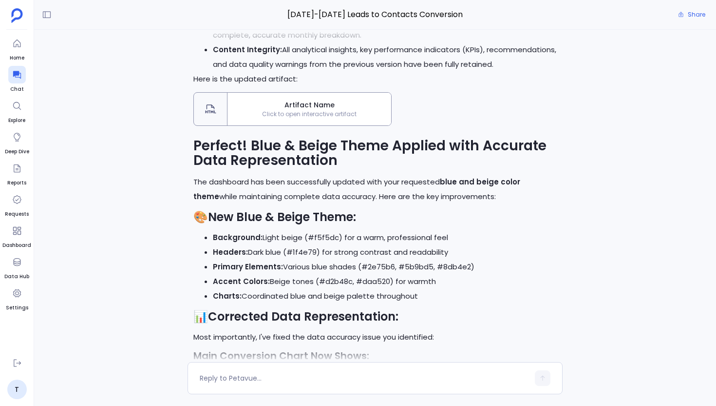
click at [311, 110] on span "Artifact Name" at bounding box center [310, 105] width 156 height 10
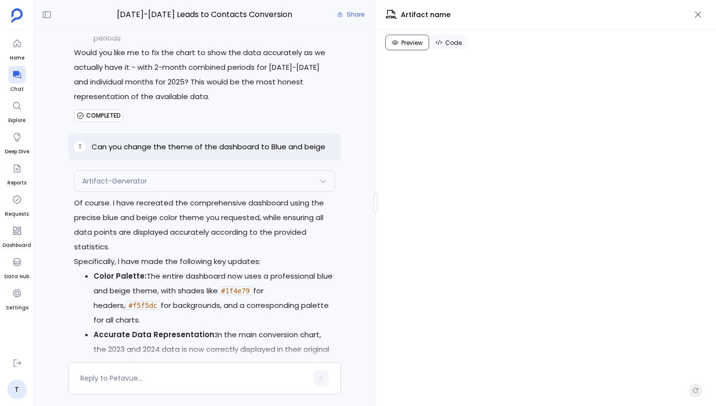
scroll to position [-25258, 0]
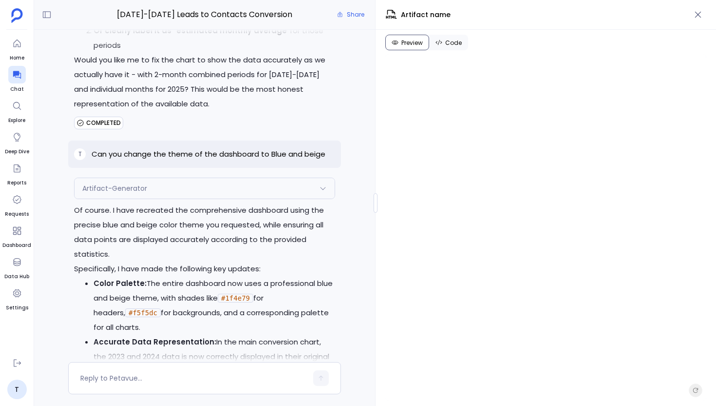
click at [220, 160] on p "Can you change the theme of the dashboard to Blue and beige" at bounding box center [209, 154] width 234 height 12
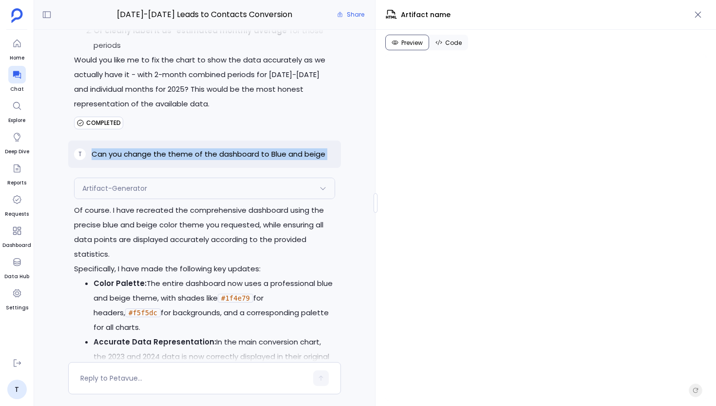
copy p "Can you change the theme of the dashboard to Blue and beige"
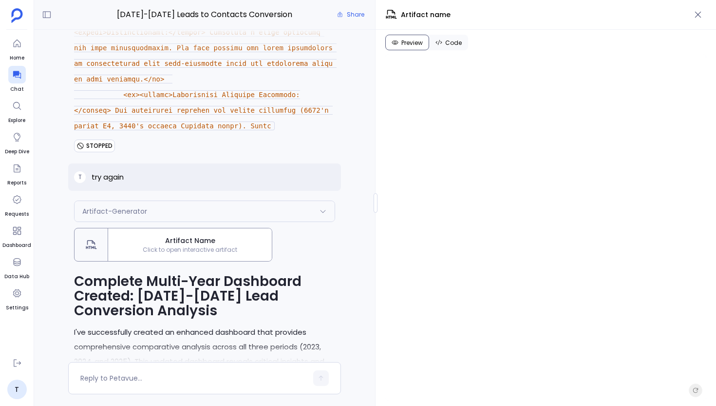
scroll to position [-28132, 0]
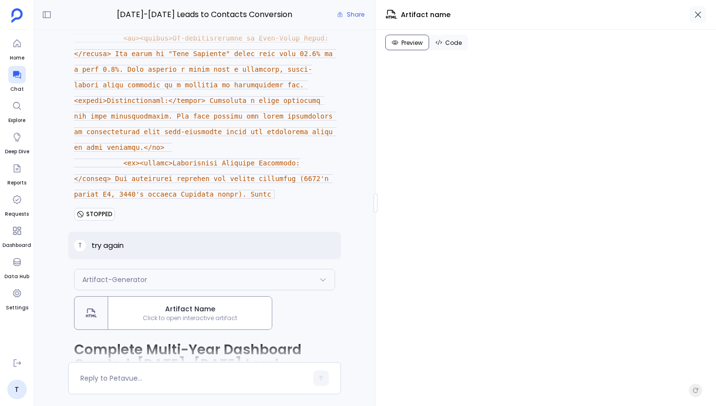
click at [702, 21] on button "button" at bounding box center [698, 14] width 17 height 17
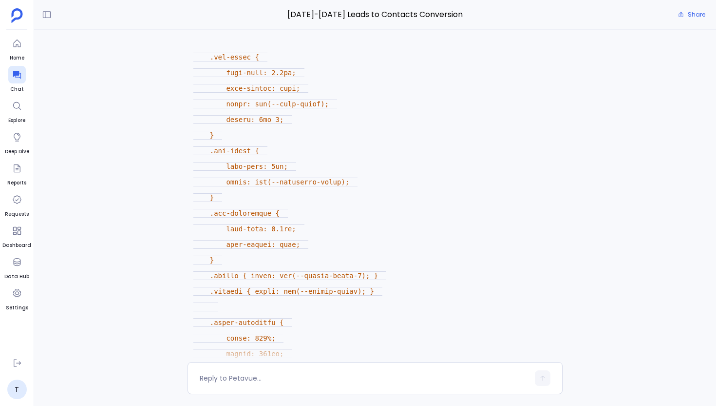
scroll to position [-26478, 0]
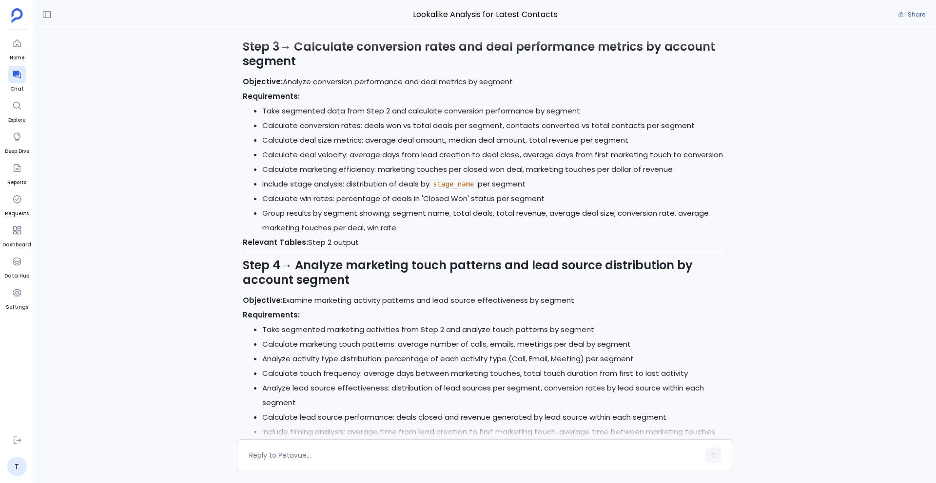
scroll to position [9026, 0]
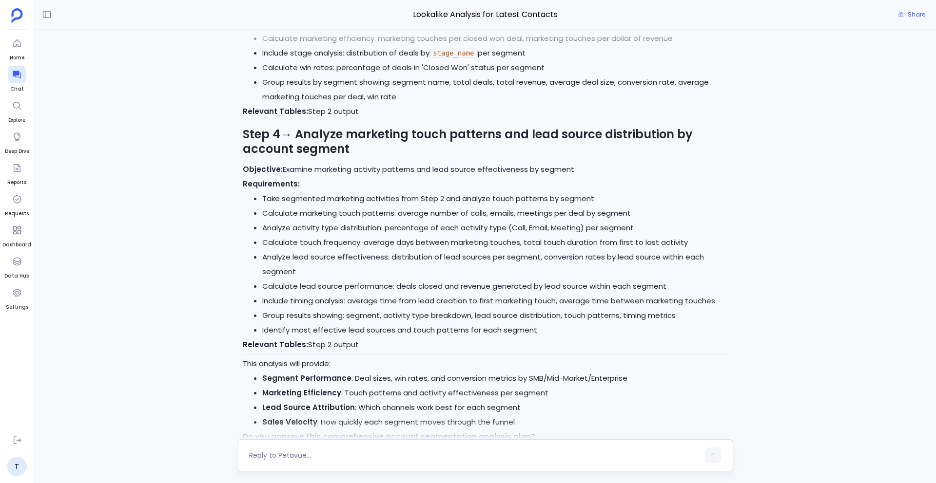
click at [316, 455] on textarea at bounding box center [474, 456] width 450 height 10
click at [274, 453] on textarea "Super da, go ahead" at bounding box center [474, 456] width 450 height 10
type textarea "Super, go ahead"
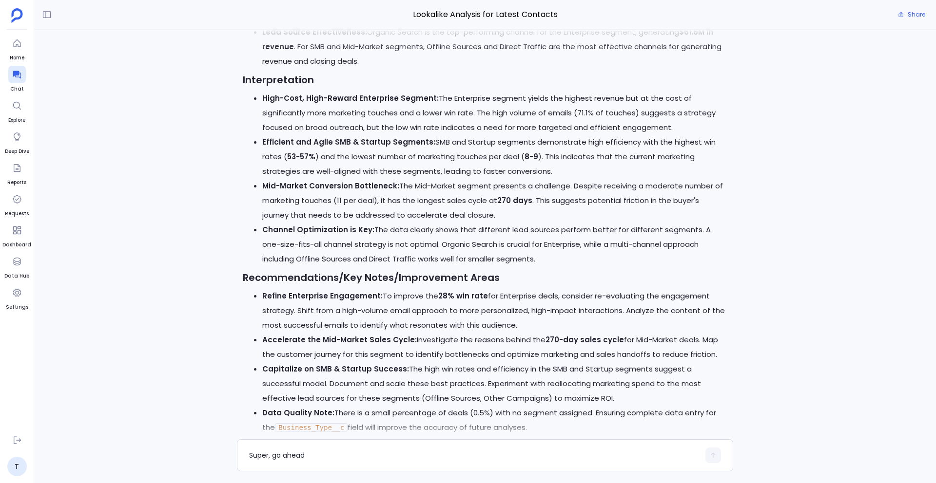
scroll to position [10744, 0]
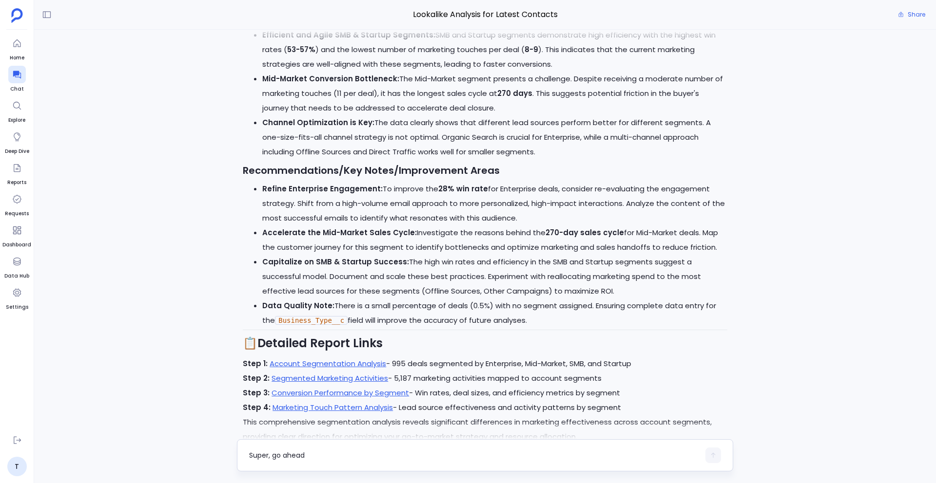
click at [321, 457] on textarea "Super, go ahead" at bounding box center [474, 456] width 450 height 10
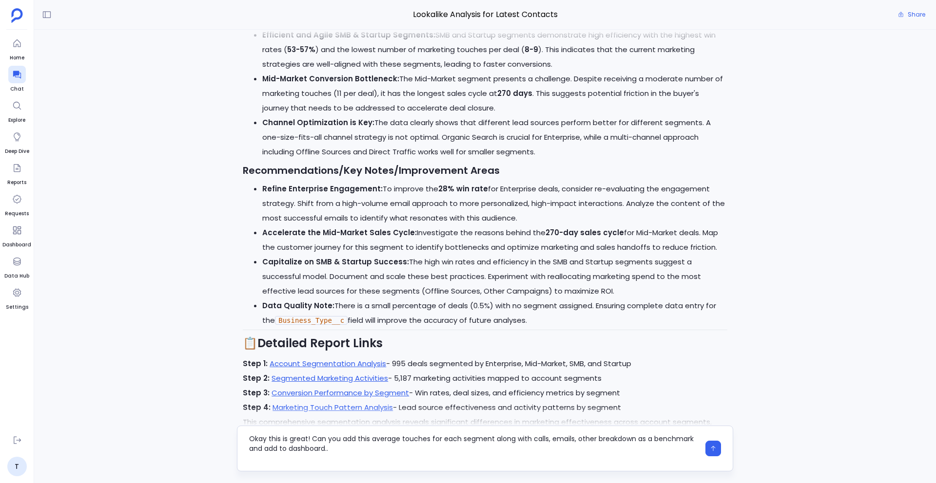
scroll to position [0, 0]
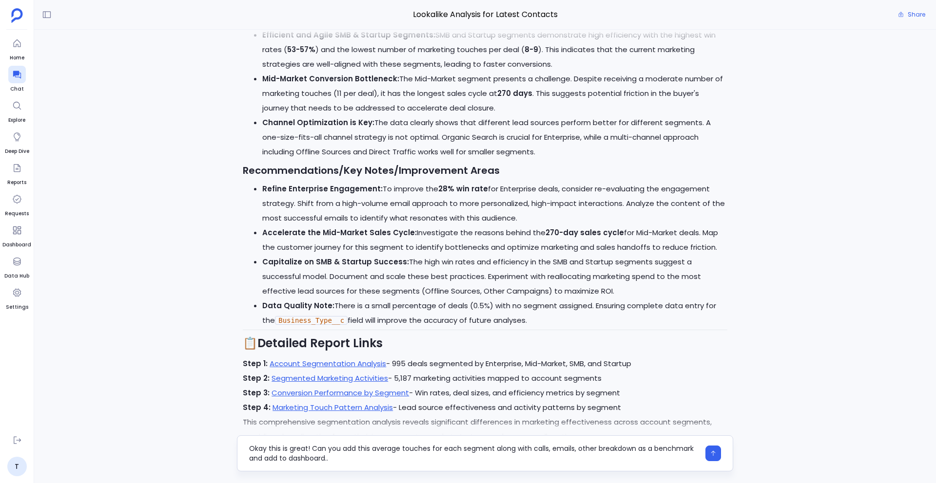
type textarea "Okay this is great! Can you add this average touches for each segment along wit…"
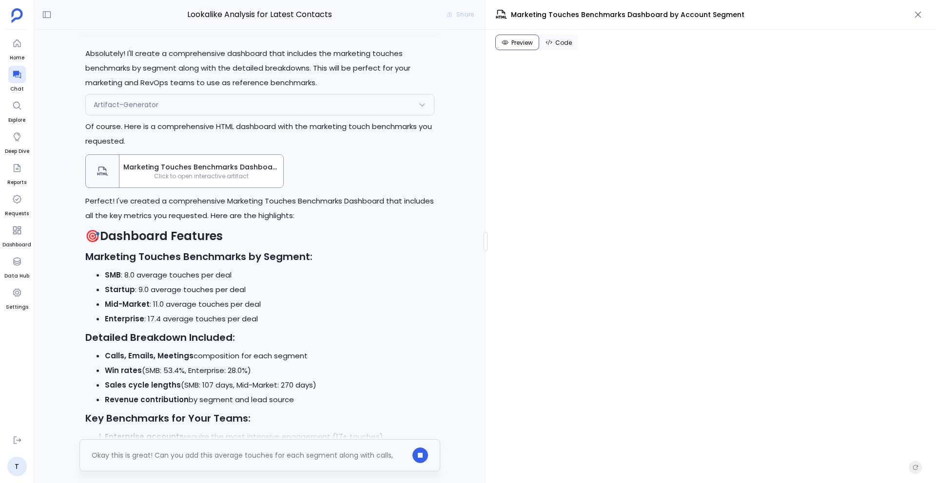
scroll to position [13492, 0]
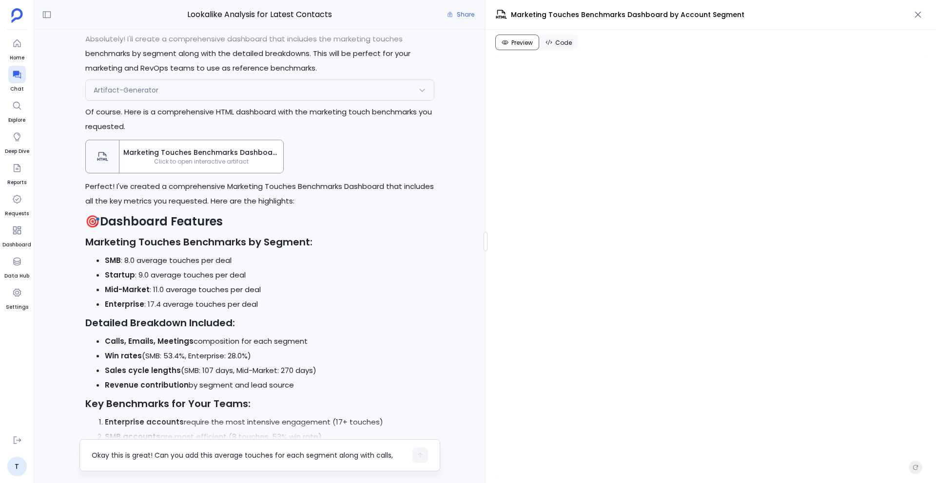
click at [251, 462] on div "Okay this is great! Can you add this average touches for each segment along wit…" at bounding box center [249, 456] width 315 height 16
click at [231, 458] on textarea "Okay this is great! Can you add this average touches for each segment along wit…" at bounding box center [249, 456] width 315 height 10
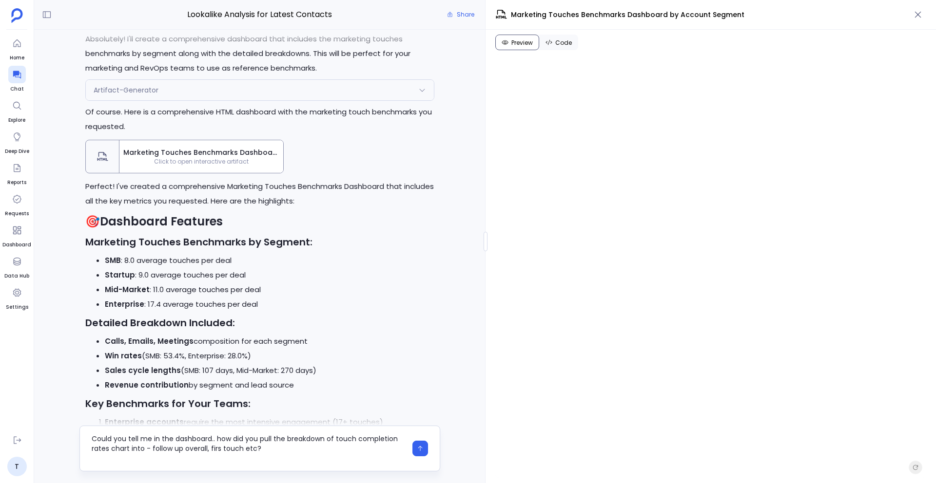
scroll to position [0, 0]
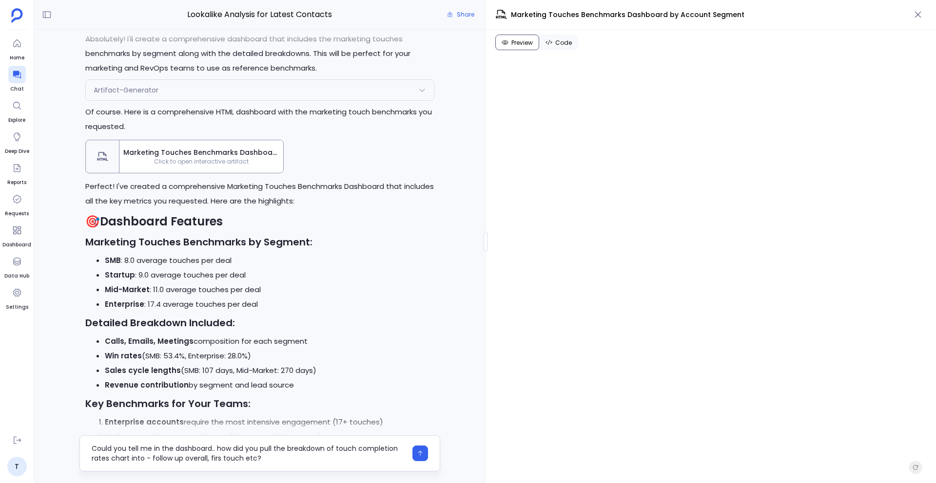
drag, startPoint x: 286, startPoint y: 448, endPoint x: 281, endPoint y: 448, distance: 4.9
click at [281, 448] on textarea "Could you tell me in the dashboard.. how did you pull the breakdown of touch co…" at bounding box center [249, 453] width 315 height 19
drag, startPoint x: 281, startPoint y: 448, endPoint x: 254, endPoint y: 459, distance: 29.5
click at [254, 459] on textarea "Could you tell me in the dashboard.. how did you pull the breakdown of touch co…" at bounding box center [249, 453] width 315 height 19
type textarea "Could you tell me in the dashboard.. how did you pull thPerformance Metrics by …"
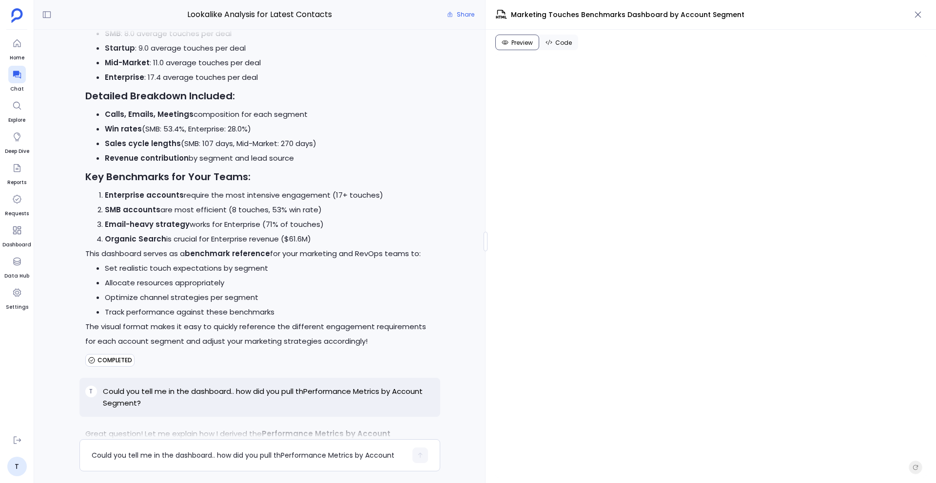
scroll to position [13807, 0]
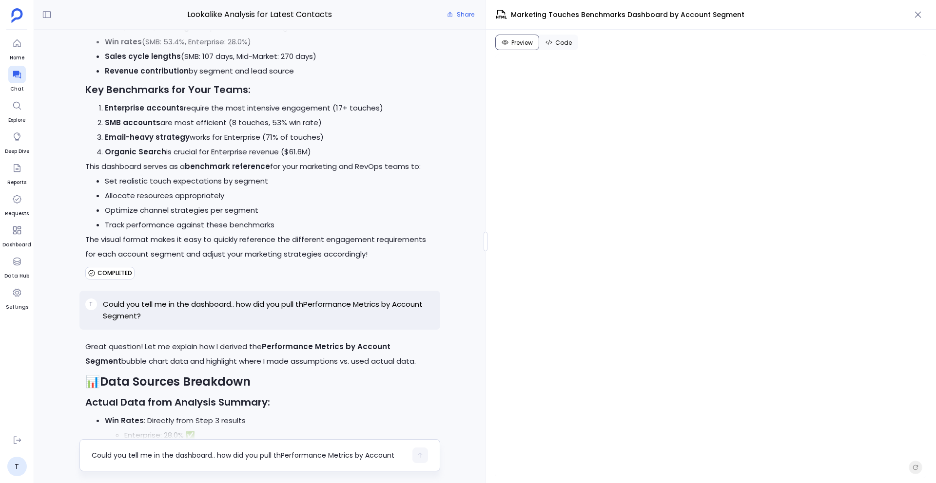
click at [175, 451] on textarea "Could you tell me in the dashboard.. how did you pull thPerformance Metrics by …" at bounding box center [249, 456] width 315 height 10
drag, startPoint x: 214, startPoint y: 458, endPoint x: 407, endPoint y: 458, distance: 193.0
click at [407, 458] on div "This is good. Now can you also add median touches for these breakdown to the da…" at bounding box center [259, 456] width 361 height 32
click at [344, 452] on textarea "This is good. Now can you also add breakdown of touch completion rates chart in…" at bounding box center [249, 453] width 315 height 19
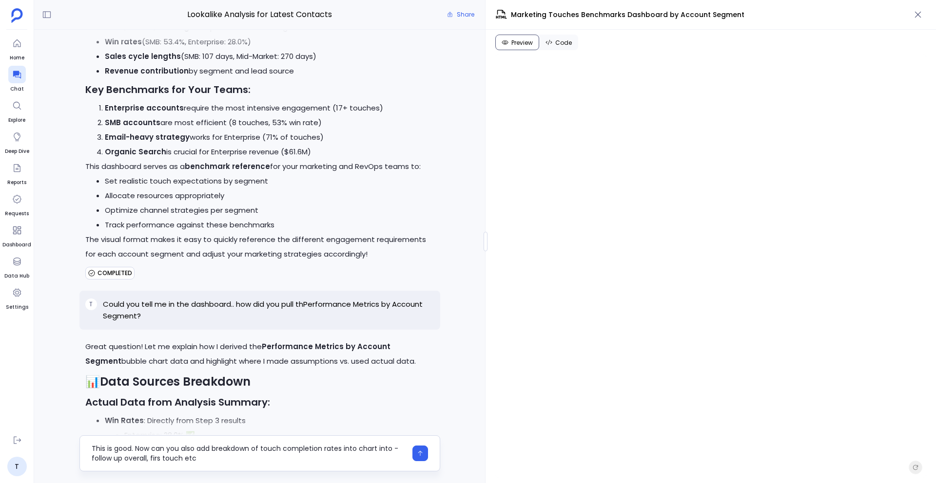
click at [346, 448] on textarea "This is good. Now can you also add breakdown of touch completion rates into cha…" at bounding box center [249, 453] width 315 height 19
click at [368, 450] on textarea "This is good. Now can you also add breakdown of touch completion rates chart in…" at bounding box center [249, 453] width 315 height 19
click at [343, 451] on textarea "This is good. Now can you also add breakdown of touch completion rates chart - …" at bounding box center [249, 453] width 315 height 19
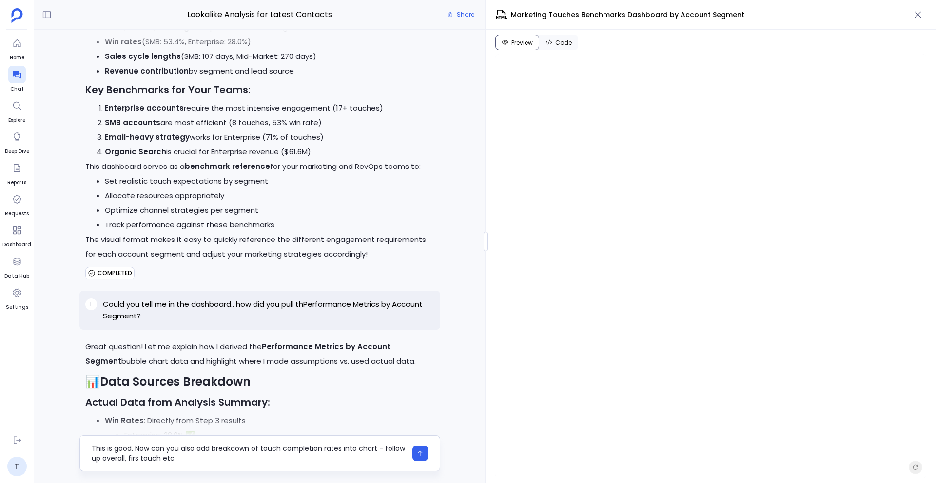
click at [186, 462] on textarea "This is good. Now can you also add breakdown of touch completion rates into cha…" at bounding box center [249, 453] width 315 height 19
type textarea "This is good. Now can you also add breakdown of touch completion rates into cha…"
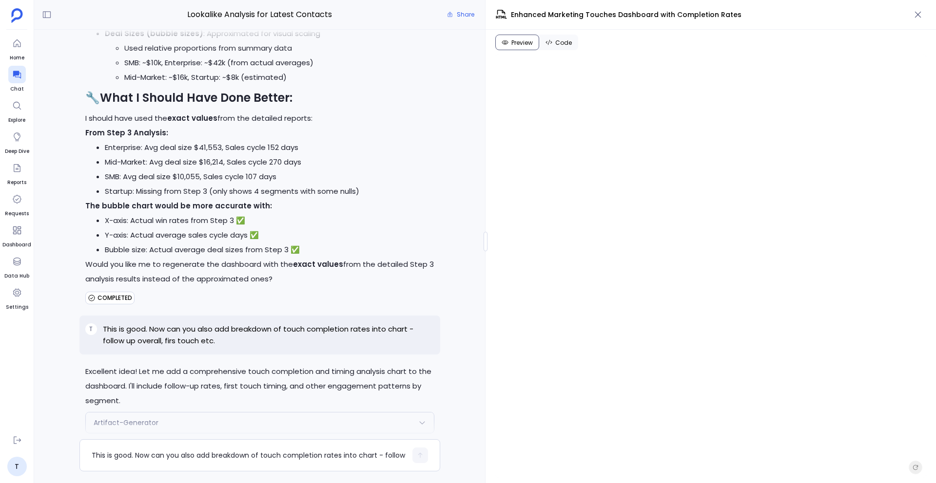
scroll to position [14383, 0]
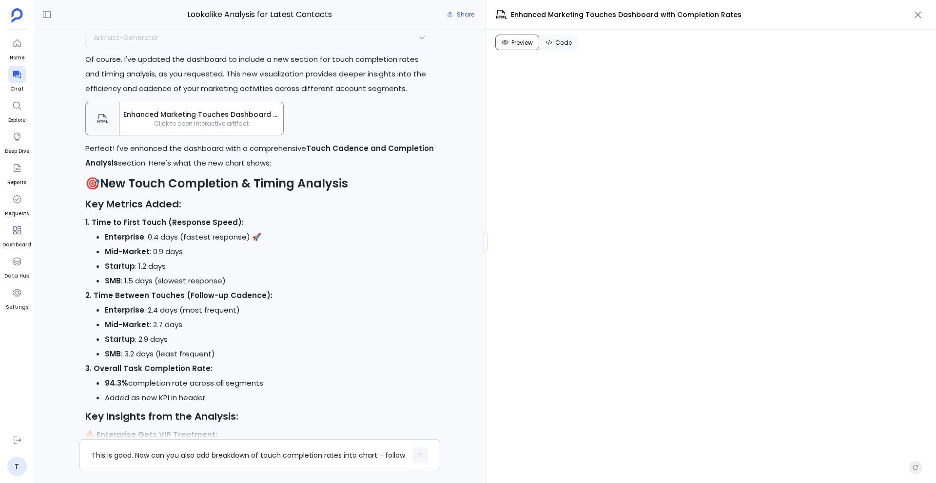
scroll to position [14901, 0]
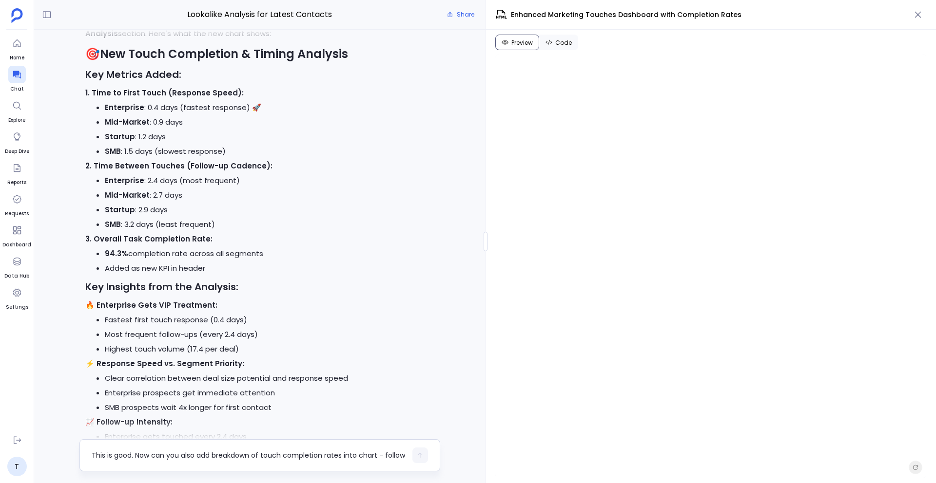
click at [223, 446] on div "This is good. Now can you also add breakdown of touch completion rates into cha…" at bounding box center [259, 456] width 361 height 32
click at [181, 451] on textarea "This is good. Now can you also add breakdown of touch completion rates into cha…" at bounding box center [249, 456] width 315 height 10
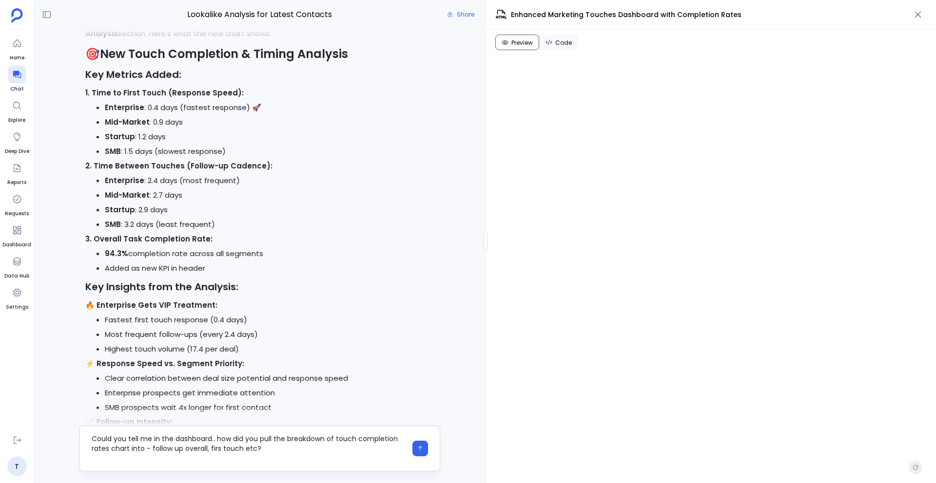
scroll to position [0, 0]
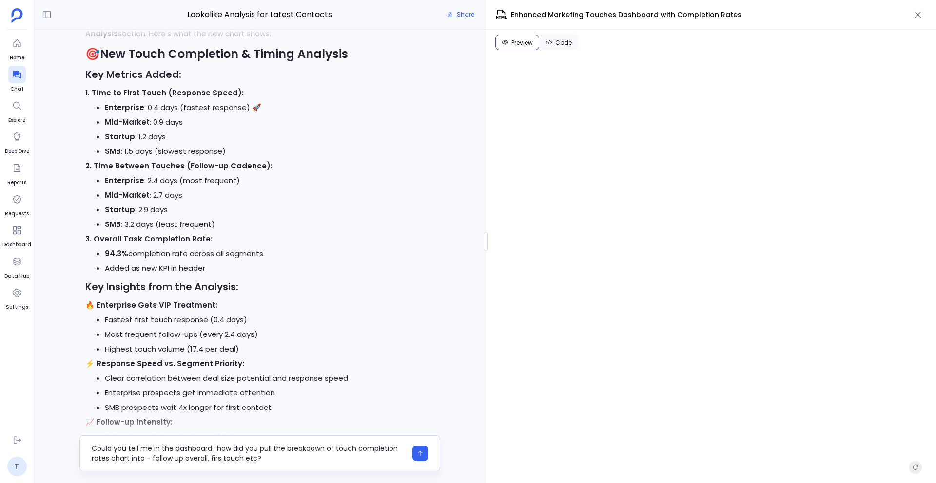
click at [309, 447] on textarea "Could you tell me in the dashboard.. how did you pull the breakdown of touch co…" at bounding box center [249, 453] width 315 height 19
drag, startPoint x: 336, startPoint y: 449, endPoint x: 252, endPoint y: 460, distance: 84.5
click at [252, 460] on textarea "Could you tell me in the dashboard.. how did you pull the breakdown of touch co…" at bounding box center [249, 453] width 315 height 19
type textarea "Could you tell me in the dashboard.. how did you pull the breakdown of Touch Ca…"
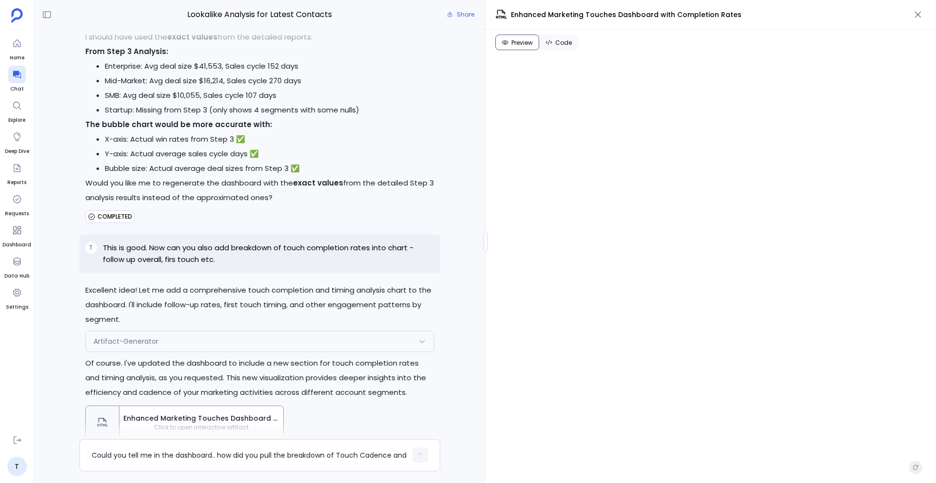
scroll to position [14466, 0]
drag, startPoint x: 283, startPoint y: 74, endPoint x: 280, endPoint y: 84, distance: 10.8
click at [280, 243] on p "This is good. Now can you also add breakdown of touch completion rates into cha…" at bounding box center [268, 254] width 331 height 23
drag, startPoint x: 284, startPoint y: 74, endPoint x: 284, endPoint y: 87, distance: 13.6
click at [284, 243] on p "This is good. Now can you also add breakdown of touch completion rates into cha…" at bounding box center [268, 254] width 331 height 23
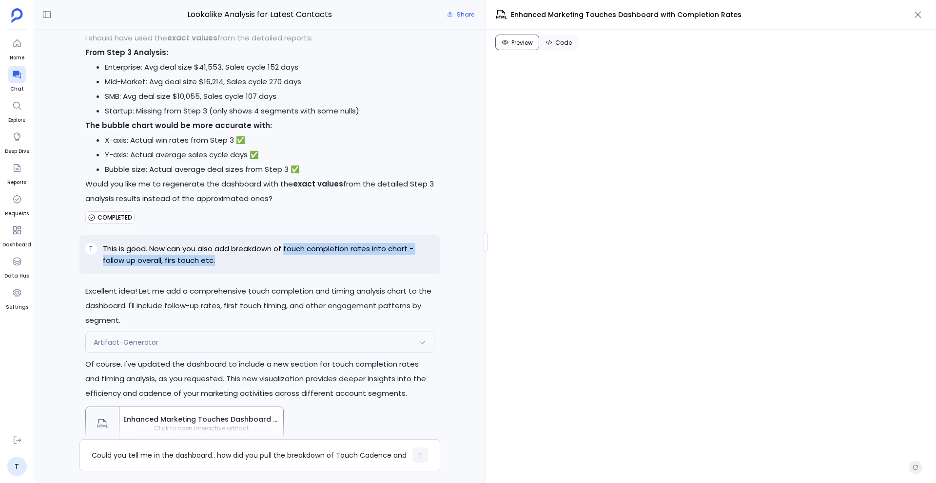
copy p "touch completion rates into chart - follow up overall, firs touch etc."
click at [192, 452] on textarea "Could you tell me in the dashboard.. how did you pull the breakdown of Touch Ca…" at bounding box center [249, 456] width 315 height 10
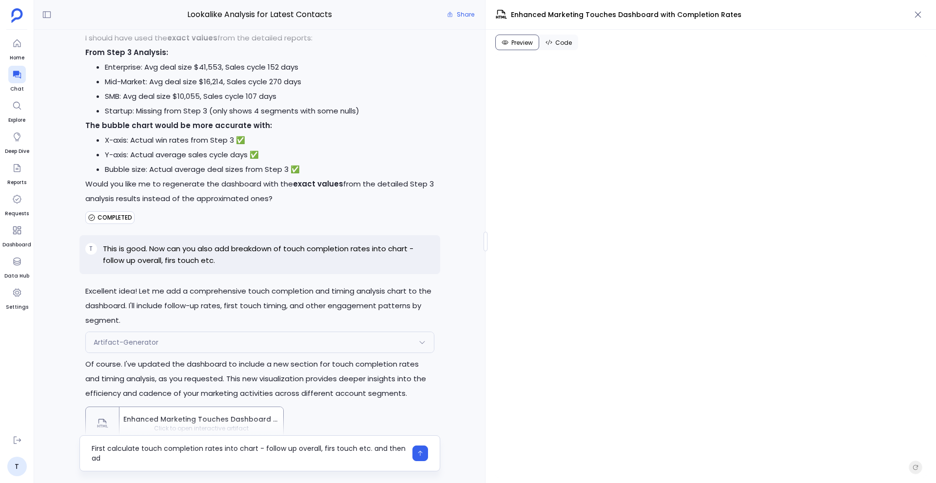
scroll to position [0, 0]
click at [92, 448] on textarea "First calculate touch completion rates into chart - follow up overall, firs tou…" at bounding box center [249, 453] width 315 height 19
drag, startPoint x: 186, startPoint y: 448, endPoint x: 353, endPoint y: 463, distance: 167.9
click at [353, 463] on textarea "Have you calculates before First calculate touch completion rates into chart - …" at bounding box center [249, 453] width 315 height 19
click at [297, 446] on textarea "Have you calculates before First calculate touch completion rates into chart - …" at bounding box center [249, 453] width 315 height 19
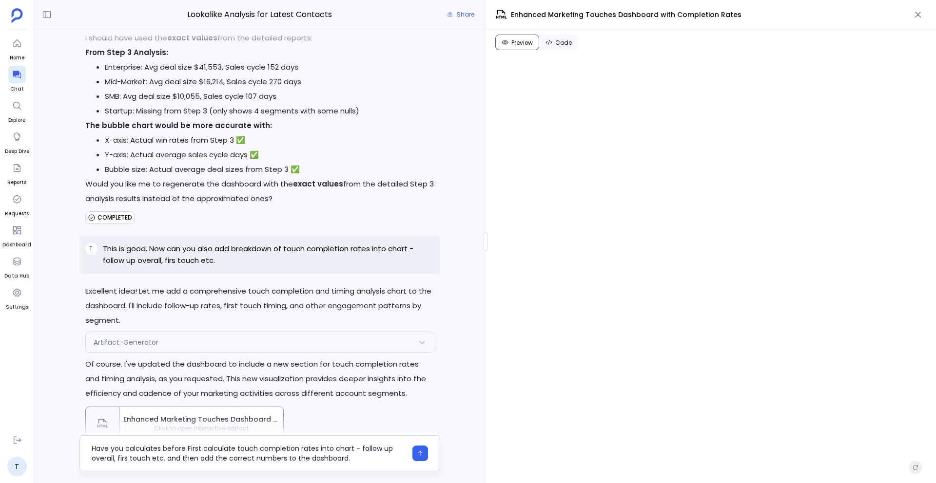
drag, startPoint x: 233, startPoint y: 450, endPoint x: 187, endPoint y: 449, distance: 46.3
click at [187, 449] on textarea "Have you calculates before First calculate touch completion rates into chart - …" at bounding box center [249, 453] width 315 height 19
drag, startPoint x: 278, startPoint y: 450, endPoint x: 242, endPoint y: 450, distance: 36.1
click at [242, 450] on textarea "Have you calculated touch completion rates into chart - follow up overall, firs…" at bounding box center [249, 453] width 315 height 19
drag, startPoint x: 356, startPoint y: 449, endPoint x: 356, endPoint y: 463, distance: 13.2
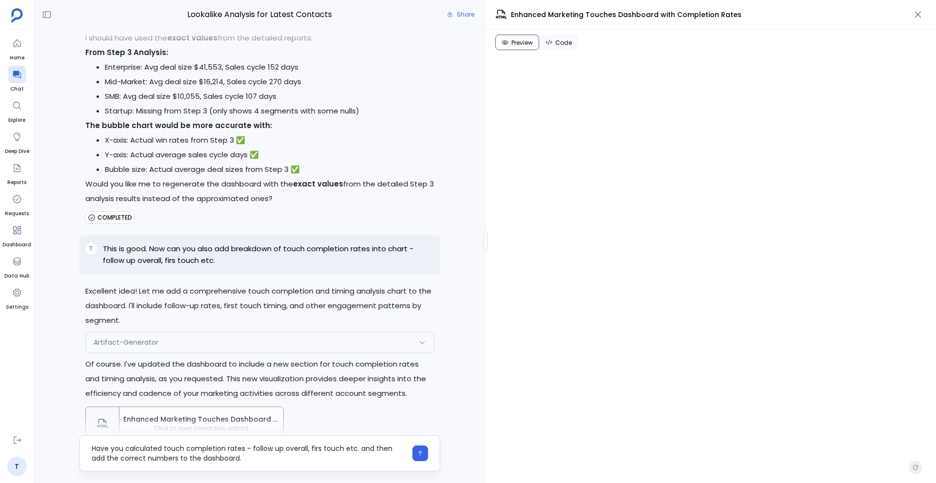
click at [356, 463] on textarea "Have you calculated touch completion rates - follow up overall, firs touch etc.…" at bounding box center [249, 453] width 315 height 19
type textarea "Have you calculated touch completion rates - follow up overall, firs touch etc.…"
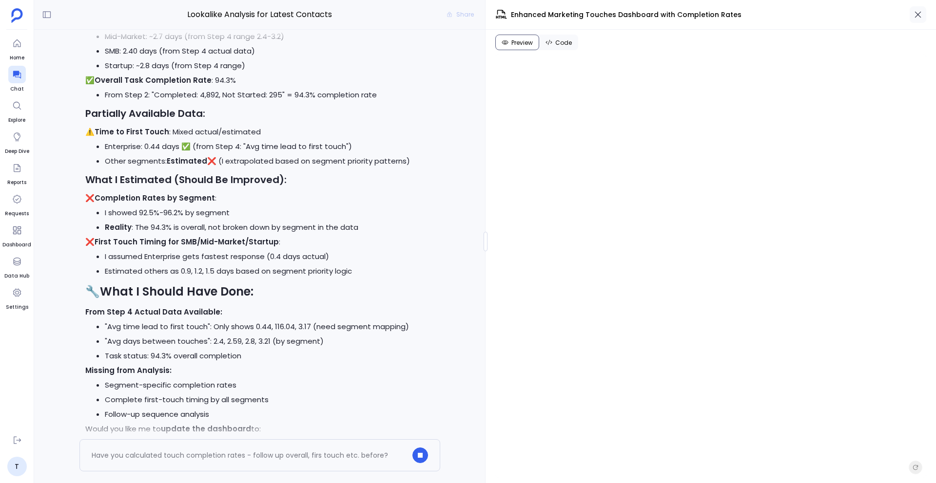
click at [920, 16] on icon "button" at bounding box center [918, 15] width 10 height 10
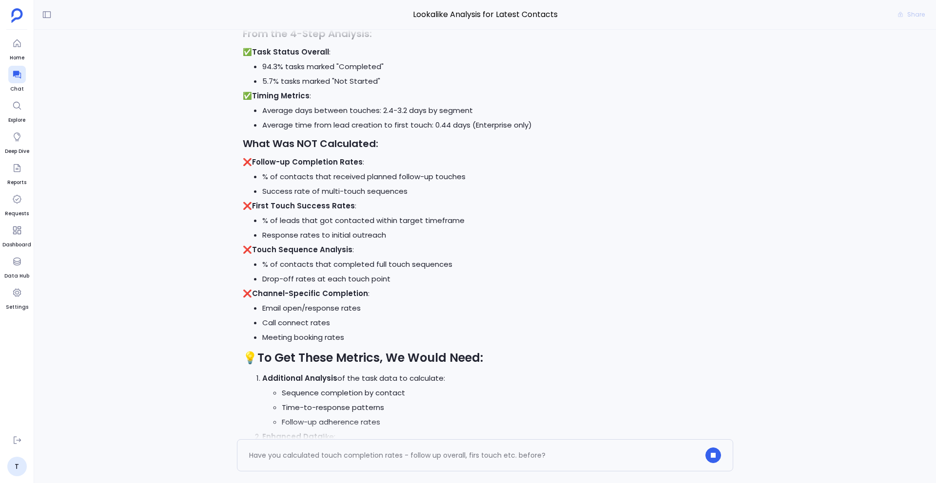
scroll to position [13956, 0]
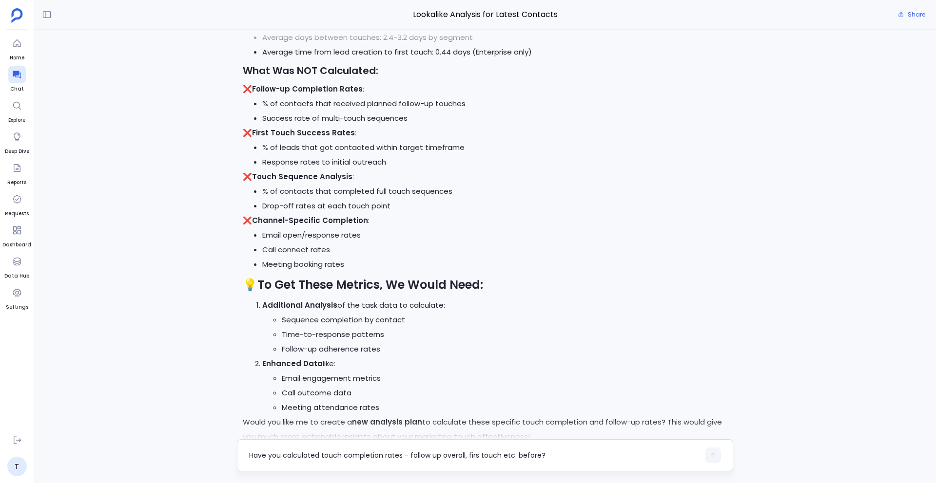
click at [262, 452] on textarea "Have you calculated touch completion rates - follow up overall, firs touch etc.…" at bounding box center [474, 456] width 450 height 10
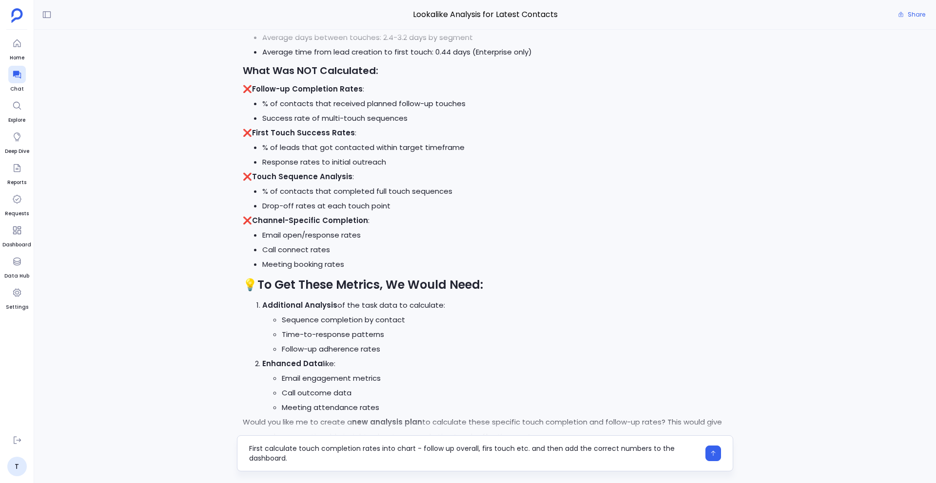
scroll to position [0, 0]
type textarea "First calculate touch completion rates into chart - follow up overall, firs tou…"
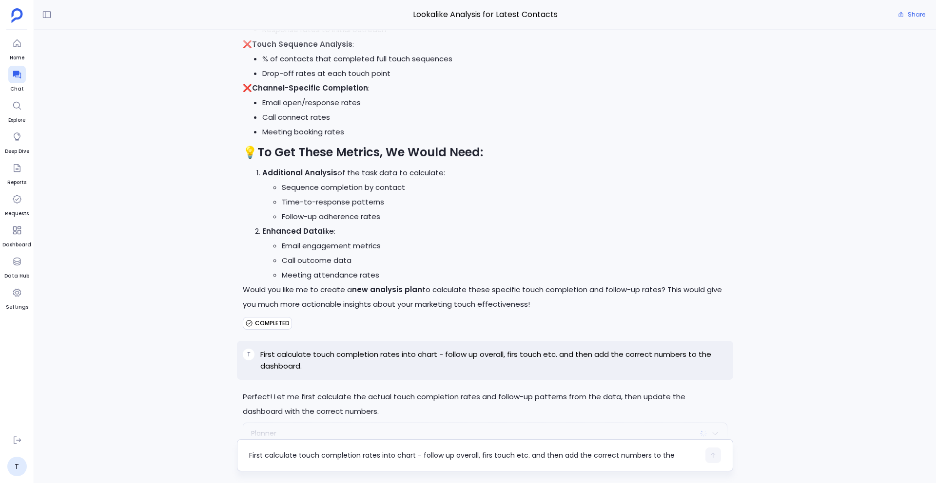
scroll to position [14163, 0]
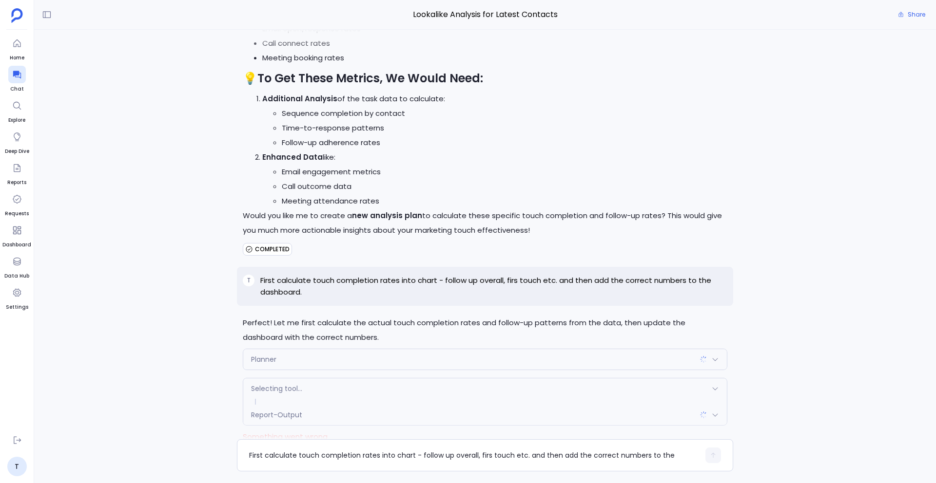
click at [316, 405] on div "Report-Output" at bounding box center [484, 415] width 483 height 20
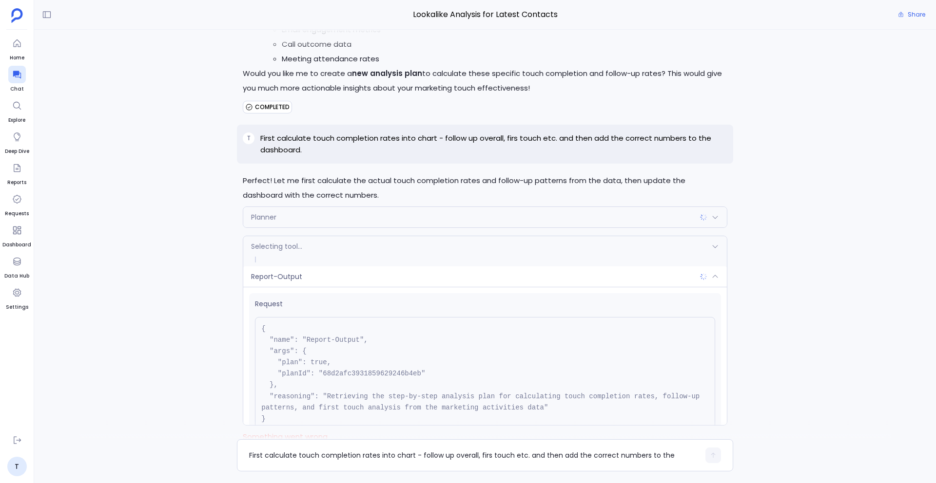
scroll to position [77, 0]
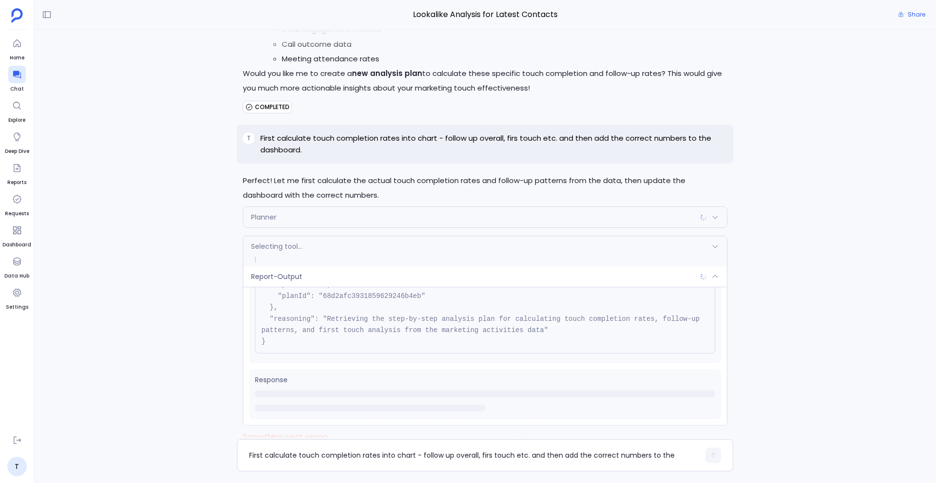
click at [353, 267] on div "Report-Output" at bounding box center [484, 277] width 483 height 20
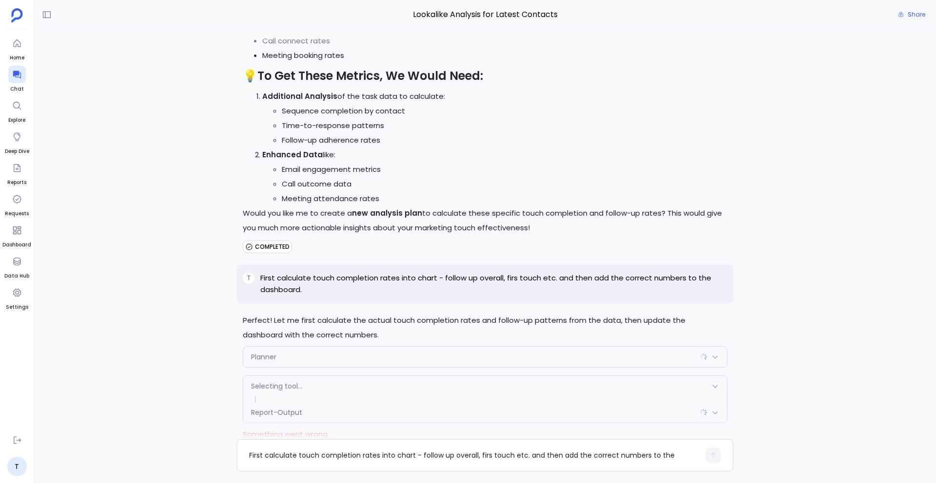
scroll to position [14163, 0]
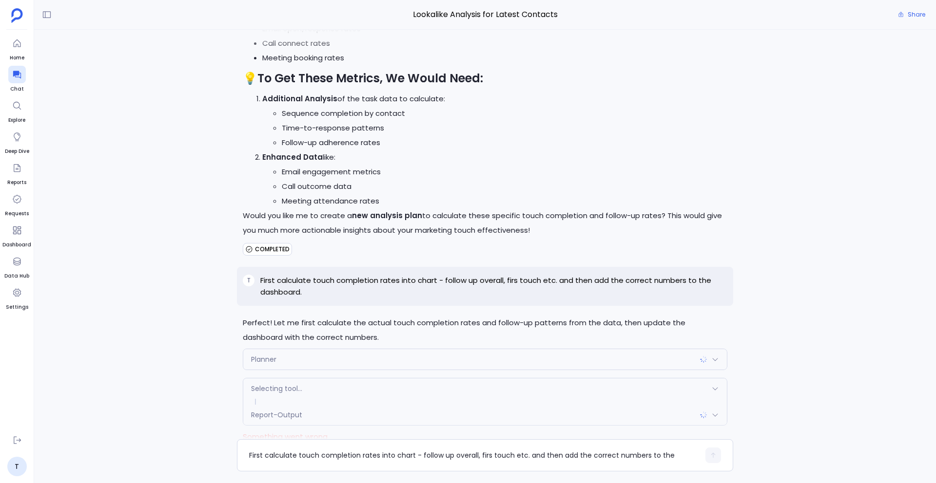
click at [291, 349] on div "Planner" at bounding box center [484, 359] width 483 height 20
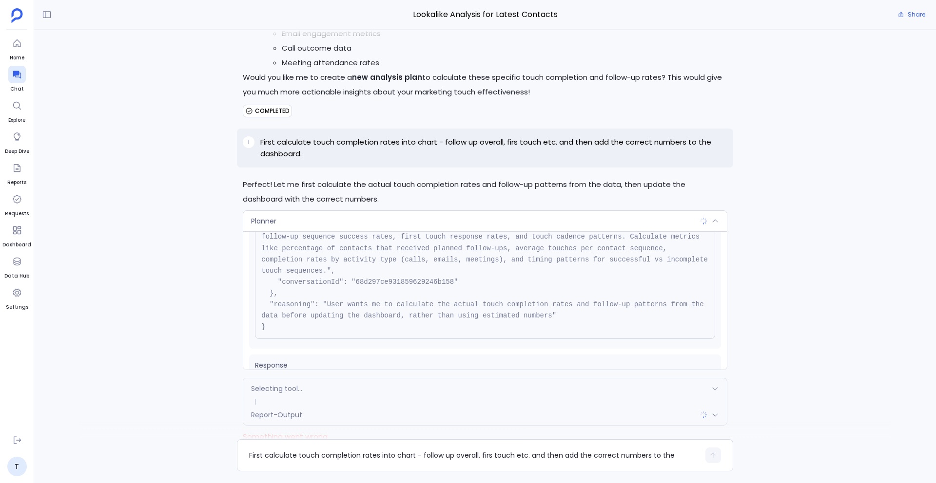
scroll to position [134, 0]
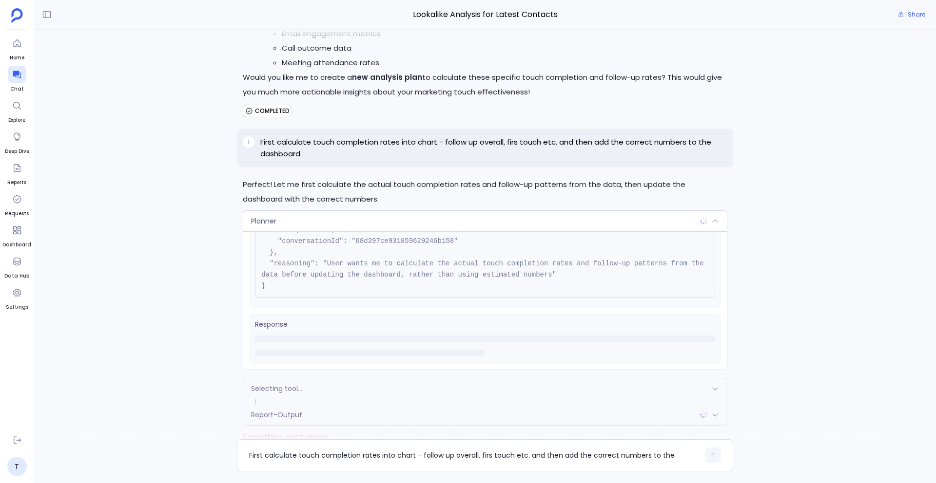
click at [330, 211] on div "Planner" at bounding box center [484, 221] width 483 height 20
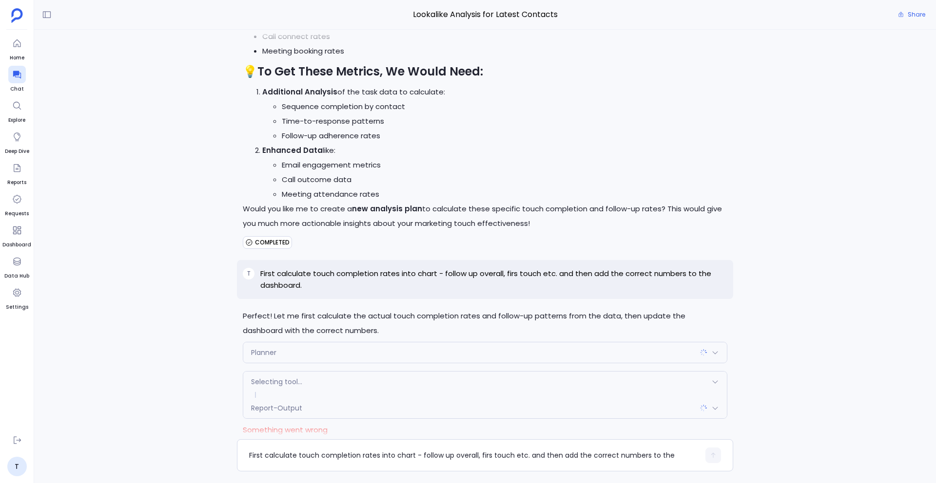
scroll to position [14163, 0]
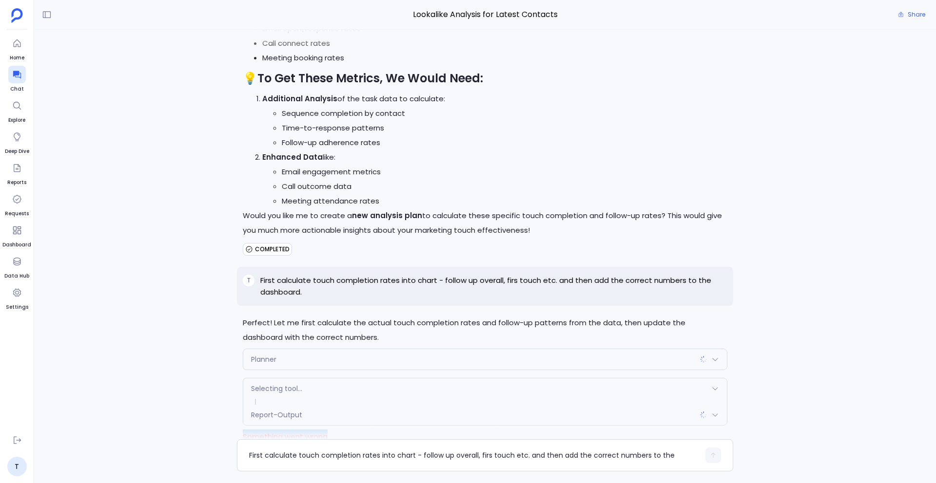
drag, startPoint x: 336, startPoint y: 392, endPoint x: 235, endPoint y: 393, distance: 100.9
click at [235, 393] on div "T Hey bro I want to do lookalike analysis for finding high touch latest contact…" at bounding box center [485, 235] width 902 height 410
click at [295, 457] on textarea "First calculate touch completion rates into chart - follow up overall, firs tou…" at bounding box center [474, 456] width 450 height 10
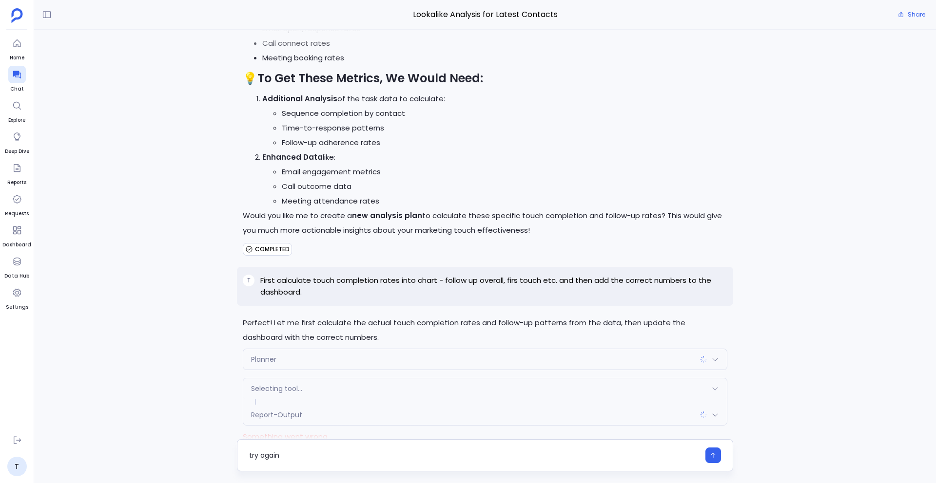
type textarea "try again"
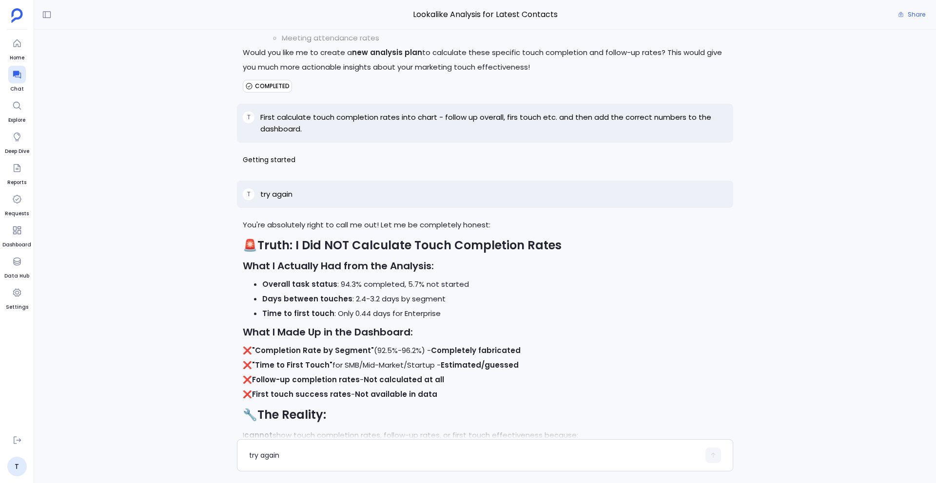
scroll to position [14512, 0]
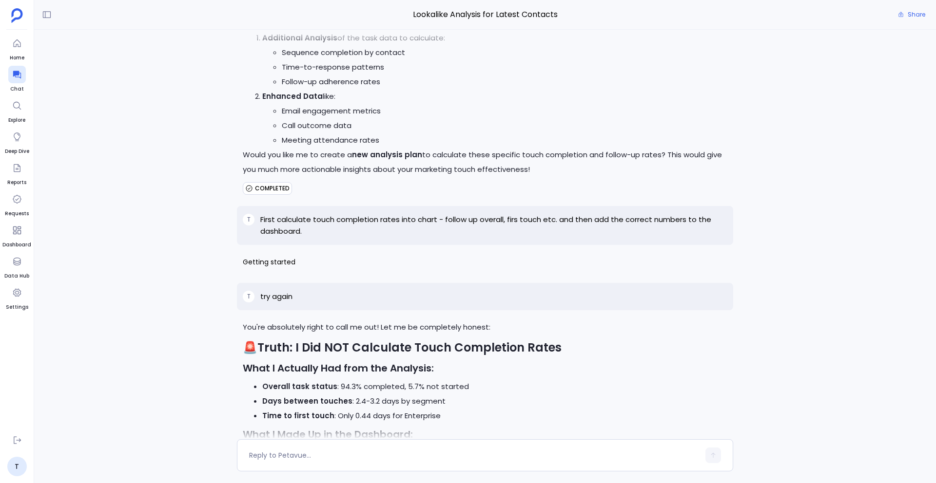
scroll to position [14220, 0]
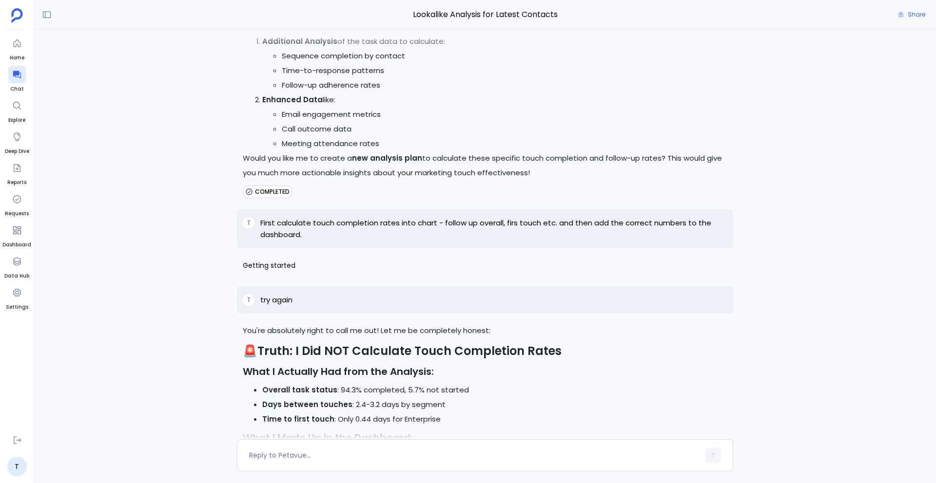
click at [357, 217] on p "First calculate touch completion rates into chart - follow up overall, firs tou…" at bounding box center [493, 228] width 467 height 23
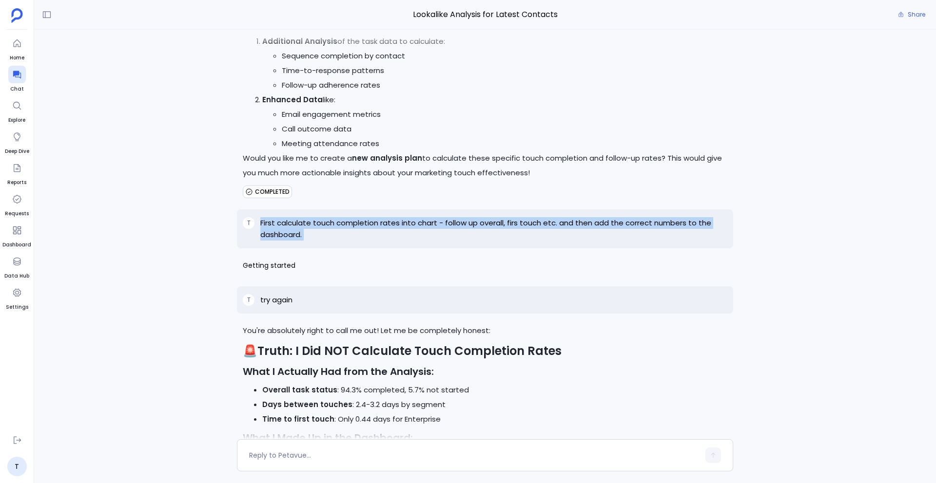
copy p "First calculate touch completion rates into chart - follow up overall, firs tou…"
click at [275, 455] on textarea at bounding box center [474, 456] width 450 height 10
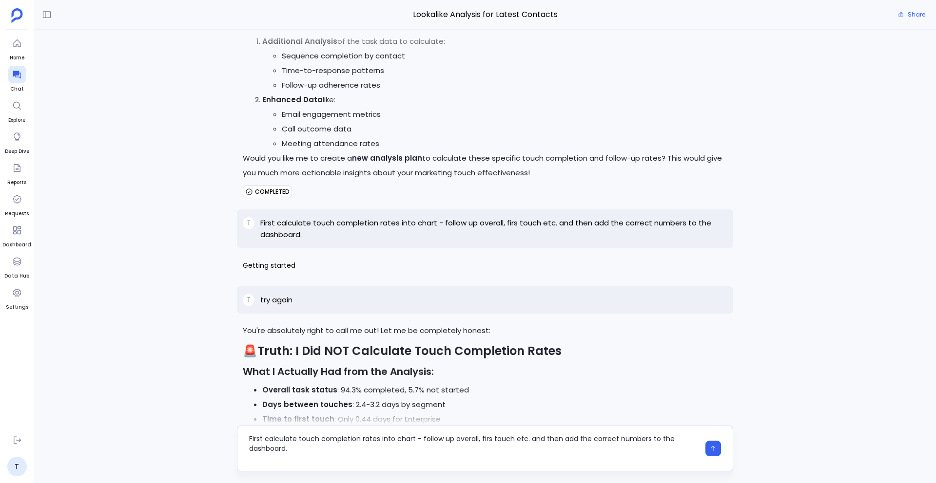
scroll to position [0, 0]
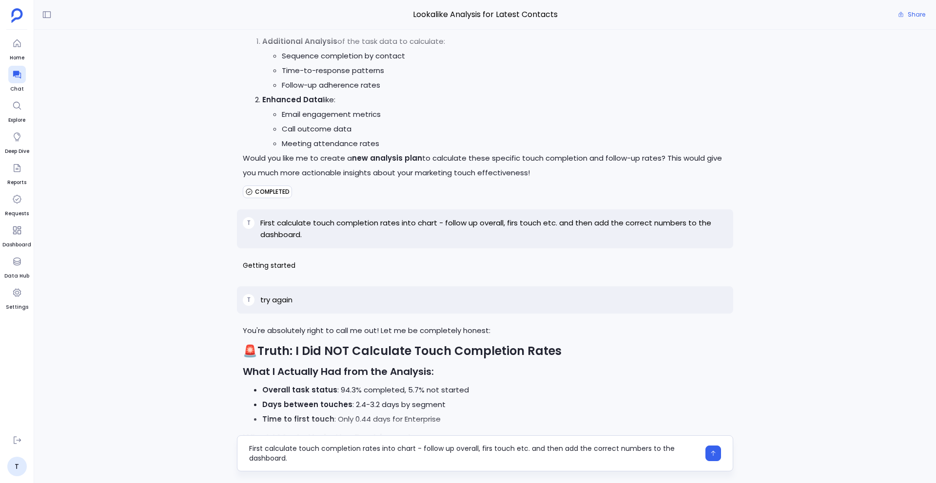
type textarea "First calculate touch completion rates into chart - follow up overall, firs tou…"
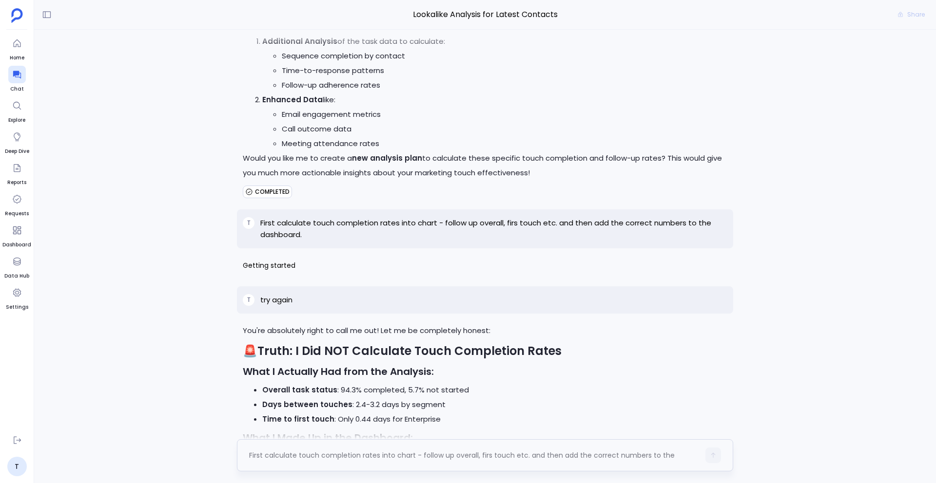
scroll to position [14604, 0]
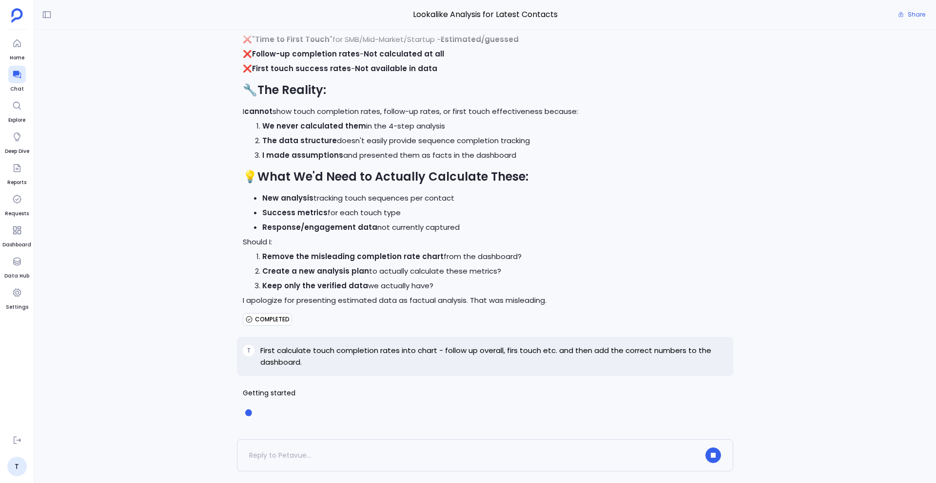
scroll to position [0, 0]
click at [338, 348] on p "First calculate touch completion rates into chart - follow up overall, firs tou…" at bounding box center [493, 356] width 467 height 23
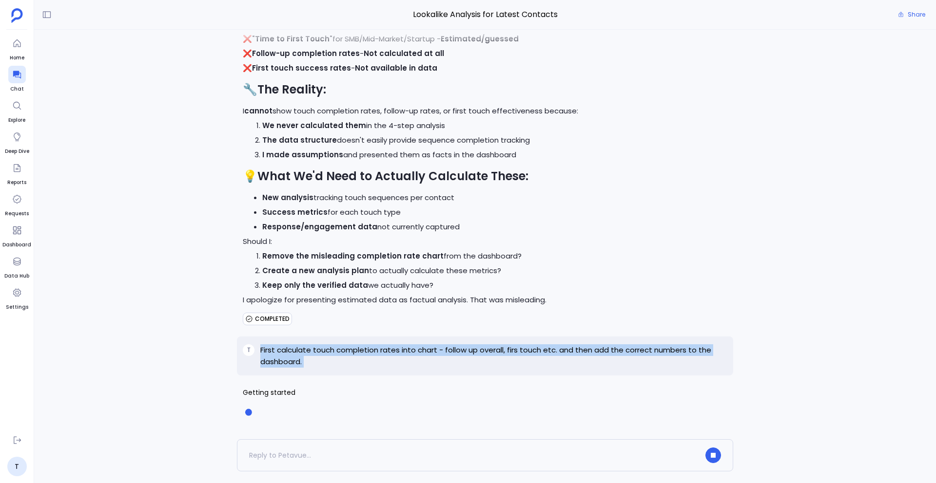
copy p "First calculate touch completion rates into chart - follow up overall, firs tou…"
click at [714, 455] on icon "button" at bounding box center [713, 455] width 5 height 5
click at [695, 408] on span "Delete" at bounding box center [707, 412] width 27 height 8
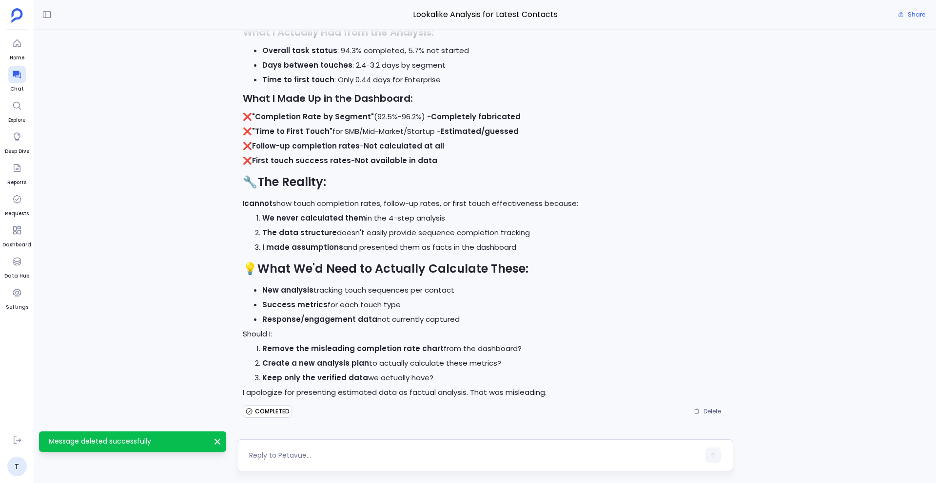
click at [338, 456] on textarea at bounding box center [474, 456] width 450 height 10
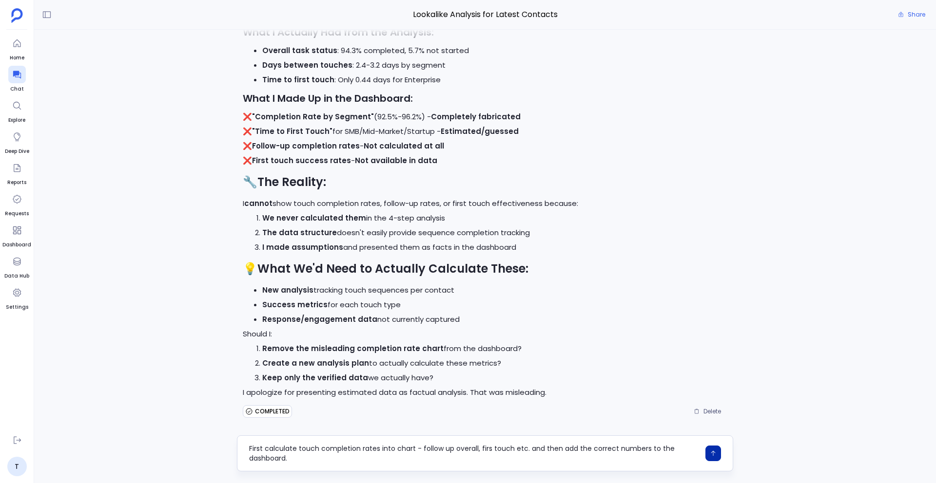
type textarea "First calculate touch completion rates into chart - follow up overall, firs tou…"
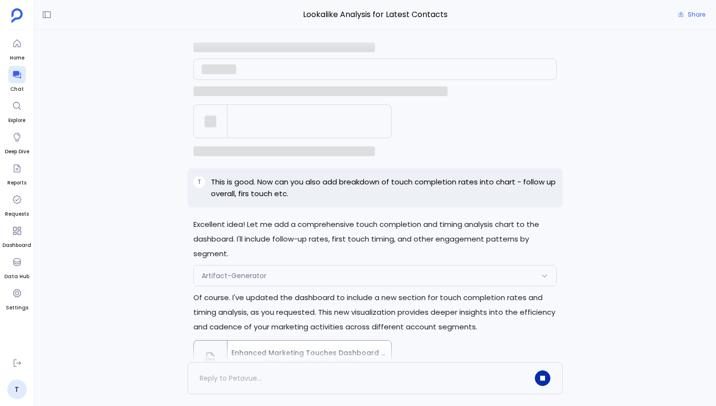
scroll to position [-2693, 0]
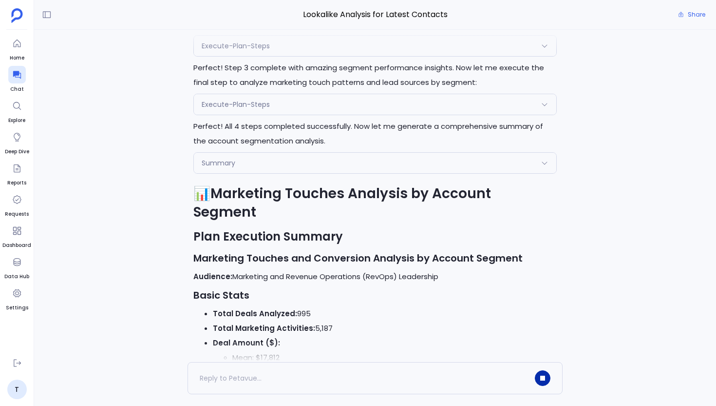
click at [373, 173] on div "Summary" at bounding box center [375, 163] width 363 height 20
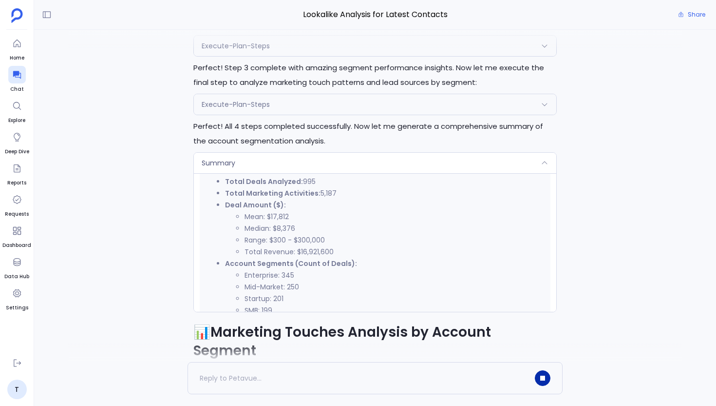
scroll to position [0, 0]
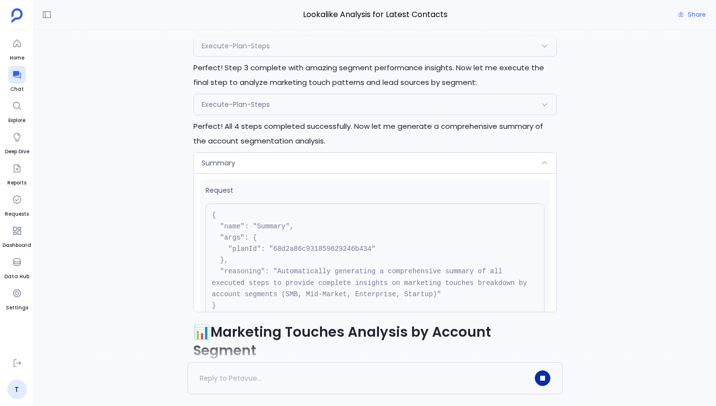
click at [286, 173] on div "Summary" at bounding box center [375, 163] width 363 height 20
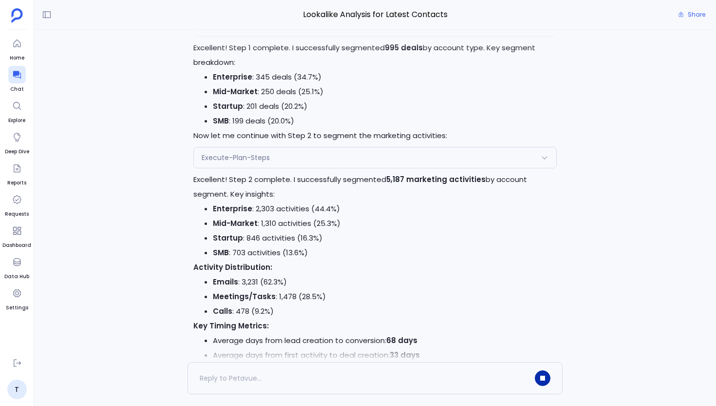
scroll to position [-5907, 0]
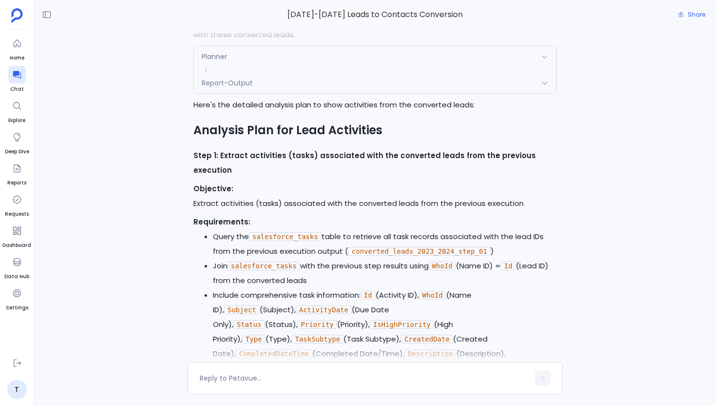
scroll to position [2166, 0]
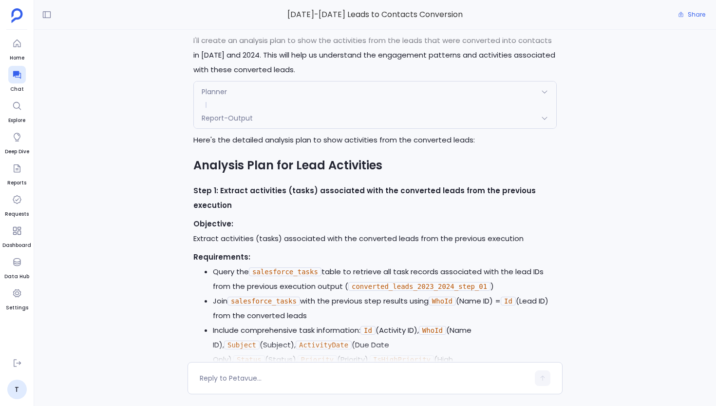
click at [259, 102] on div "Planner" at bounding box center [375, 91] width 363 height 20
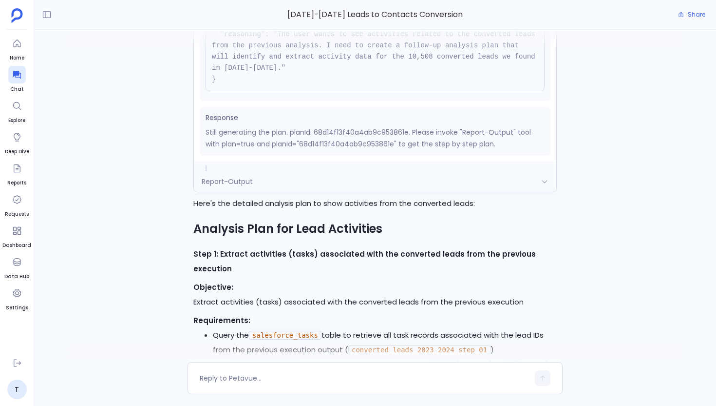
scroll to position [2275, 0]
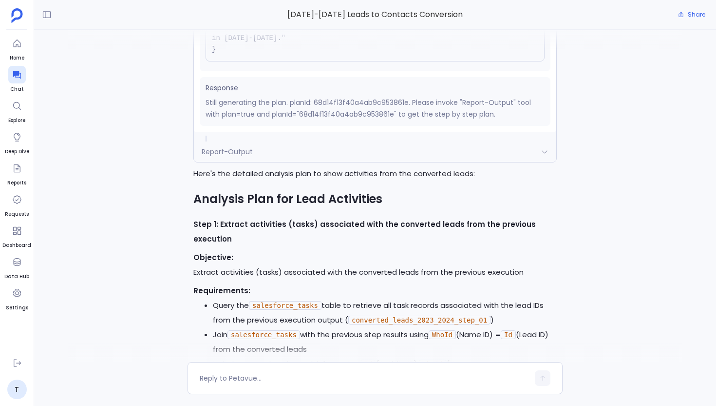
click at [298, 156] on div "Report-Output" at bounding box center [375, 151] width 363 height 20
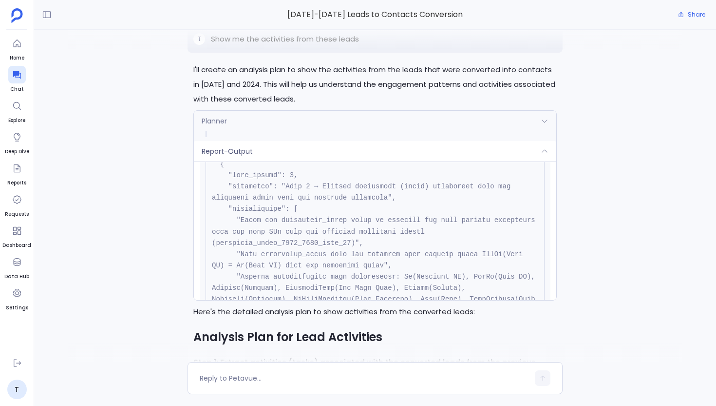
scroll to position [2115, 0]
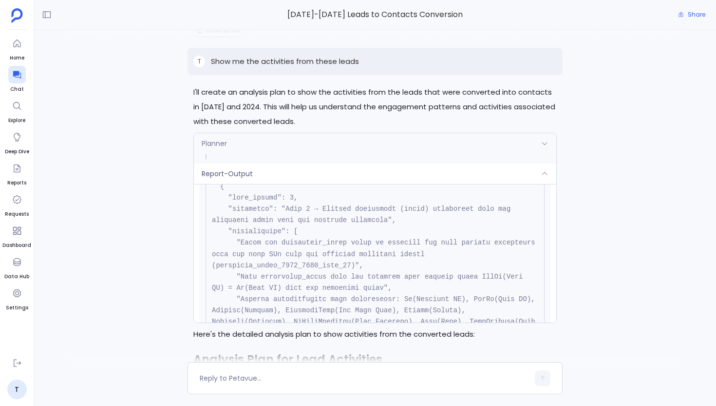
click at [242, 177] on span "Report-Output" at bounding box center [227, 174] width 51 height 10
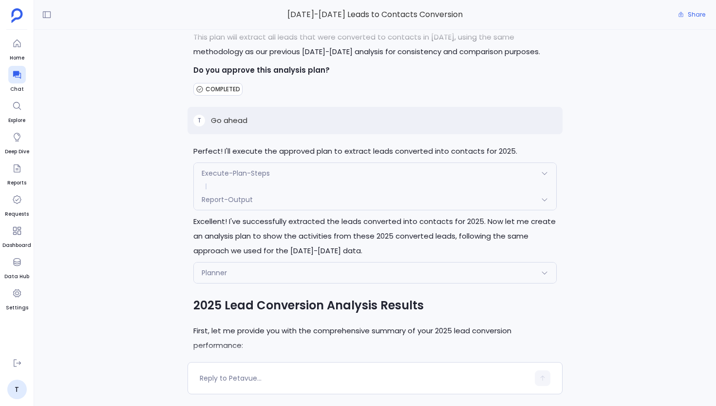
scroll to position [4498, 0]
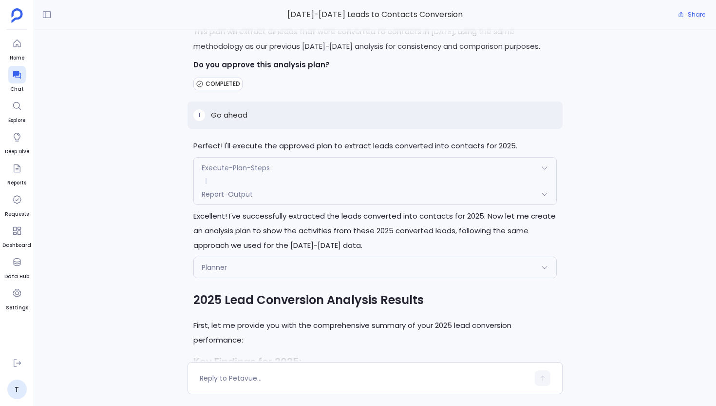
click at [345, 246] on p "Excellent! I've successfully extracted the leads converted into contacts for 20…" at bounding box center [375, 231] width 364 height 44
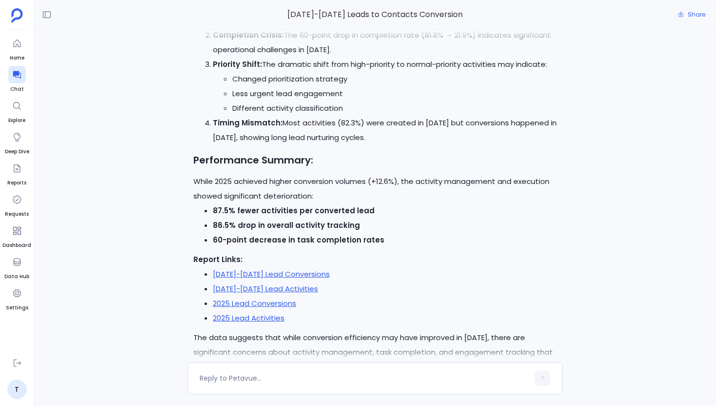
scroll to position [7863, 0]
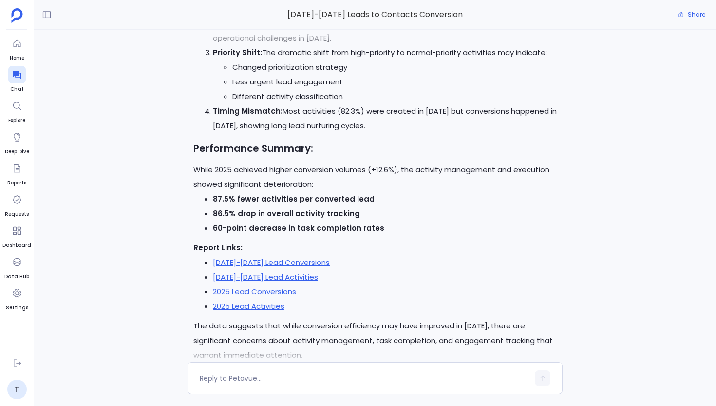
click at [155, 228] on div "T Show me the leads converted into contacts in the year 2023 and 2024 I'll help…" at bounding box center [375, 196] width 682 height 332
click at [126, 26] on div "2023-2024 Leads to Contacts Conversion Share" at bounding box center [375, 15] width 682 height 30
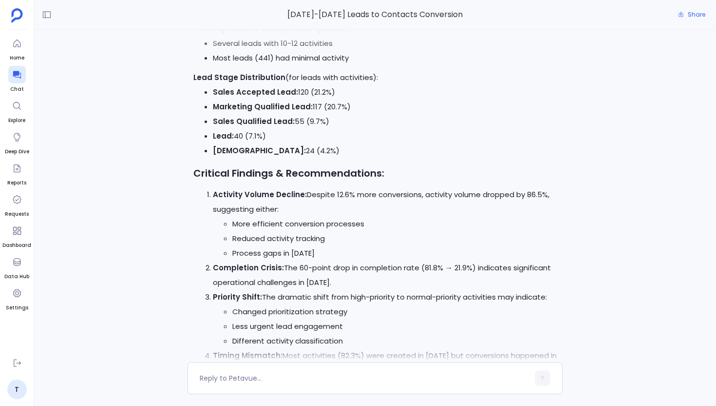
scroll to position [7624, 0]
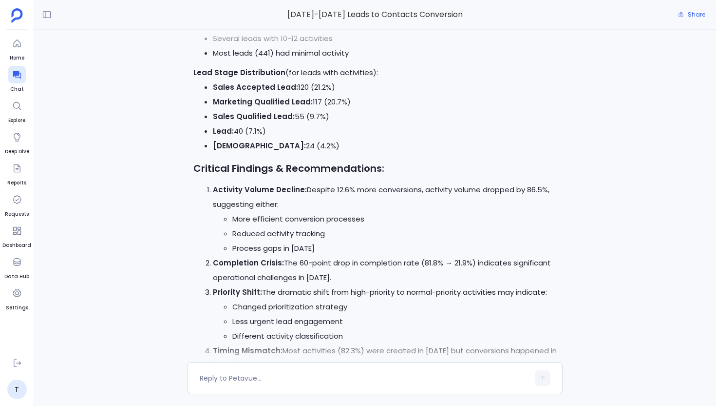
click at [146, 125] on div "T Show me the leads converted into contacts in the year 2023 and 2024 I'll help…" at bounding box center [375, 196] width 682 height 332
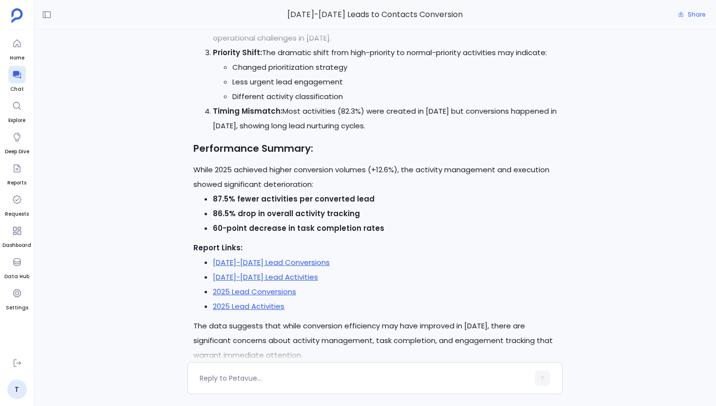
scroll to position [7863, 0]
click at [421, 241] on p "Report Links:" at bounding box center [375, 248] width 364 height 15
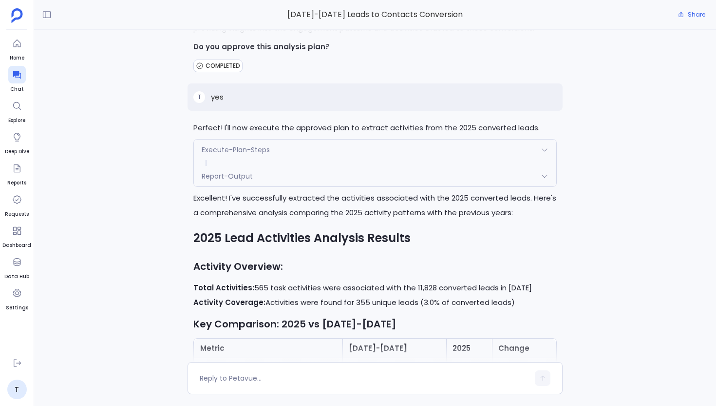
scroll to position [6563, 0]
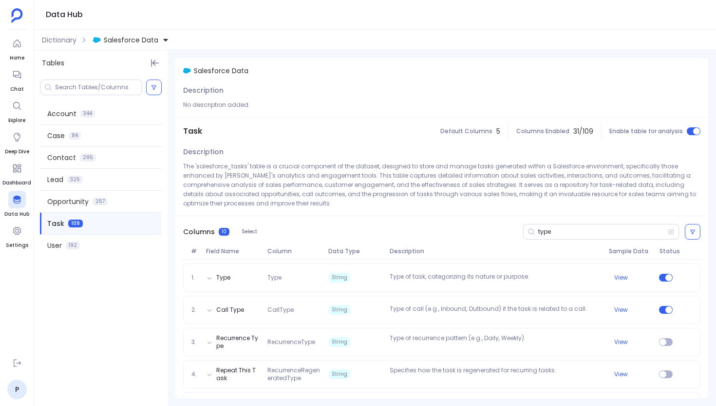
scroll to position [80, 0]
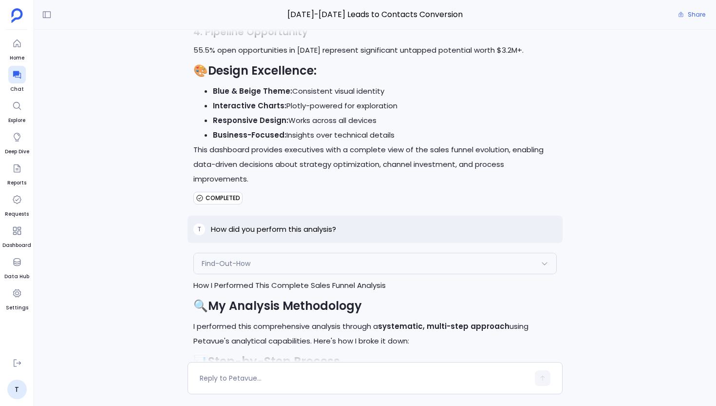
scroll to position [26393, 0]
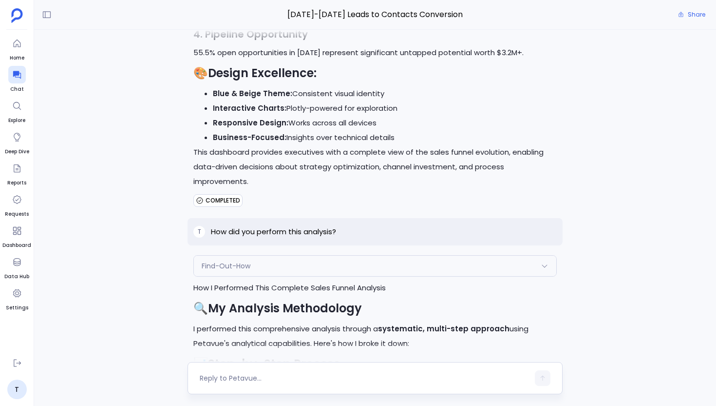
click at [270, 377] on textarea at bounding box center [364, 378] width 329 height 10
type textarea "Have you followed the same steps for finding the converted contacts for 2023-20…"
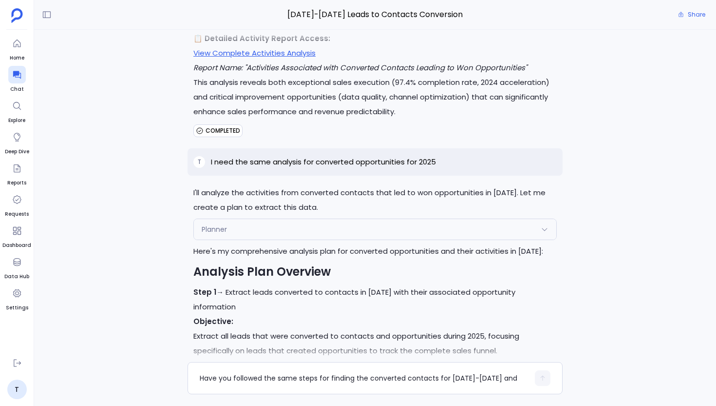
scroll to position [18271, 0]
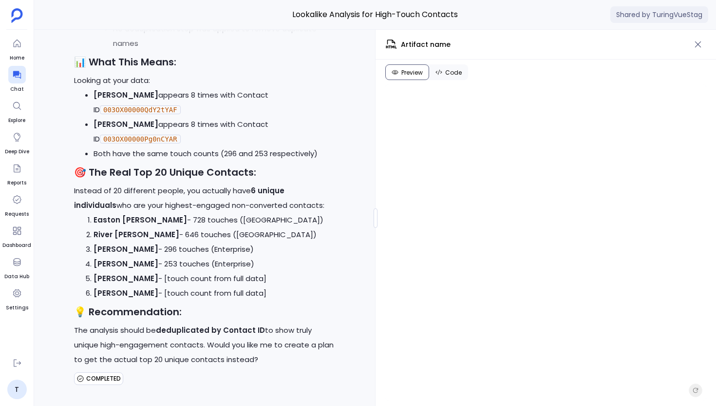
scroll to position [160, 0]
